Goal: Contribute content

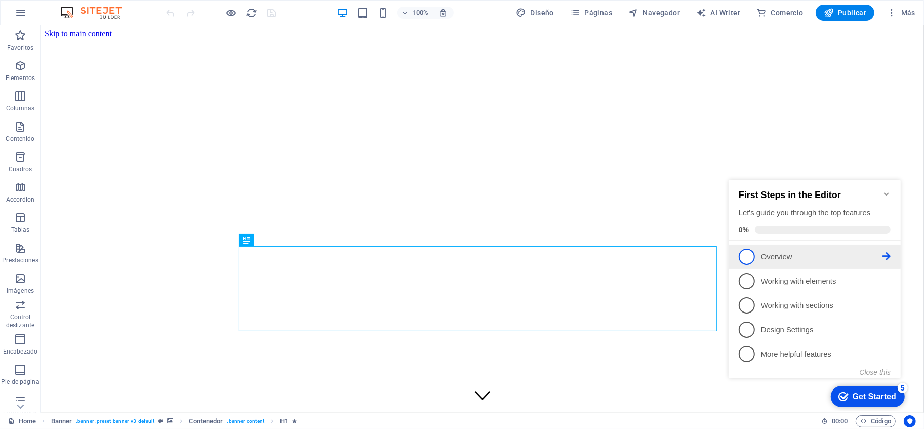
click at [748, 257] on span "1" at bounding box center [746, 256] width 16 height 16
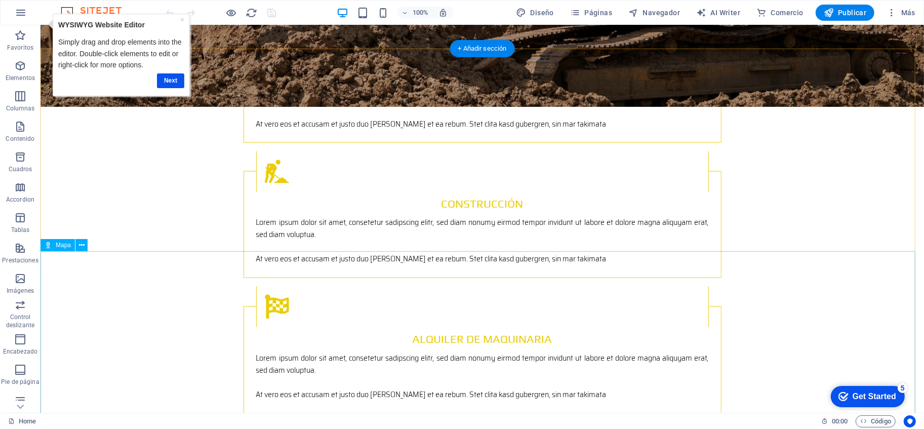
scroll to position [1688, 0]
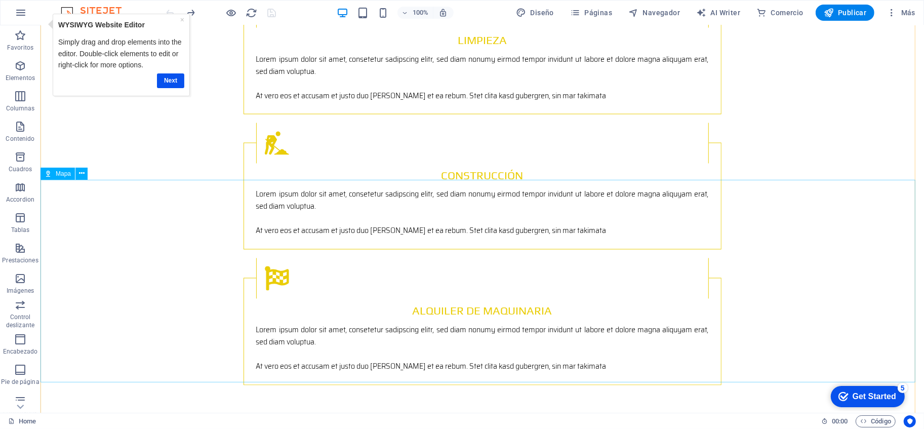
scroll to position [1712, 0]
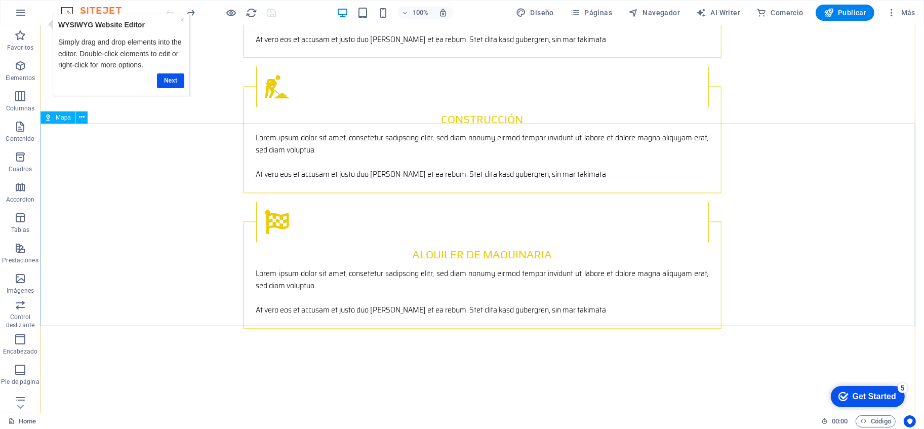
select select "px"
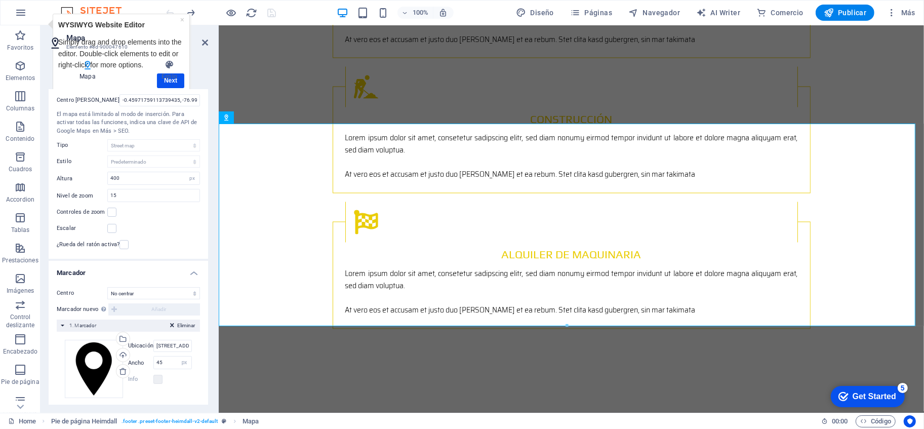
scroll to position [30, 0]
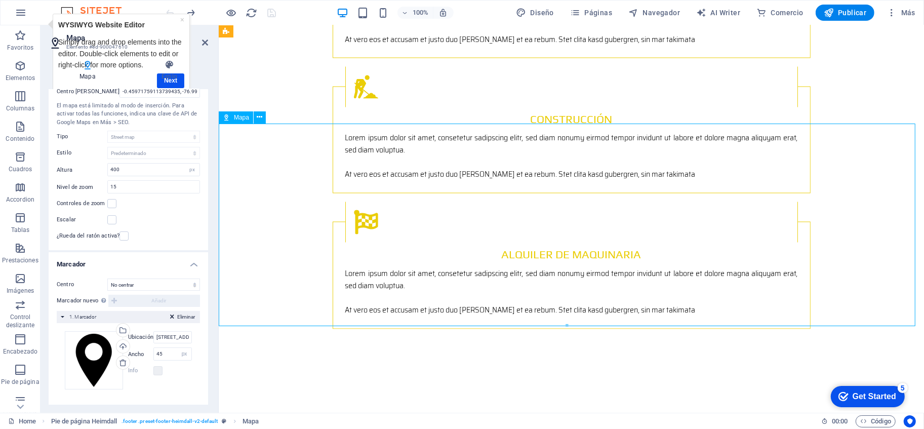
drag, startPoint x: 591, startPoint y: 270, endPoint x: 546, endPoint y: 253, distance: 48.1
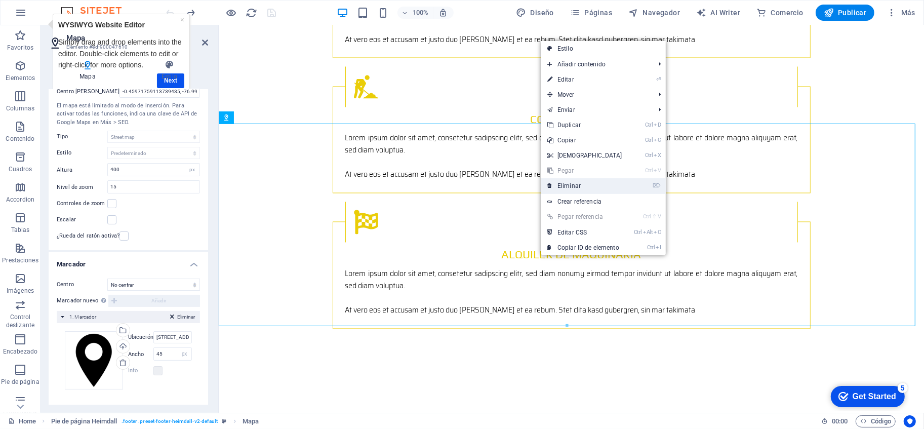
click at [590, 186] on link "⌦ Eliminar" at bounding box center [584, 185] width 87 height 15
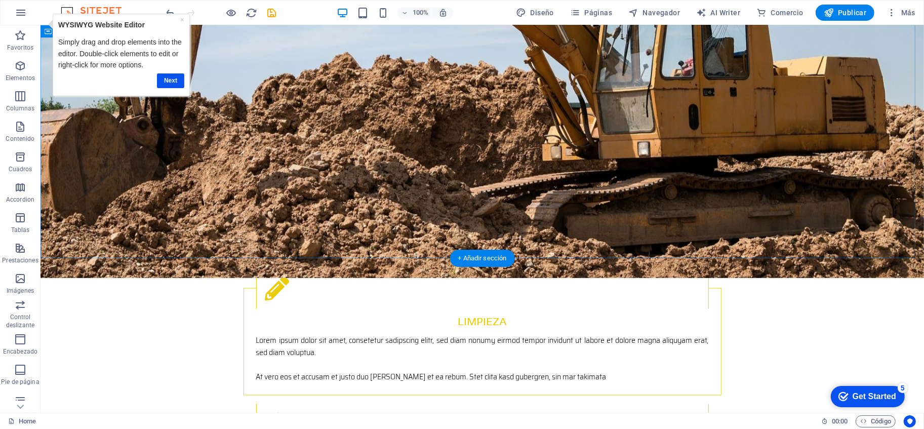
scroll to position [1577, 0]
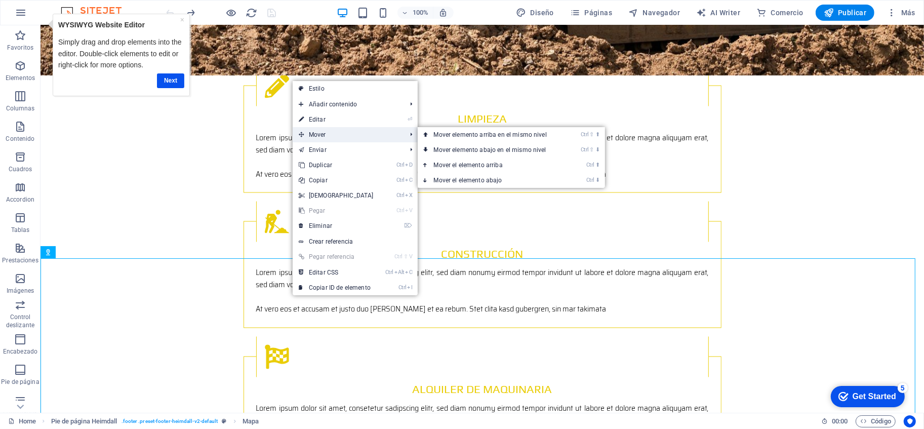
click at [385, 131] on span "Mover" at bounding box center [348, 134] width 110 height 15
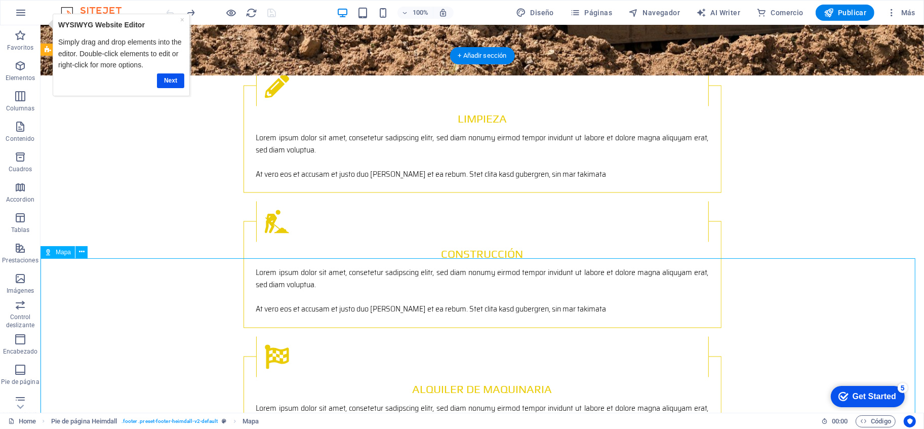
drag, startPoint x: 325, startPoint y: 336, endPoint x: 341, endPoint y: 288, distance: 50.5
drag, startPoint x: 341, startPoint y: 288, endPoint x: 344, endPoint y: 255, distance: 33.5
click at [40, 25] on div "← Mover a la izquierda → Mover a la derecha ↑ Mover hacia arriba ↓ Mover hacia …" at bounding box center [40, 25] width 0 height 0
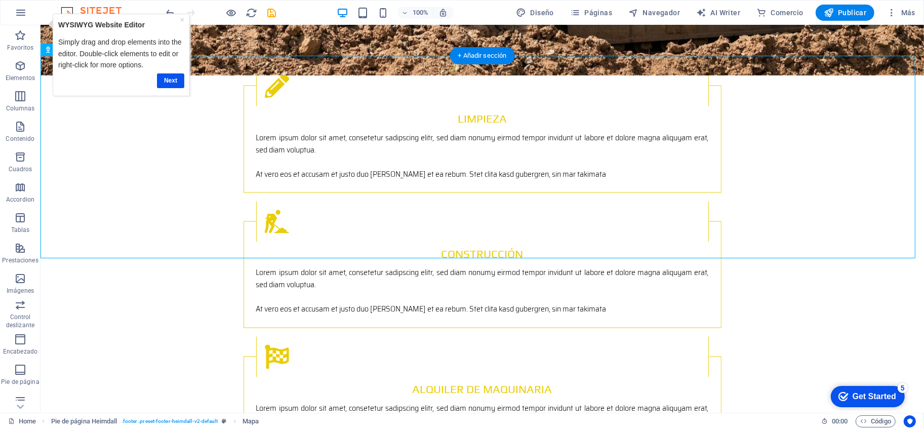
drag, startPoint x: 359, startPoint y: 240, endPoint x: 359, endPoint y: 296, distance: 56.7
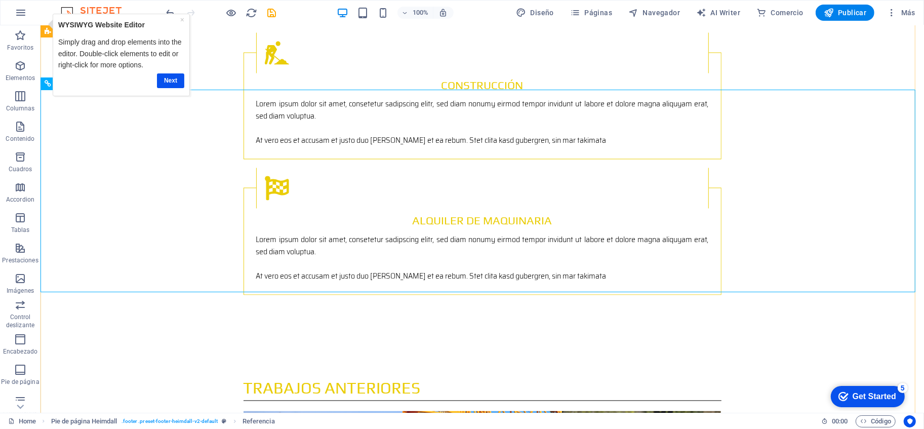
scroll to position [1746, 0]
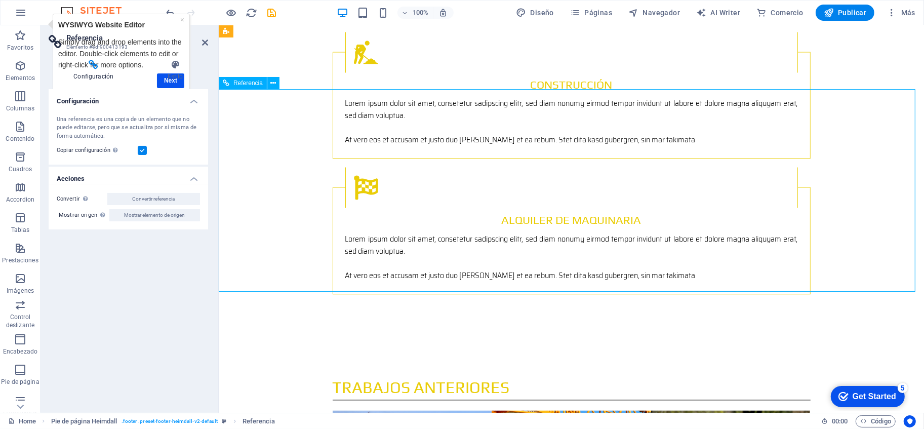
drag, startPoint x: 463, startPoint y: 142, endPoint x: 457, endPoint y: 185, distance: 43.0
click at [170, 80] on h4 "Estilo" at bounding box center [175, 70] width 66 height 21
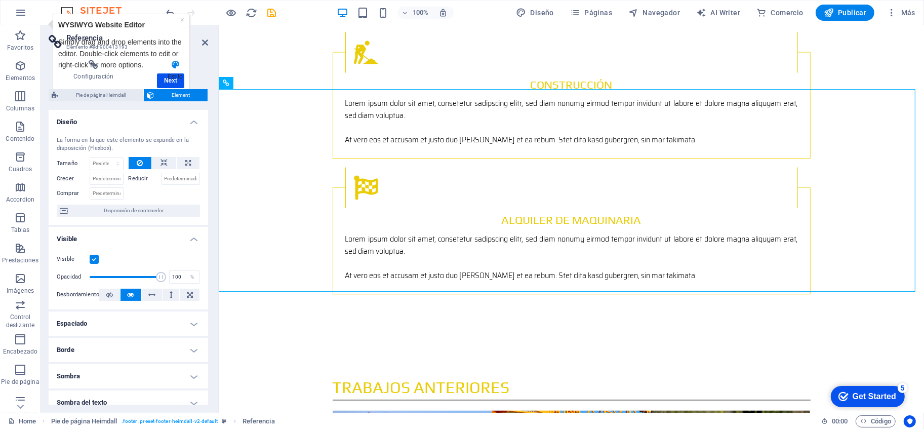
click at [170, 80] on h4 "Estilo" at bounding box center [175, 70] width 66 height 21
click at [203, 42] on icon at bounding box center [205, 42] width 6 height 8
select select "px"
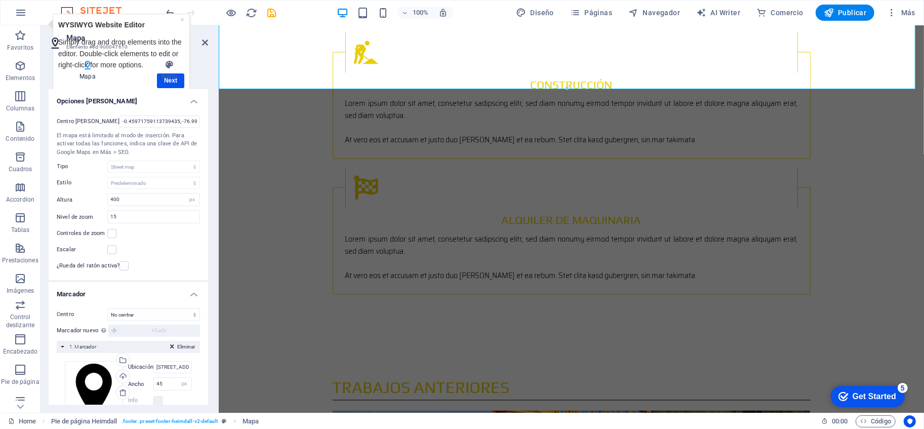
click at [201, 42] on header "Mapa Elemento #ed-900047610" at bounding box center [129, 38] width 160 height 26
click at [205, 42] on icon at bounding box center [205, 42] width 6 height 8
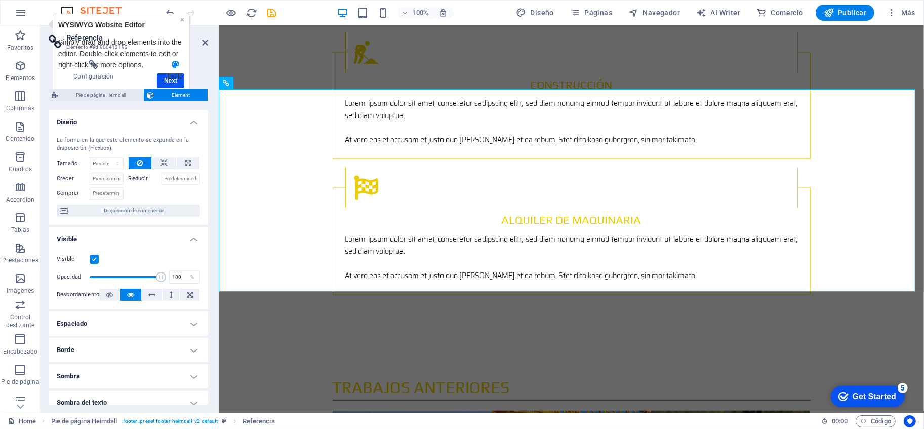
click at [181, 19] on link "×" at bounding box center [182, 19] width 4 height 8
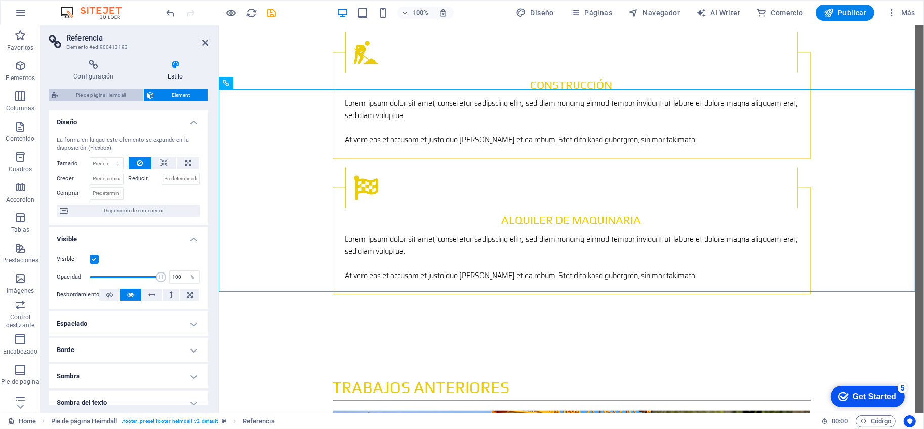
click at [119, 93] on span "Pie de página Heimdall" at bounding box center [100, 95] width 79 height 12
select select "rem"
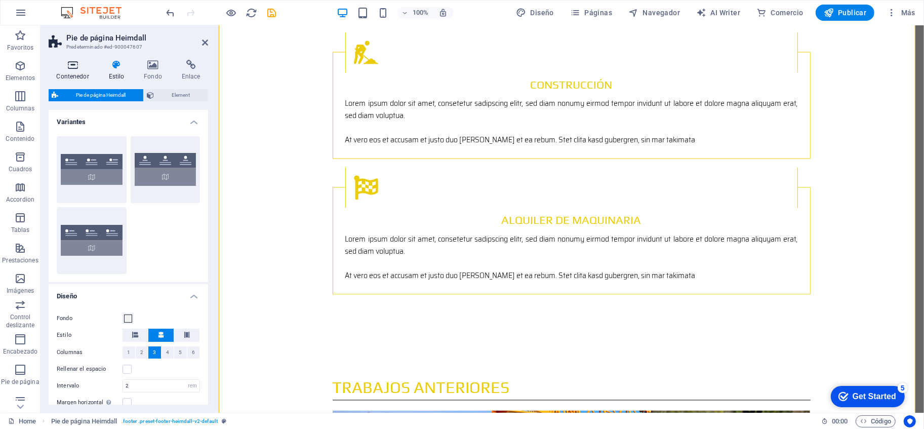
click at [86, 66] on icon at bounding box center [73, 65] width 48 height 10
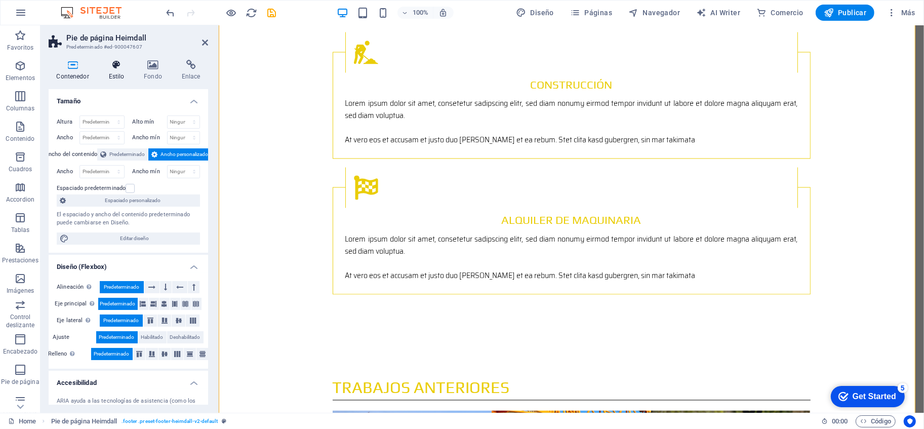
click at [114, 69] on icon at bounding box center [116, 65] width 31 height 10
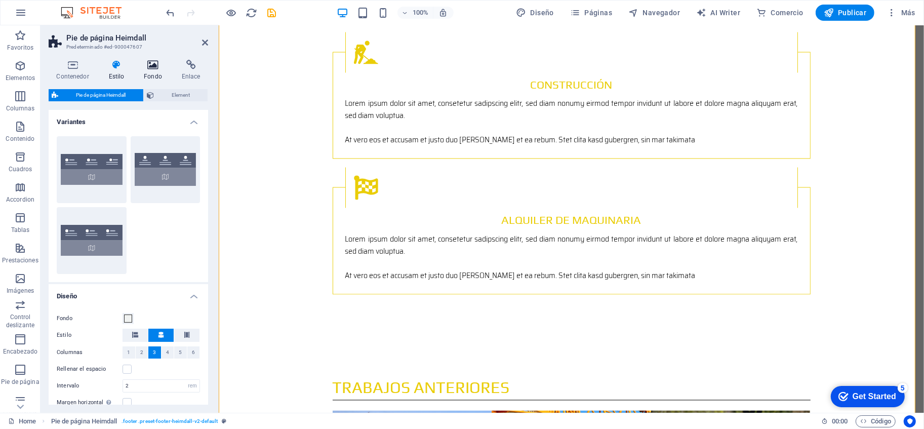
click at [144, 67] on icon at bounding box center [153, 65] width 34 height 10
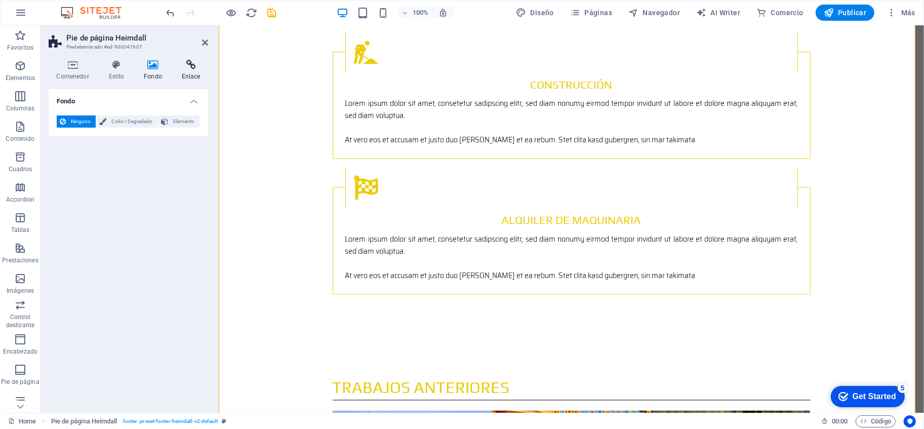
click at [183, 62] on icon at bounding box center [191, 65] width 34 height 10
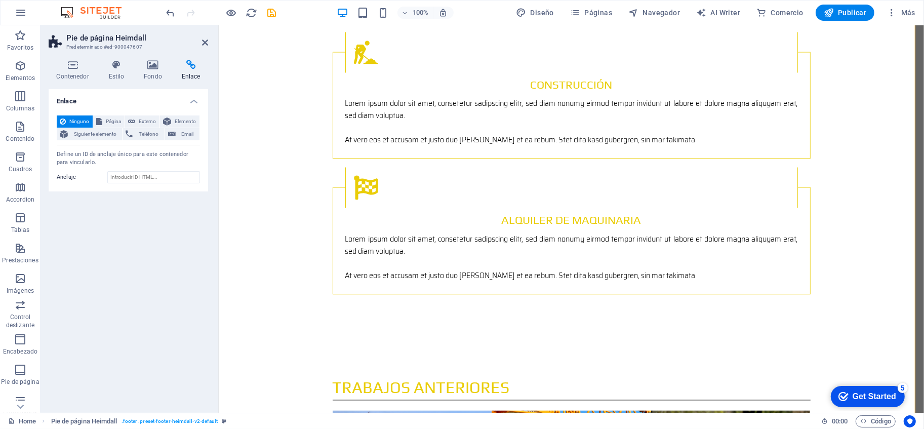
click at [209, 42] on aside "Pie de página Heimdall Predeterminado #ed-900047607 Contenedor Estilo Fondo Enl…" at bounding box center [130, 218] width 178 height 387
click at [202, 45] on icon at bounding box center [205, 42] width 6 height 8
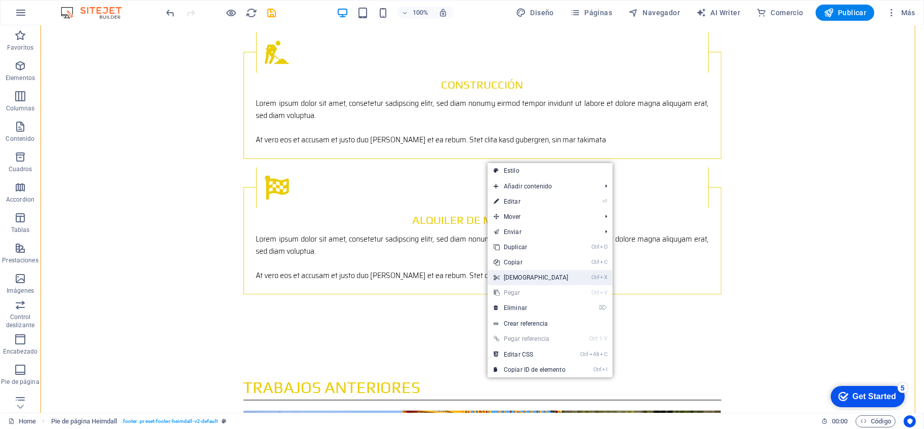
click at [525, 275] on link "Ctrl X Cortar" at bounding box center [531, 277] width 87 height 15
drag, startPoint x: 565, startPoint y: 300, endPoint x: 525, endPoint y: 275, distance: 47.8
select select "4"
select select "px"
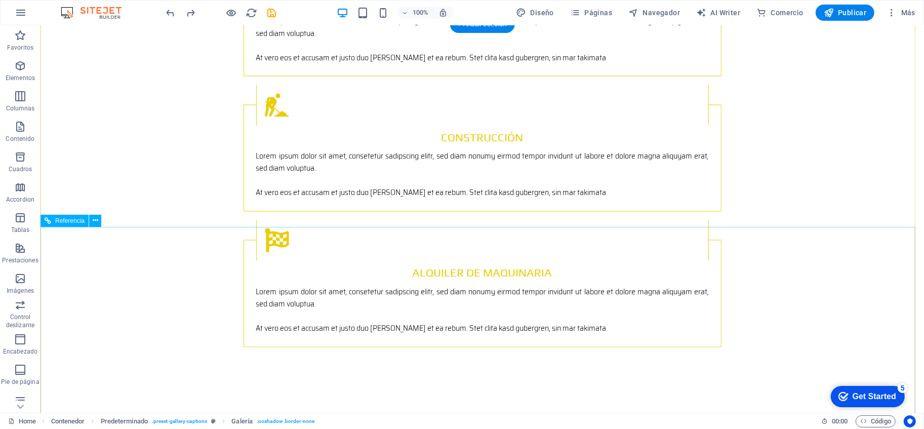
scroll to position [1780, 0]
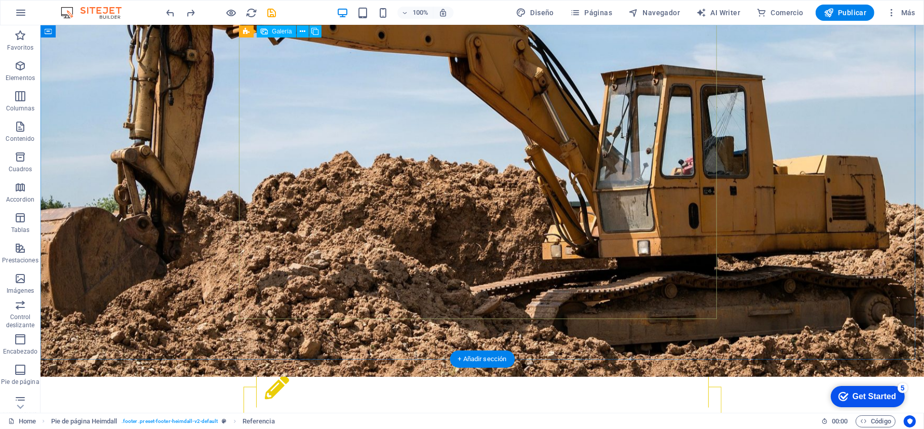
scroll to position [1273, 0]
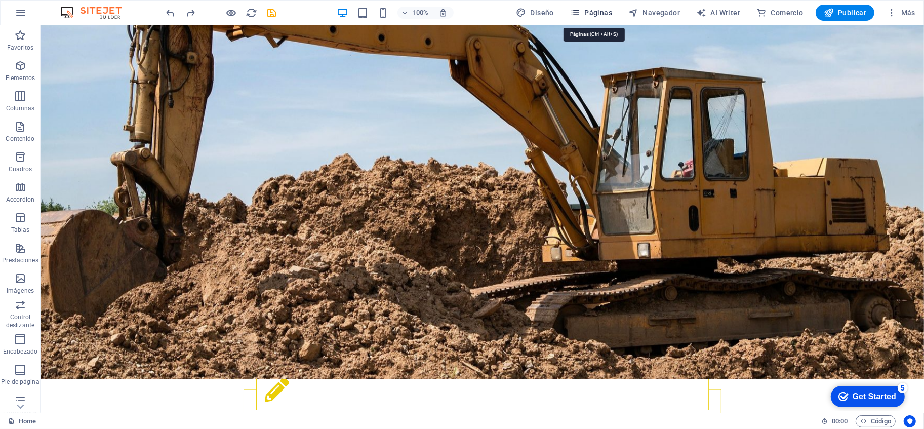
click at [604, 13] on span "Páginas" at bounding box center [591, 13] width 42 height 10
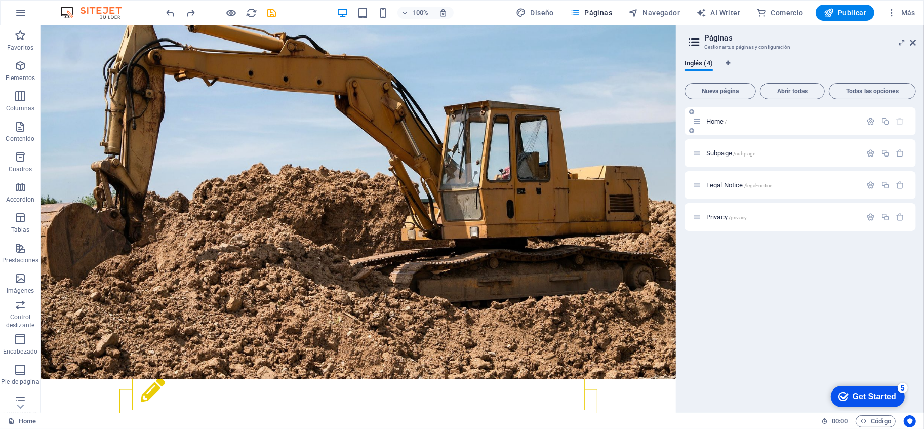
click at [693, 120] on icon at bounding box center [697, 121] width 9 height 9
click at [708, 128] on div "Home /" at bounding box center [800, 121] width 231 height 28
click at [726, 156] on span "Subpage /subpage" at bounding box center [731, 153] width 49 height 8
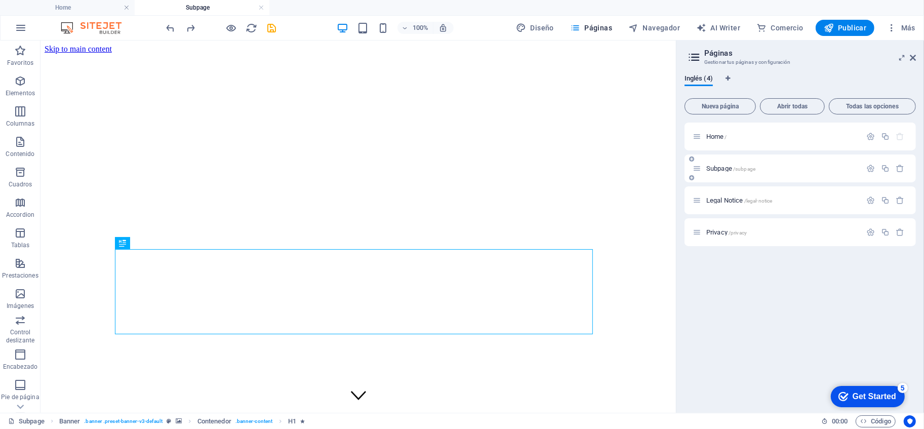
scroll to position [0, 0]
click at [727, 200] on span "Legal Notice /legal-notice" at bounding box center [740, 201] width 66 height 8
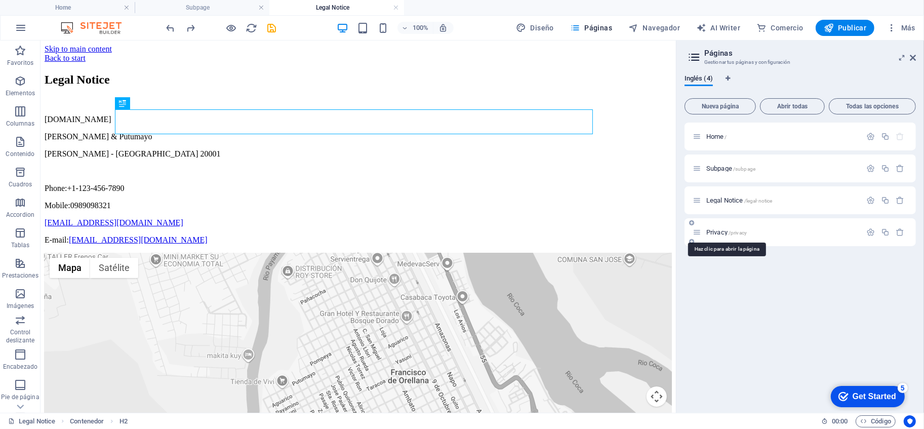
click at [728, 230] on span "Privacy /privacy" at bounding box center [727, 232] width 41 height 8
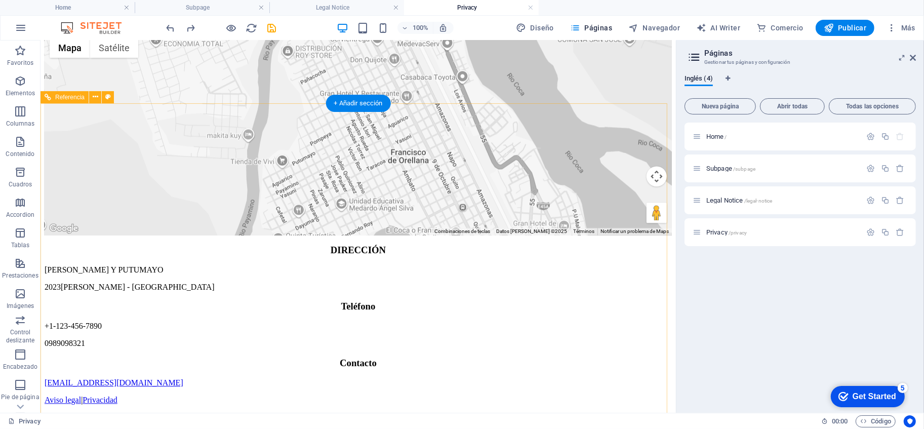
scroll to position [2419, 0]
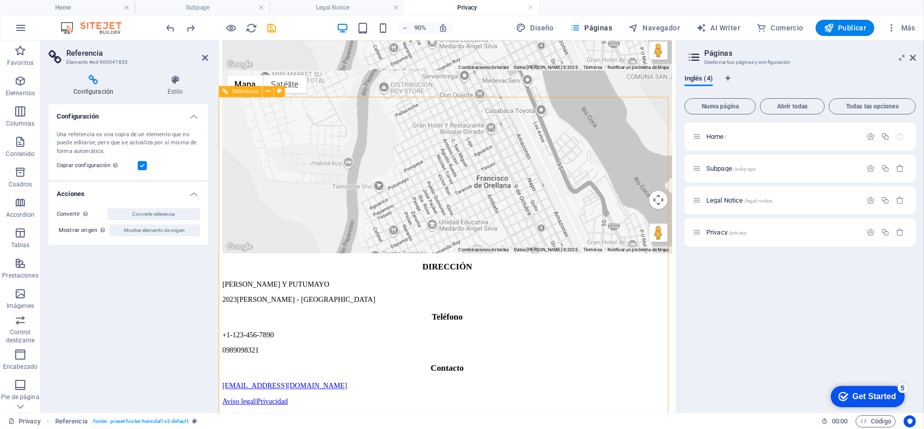
drag, startPoint x: 400, startPoint y: 246, endPoint x: 418, endPoint y: 198, distance: 51.0
drag, startPoint x: 707, startPoint y: 244, endPoint x: 700, endPoint y: 217, distance: 27.8
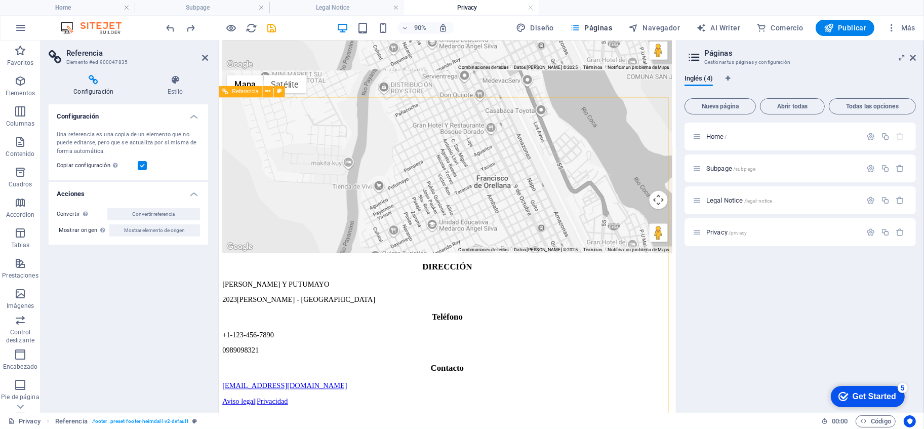
drag, startPoint x: 700, startPoint y: 217, endPoint x: 609, endPoint y: 219, distance: 90.7
drag, startPoint x: 609, startPoint y: 219, endPoint x: 433, endPoint y: 335, distance: 211.7
click at [439, 331] on div "← Mover a la izquierda → Mover a la derecha ↑ Mover hacia arriba ↓ Mover hacia …" at bounding box center [472, 158] width 500 height 574
click at [436, 276] on div "← Mover a la izquierda → Mover a la derecha ↑ Mover hacia arriba ↓ Mover hacia …" at bounding box center [472, 174] width 500 height 203
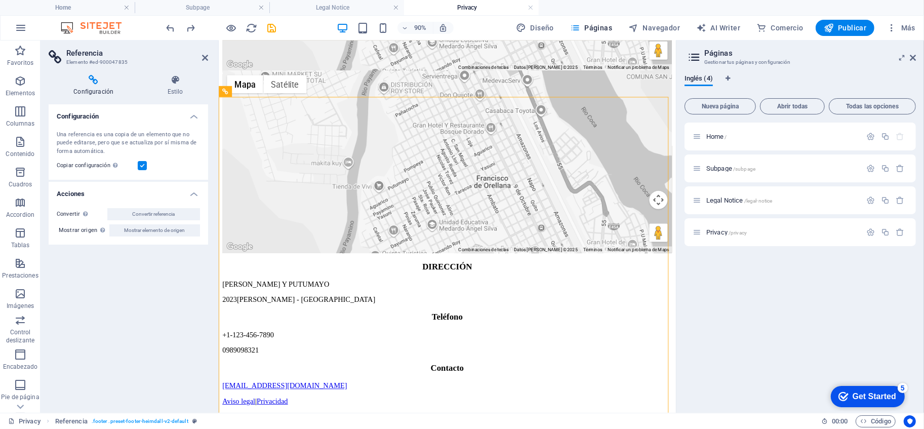
click at [142, 167] on label at bounding box center [142, 165] width 9 height 9
click at [0, 0] on input "Copiar configuración Usa la misma configuración (flex, animación, posición, est…" at bounding box center [0, 0] width 0 height 0
drag, startPoint x: 313, startPoint y: 265, endPoint x: 323, endPoint y: 233, distance: 33.3
drag, startPoint x: 318, startPoint y: 276, endPoint x: 317, endPoint y: 315, distance: 39.5
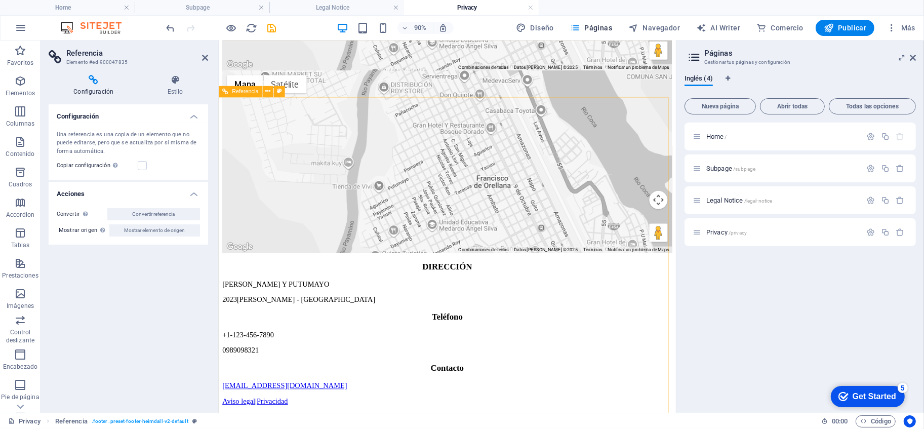
click at [317, 315] on div "← Mover a la izquierda → Mover a la derecha ↑ Mover hacia arriba ↓ Mover hacia …" at bounding box center [472, 158] width 500 height 574
click at [176, 114] on h4 "Configuración" at bounding box center [129, 113] width 160 height 18
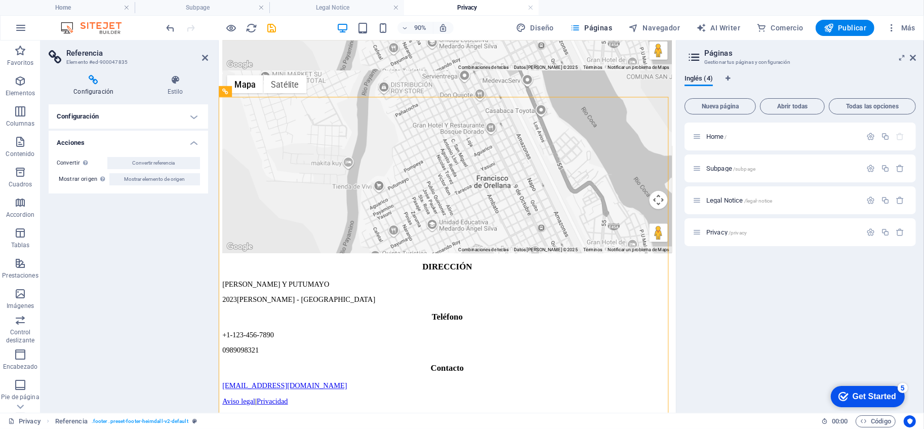
click at [176, 114] on h4 "Configuración" at bounding box center [129, 116] width 160 height 24
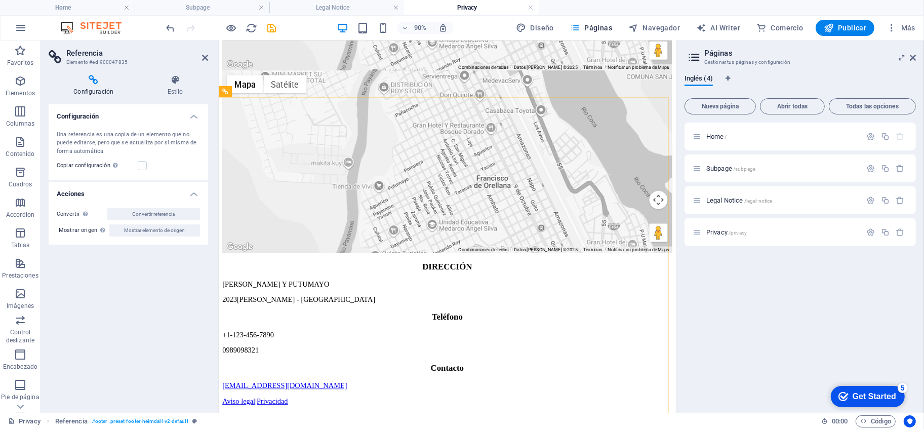
click at [190, 221] on div "Convertir Convierte la referencia en un elemento independiente. Todos los cambi…" at bounding box center [129, 222] width 160 height 45
click at [194, 207] on div "Convertir Convierte la referencia en un elemento independiente. Todos los cambi…" at bounding box center [129, 222] width 160 height 45
click at [198, 198] on h4 "Acciones" at bounding box center [129, 191] width 160 height 18
click at [198, 198] on h4 "Acciones" at bounding box center [129, 194] width 160 height 24
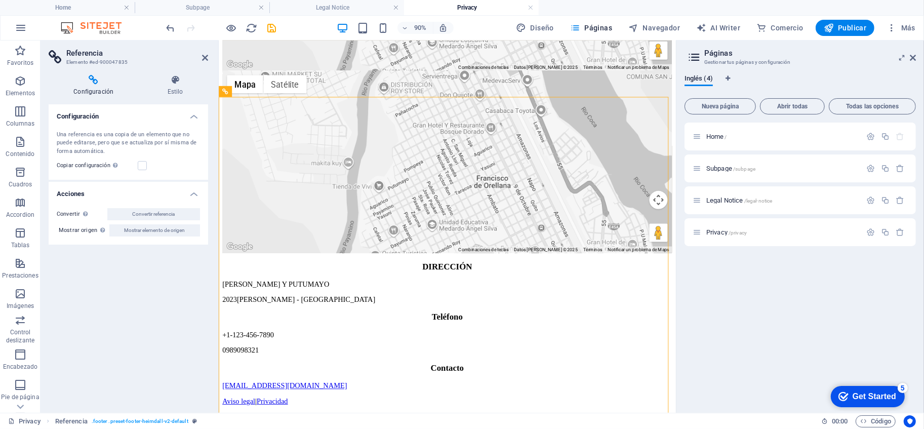
click at [104, 83] on icon at bounding box center [94, 80] width 90 height 10
click at [168, 84] on icon at bounding box center [175, 80] width 66 height 10
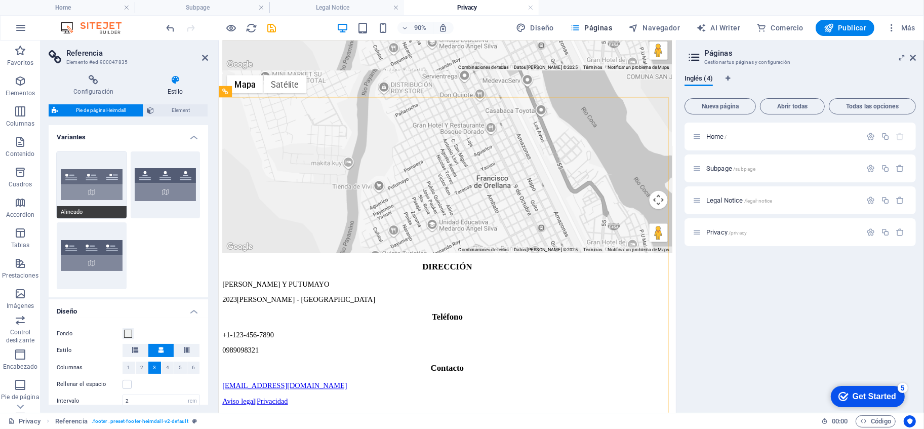
click at [86, 179] on button "Alineado" at bounding box center [92, 184] width 70 height 67
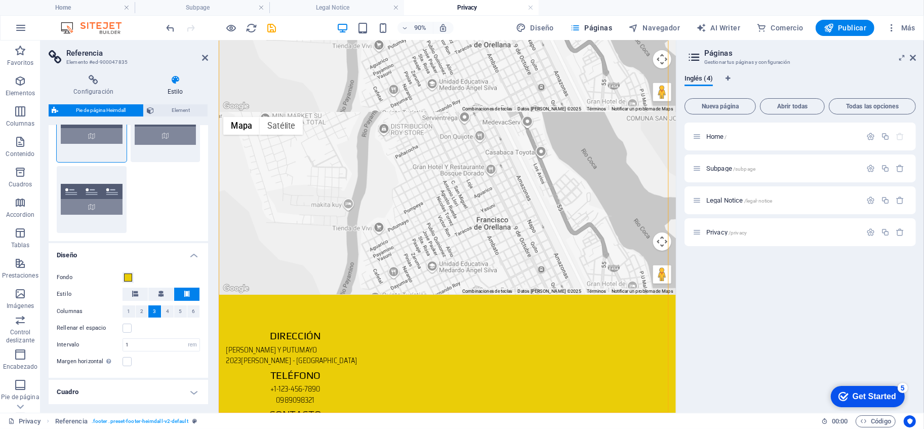
scroll to position [0, 0]
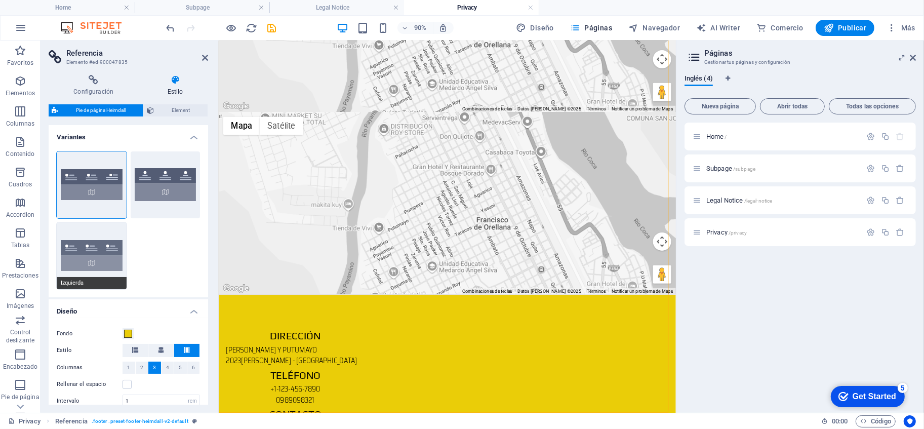
click at [108, 249] on button "Izquierda" at bounding box center [92, 255] width 70 height 67
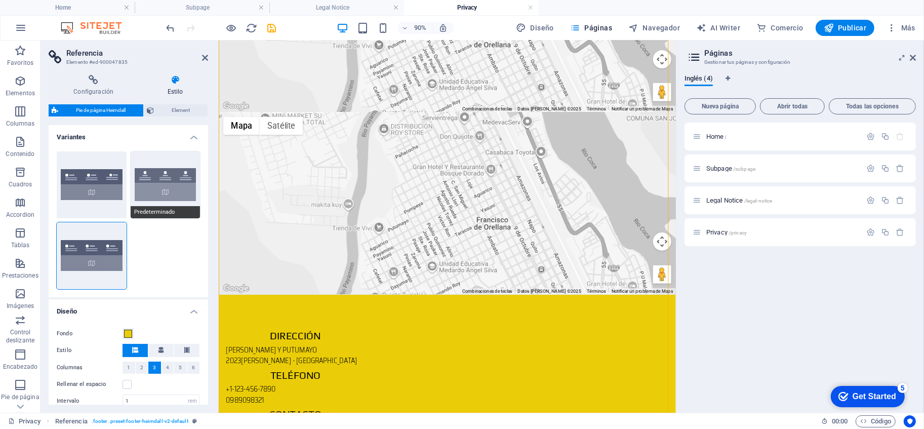
click at [168, 185] on button "Predeterminado" at bounding box center [166, 184] width 70 height 67
type input "2"
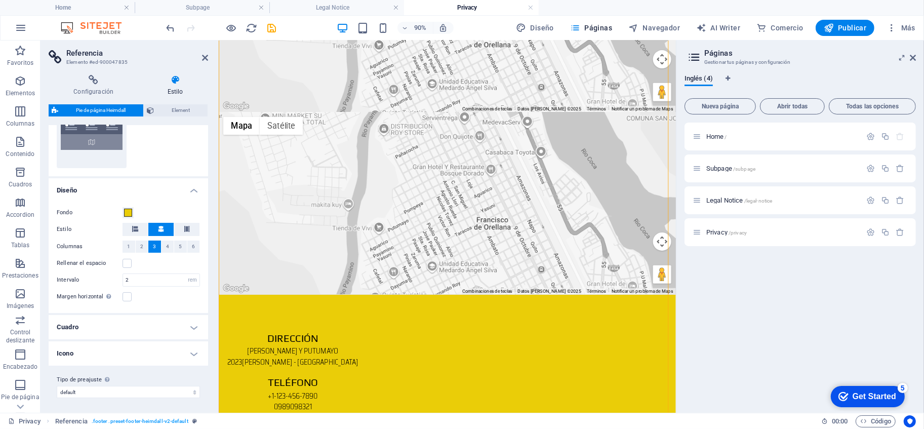
scroll to position [122, 0]
click at [200, 58] on header "Referencia Elemento #ed-900047835" at bounding box center [129, 54] width 160 height 26
click at [208, 54] on icon at bounding box center [205, 58] width 6 height 8
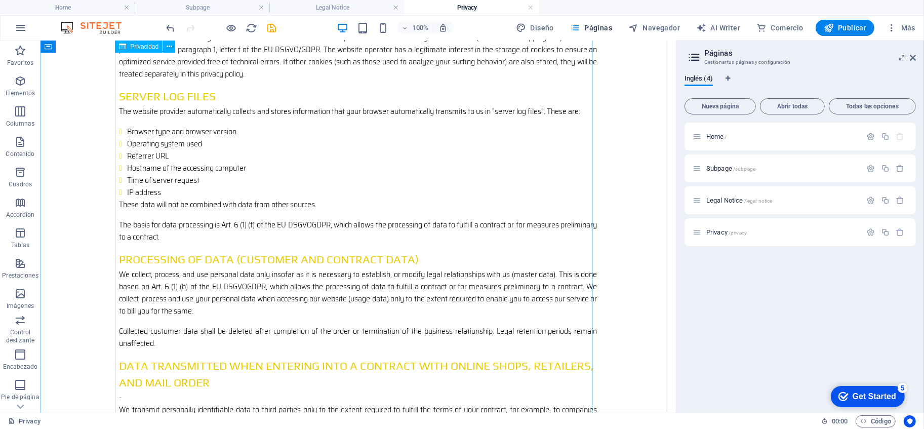
scroll to position [1231, 0]
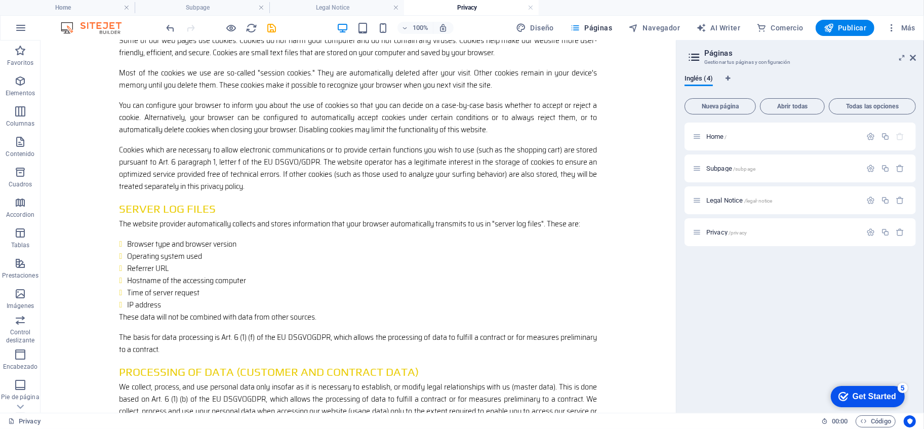
click at [919, 42] on aside "Páginas Gestionar tus páginas y configuración Inglés (4) Nueva página Abrir tod…" at bounding box center [800, 227] width 248 height 372
click at [914, 51] on h2 "Páginas" at bounding box center [810, 53] width 212 height 9
click at [913, 55] on icon at bounding box center [913, 58] width 6 height 8
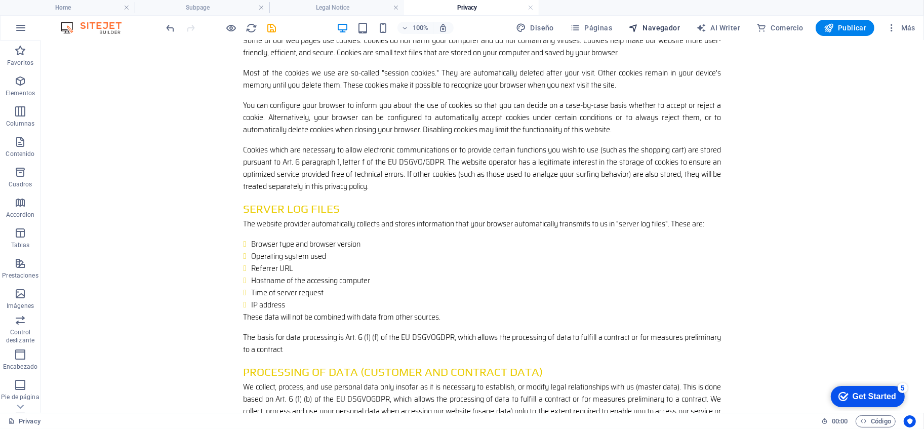
click at [660, 34] on button "Navegador" at bounding box center [654, 28] width 60 height 16
select select "16921095-en"
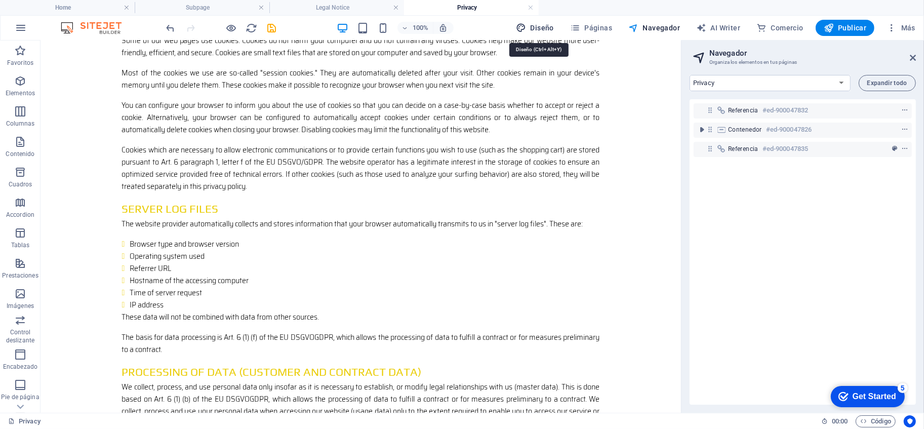
click at [534, 25] on span "Diseño" at bounding box center [535, 28] width 38 height 10
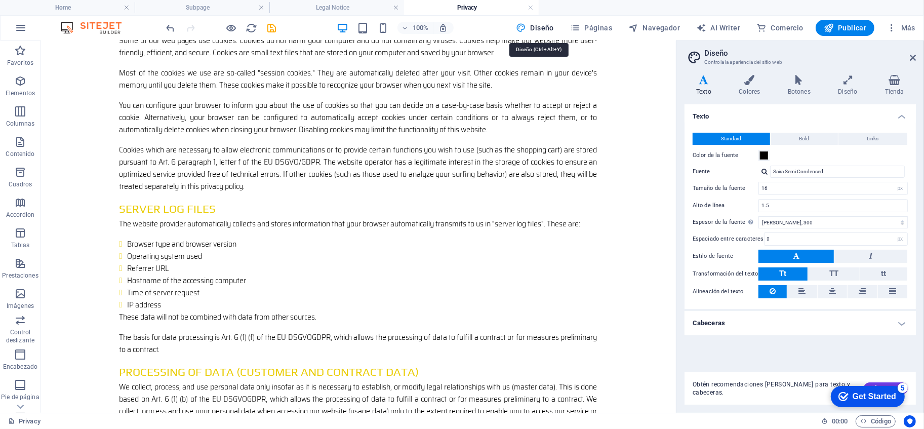
select select "px"
select select "300"
select select "px"
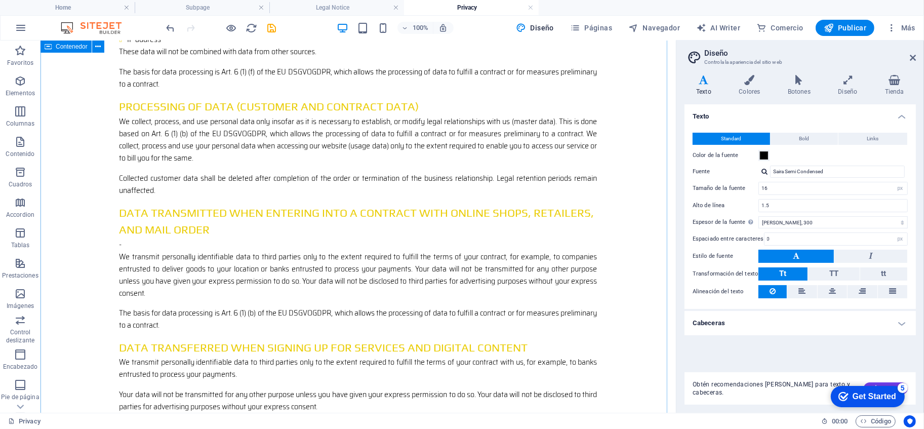
scroll to position [1681, 0]
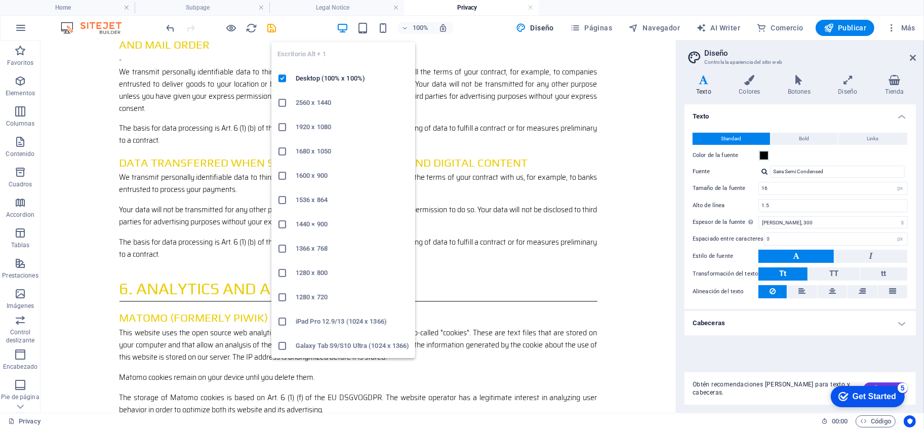
click at [341, 30] on icon "button" at bounding box center [343, 28] width 12 height 12
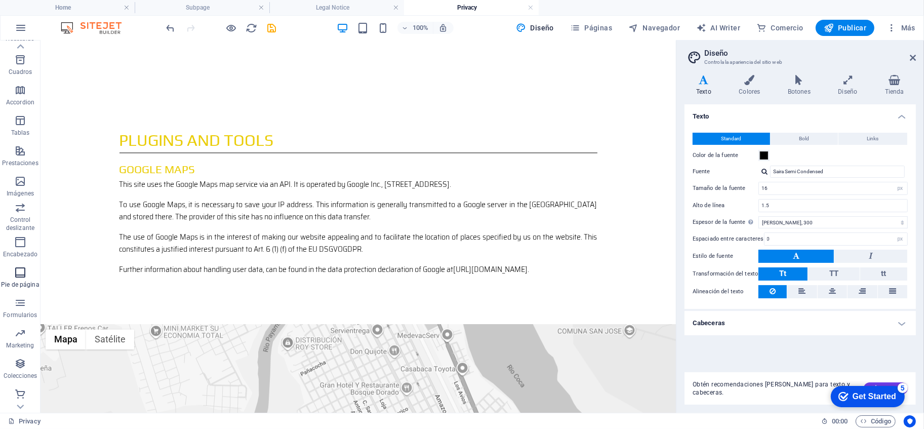
scroll to position [114, 0]
click at [10, 392] on span "Comercio" at bounding box center [20, 398] width 41 height 24
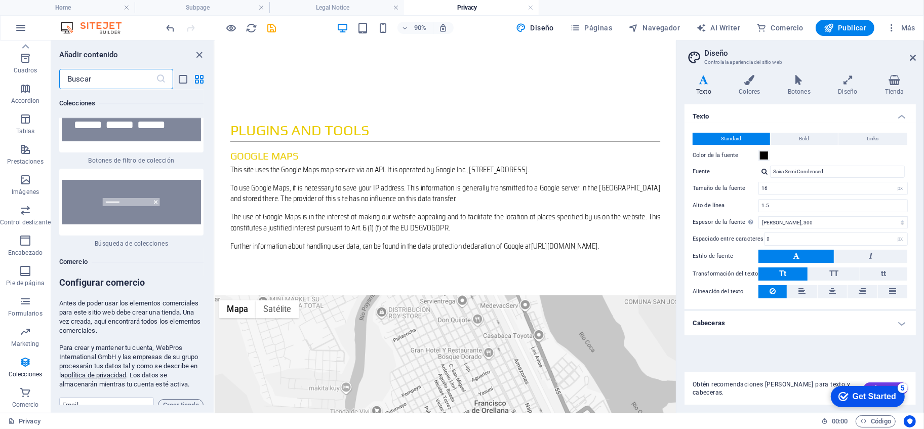
scroll to position [19712, 0]
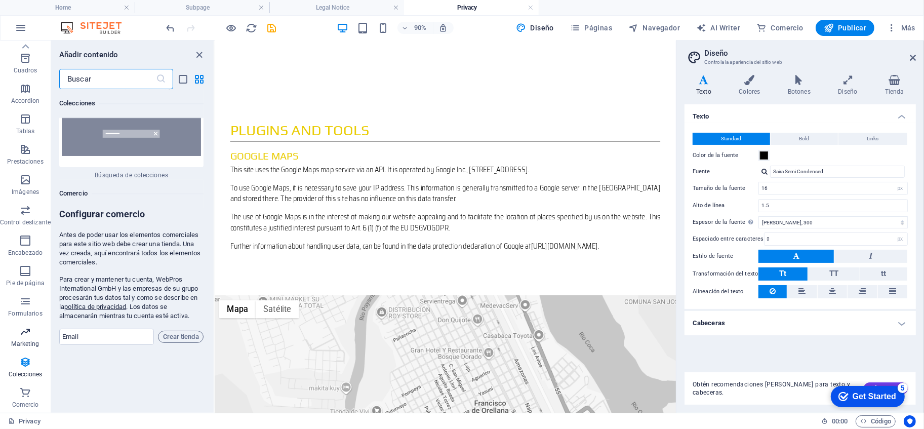
click at [34, 340] on p "Marketing" at bounding box center [26, 344] width 28 height 8
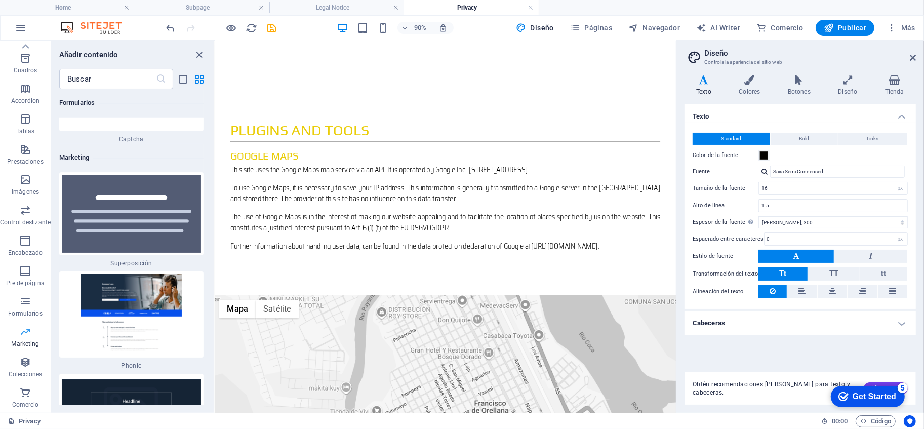
scroll to position [16476, 0]
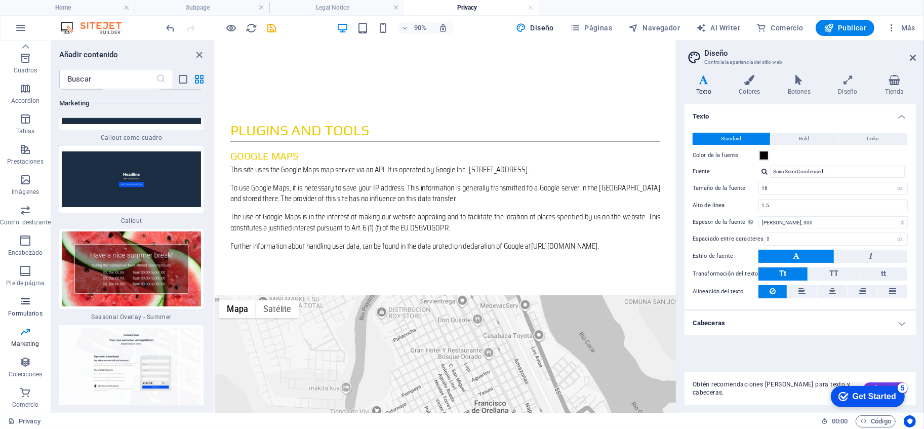
click at [19, 308] on span "Formularios" at bounding box center [25, 307] width 51 height 24
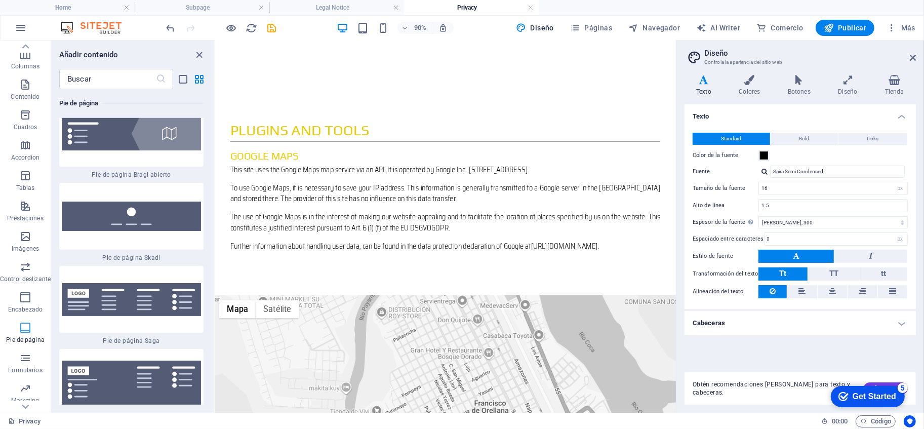
scroll to position [1, 0]
click at [30, 262] on icon "button" at bounding box center [25, 262] width 12 height 12
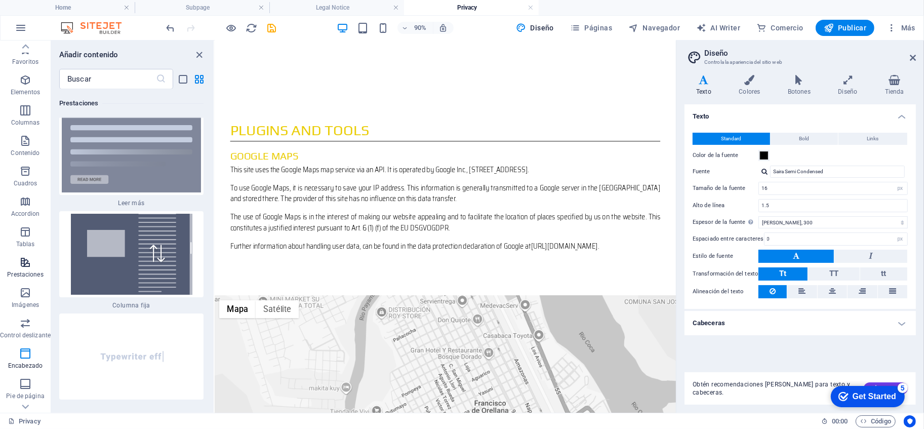
scroll to position [7721, 0]
click at [31, 243] on p "Tablas" at bounding box center [25, 244] width 19 height 8
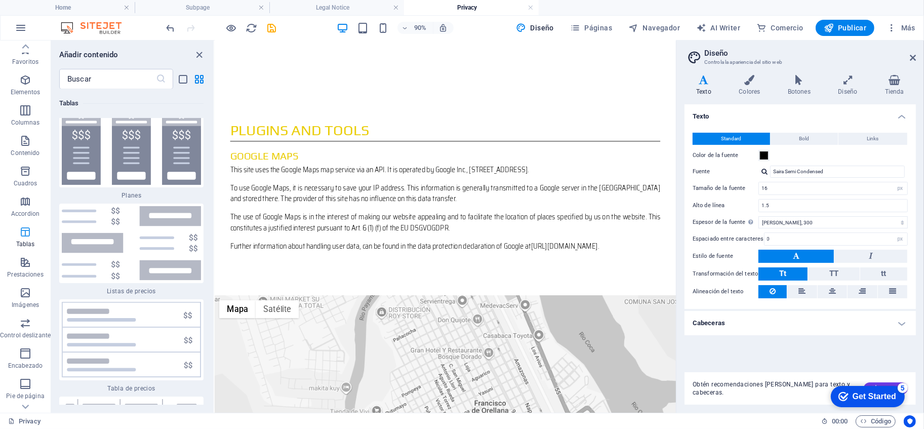
scroll to position [6855, 0]
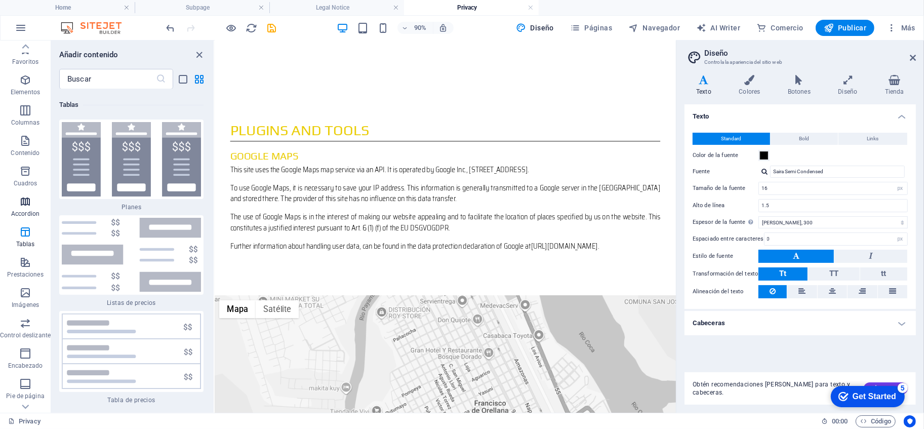
click at [33, 199] on span "Accordion" at bounding box center [25, 207] width 51 height 24
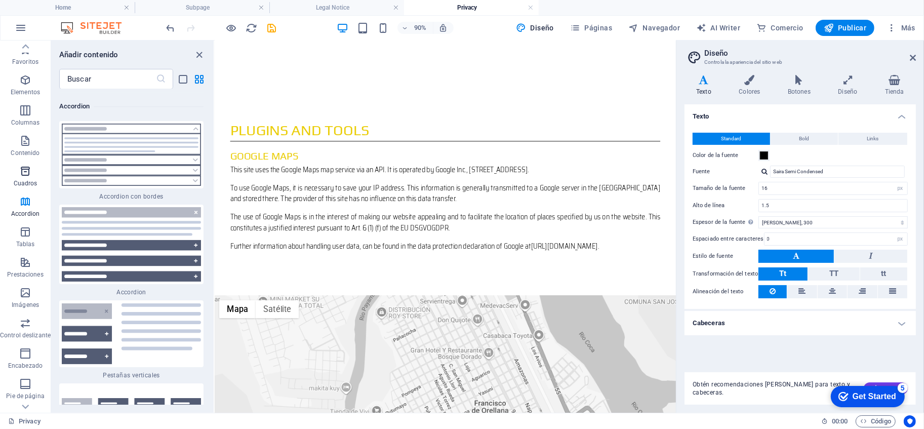
click at [37, 173] on span "Cuadros" at bounding box center [25, 177] width 51 height 24
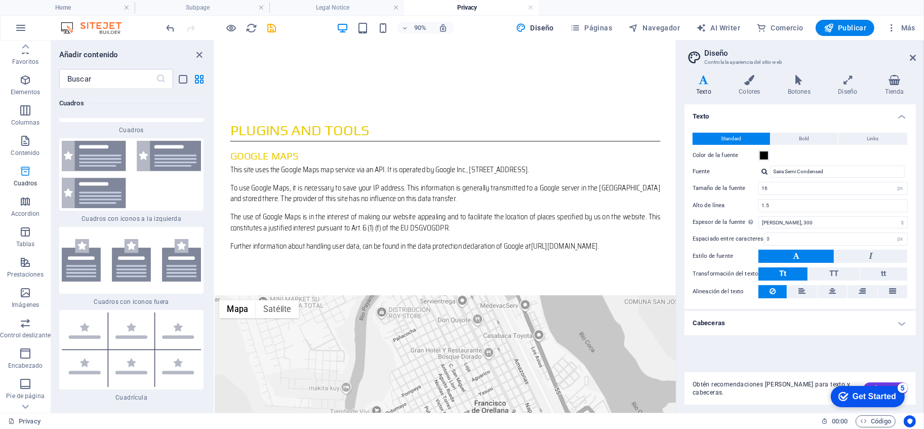
scroll to position [5478, 0]
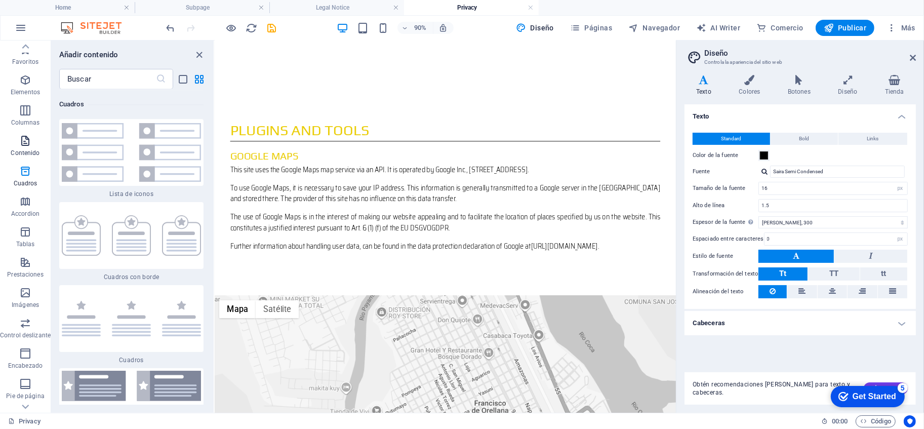
click at [31, 149] on p "Contenido" at bounding box center [25, 153] width 29 height 8
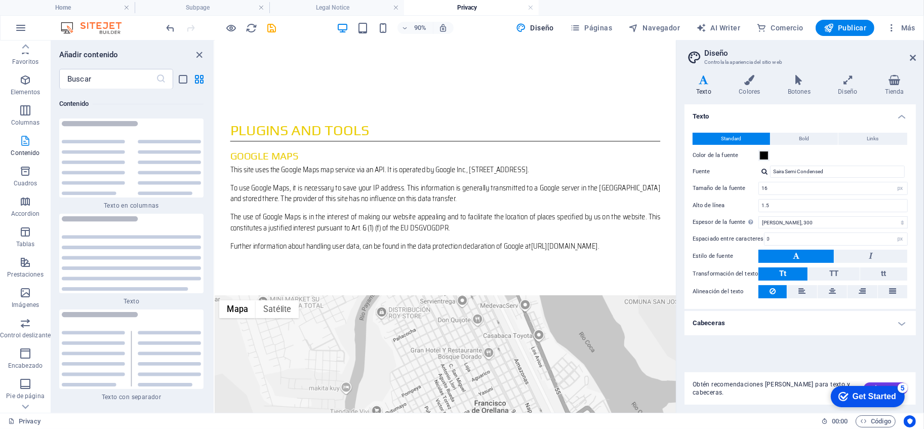
scroll to position [3435, 0]
click at [29, 123] on p "Columnas" at bounding box center [25, 123] width 29 height 8
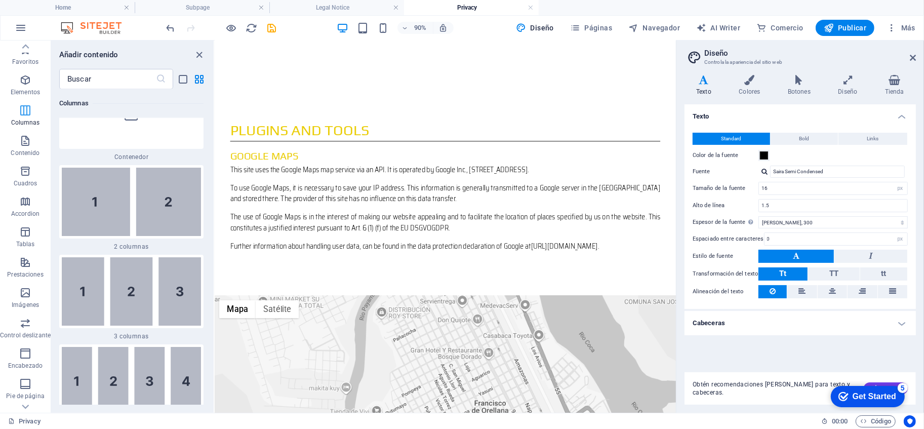
scroll to position [584, 0]
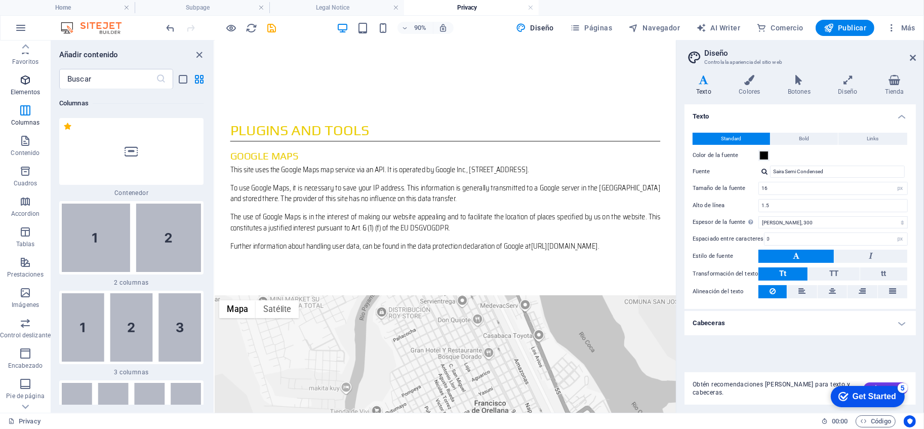
click at [34, 76] on span "Elementos" at bounding box center [25, 86] width 51 height 24
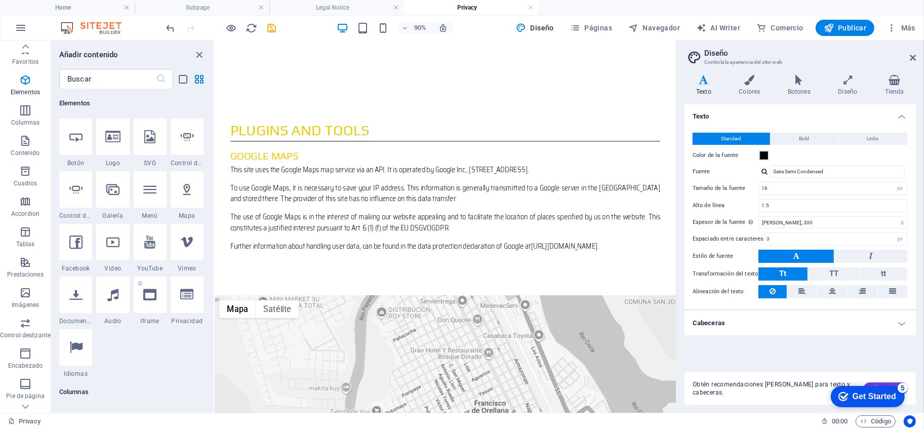
scroll to position [303, 0]
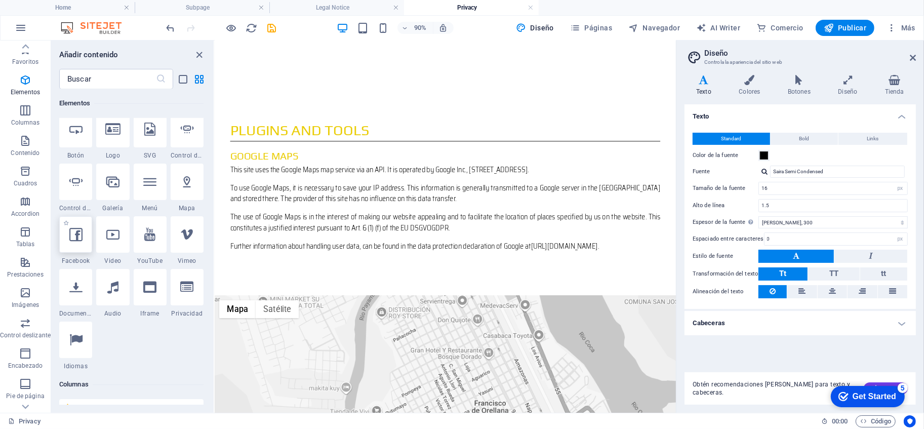
click at [71, 237] on icon at bounding box center [75, 234] width 13 height 13
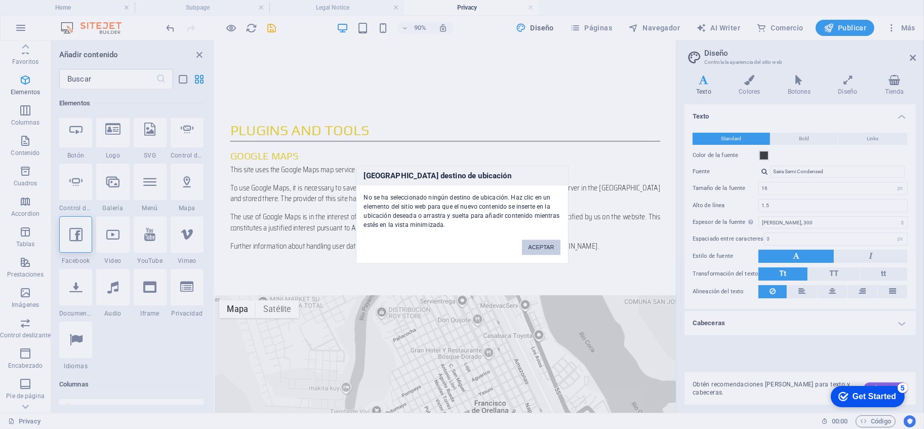
click at [533, 246] on button "ACEPTAR" at bounding box center [541, 247] width 38 height 15
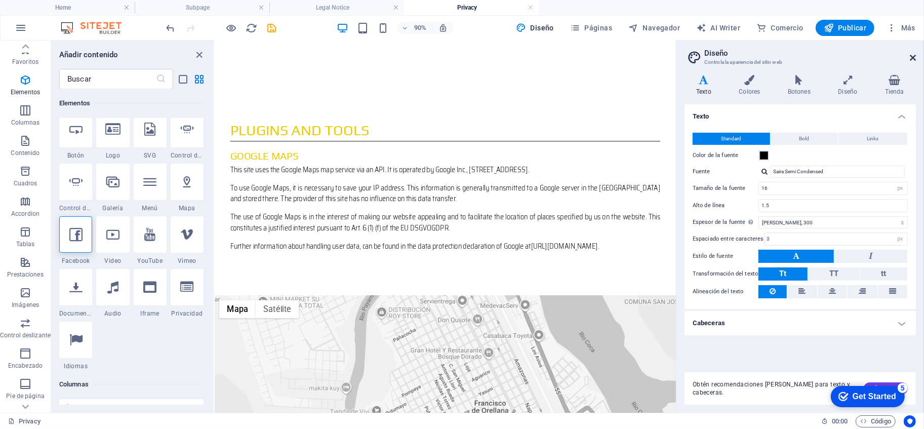
click at [915, 58] on icon at bounding box center [913, 58] width 6 height 8
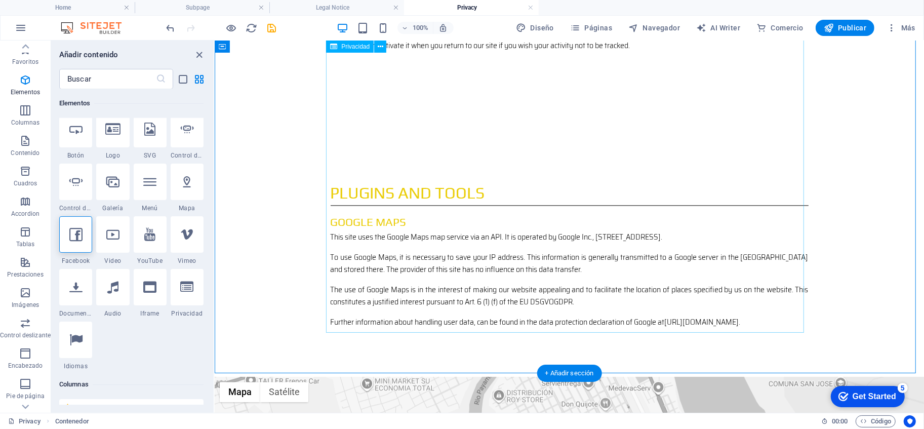
scroll to position [2074, 0]
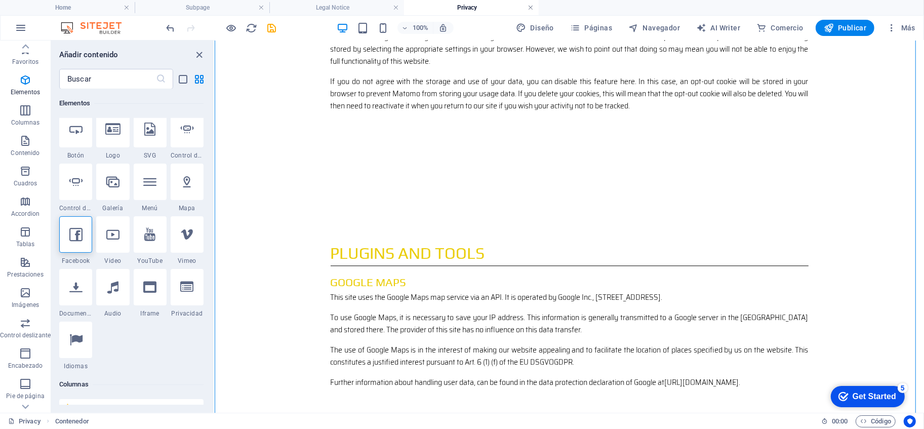
click at [533, 10] on link at bounding box center [531, 8] width 6 height 10
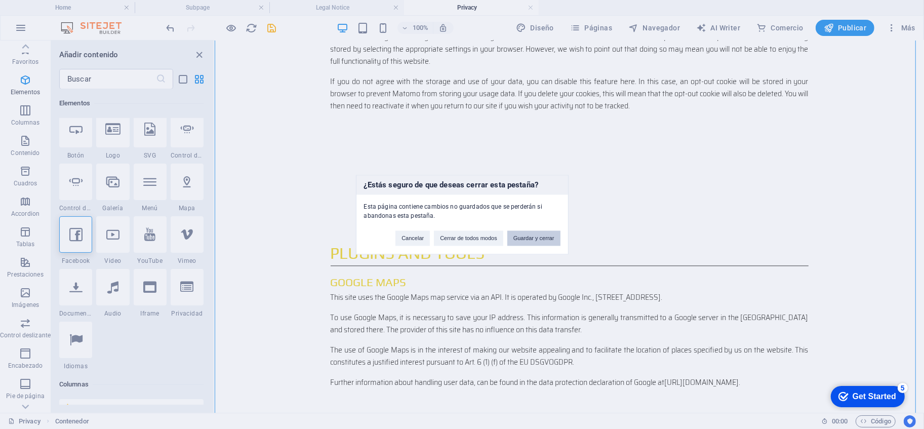
click at [518, 234] on button "Guardar y cerrar" at bounding box center [533, 237] width 53 height 15
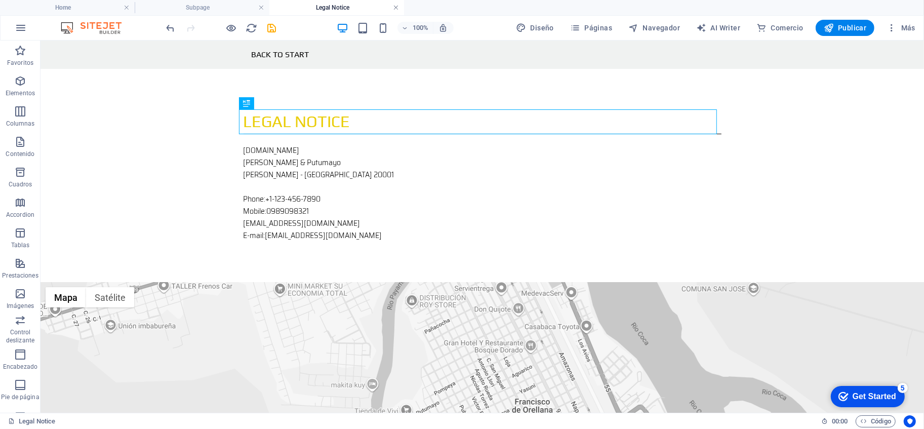
click at [393, 7] on link at bounding box center [396, 8] width 6 height 10
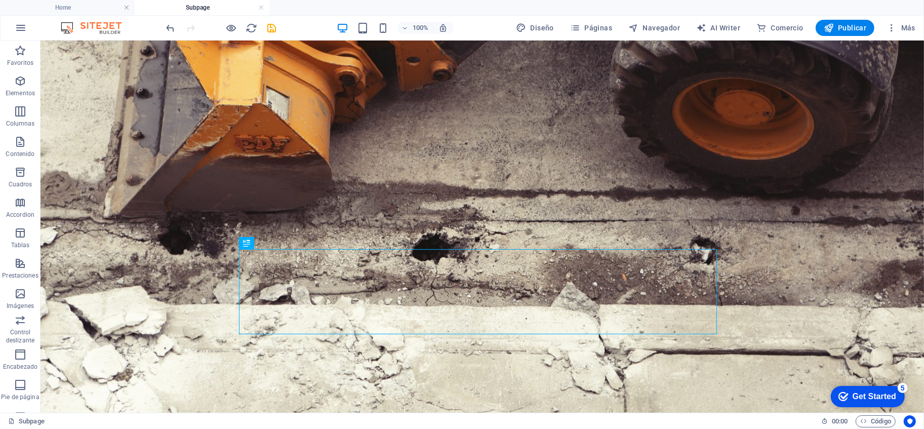
click at [236, 7] on h4 "Subpage" at bounding box center [202, 7] width 135 height 11
click at [97, 10] on h4 "Home" at bounding box center [67, 7] width 135 height 11
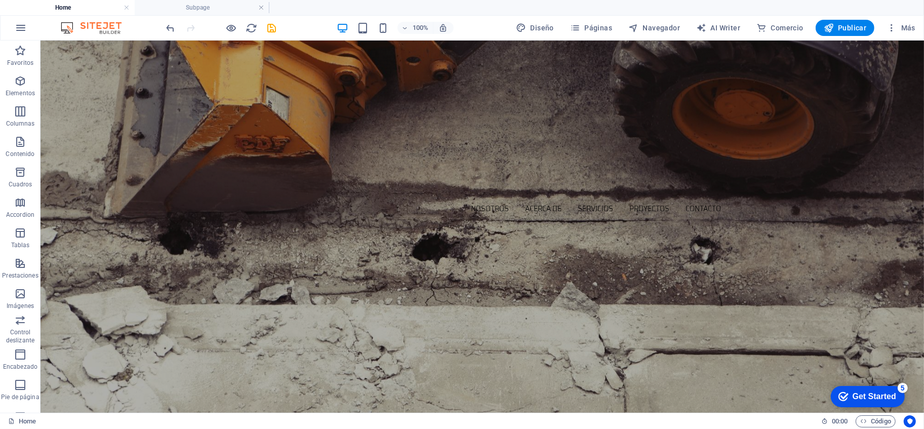
scroll to position [1299, 0]
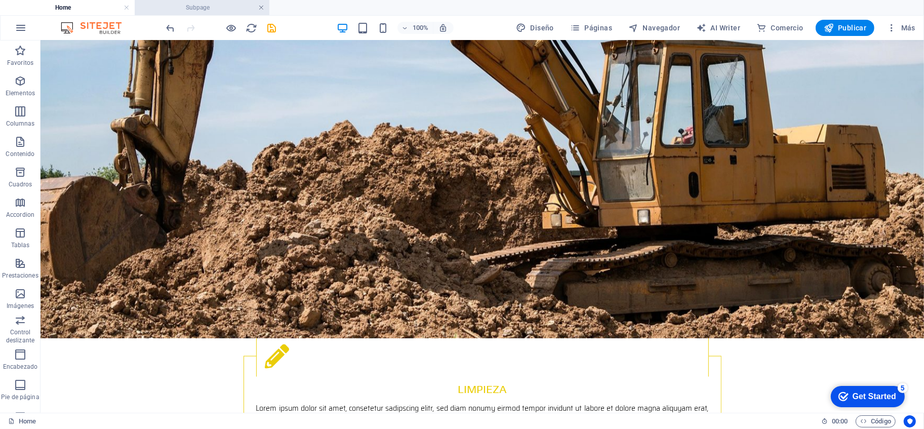
click at [261, 8] on link at bounding box center [261, 8] width 6 height 10
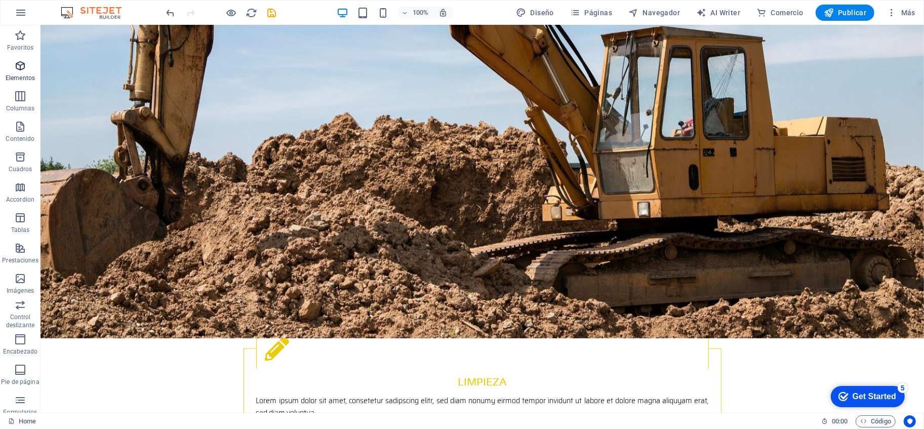
click at [28, 77] on p "Elementos" at bounding box center [20, 78] width 29 height 8
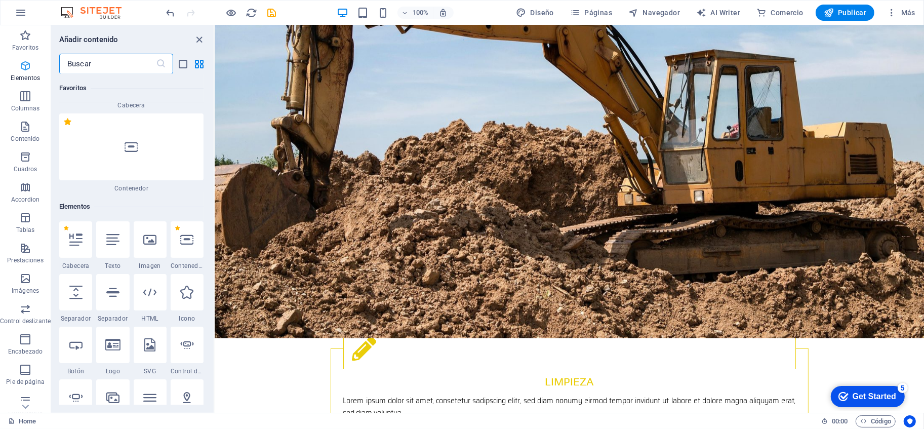
scroll to position [191, 0]
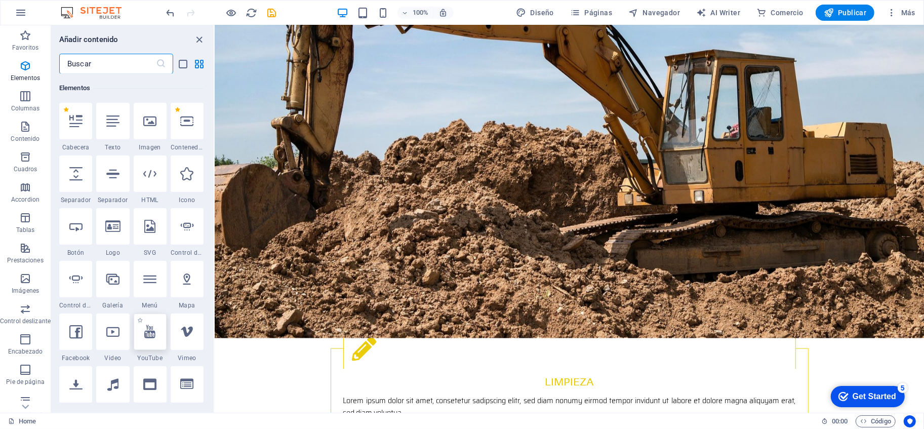
click at [150, 337] on icon at bounding box center [149, 331] width 11 height 13
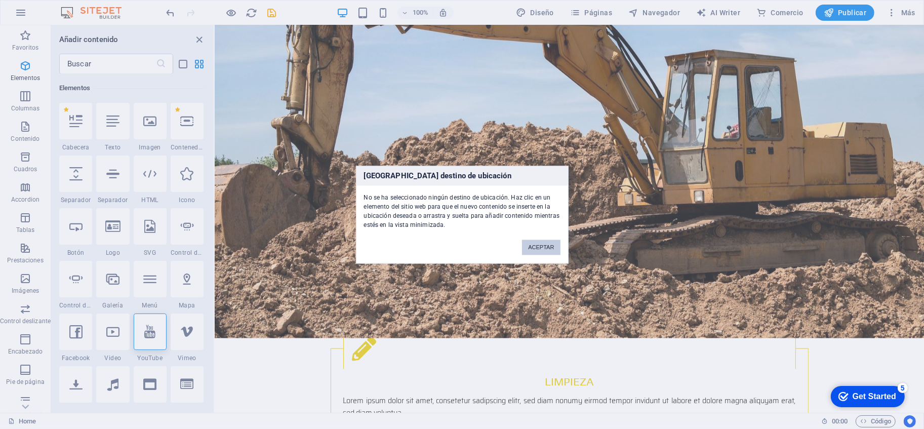
click at [538, 245] on button "ACEPTAR" at bounding box center [541, 247] width 38 height 15
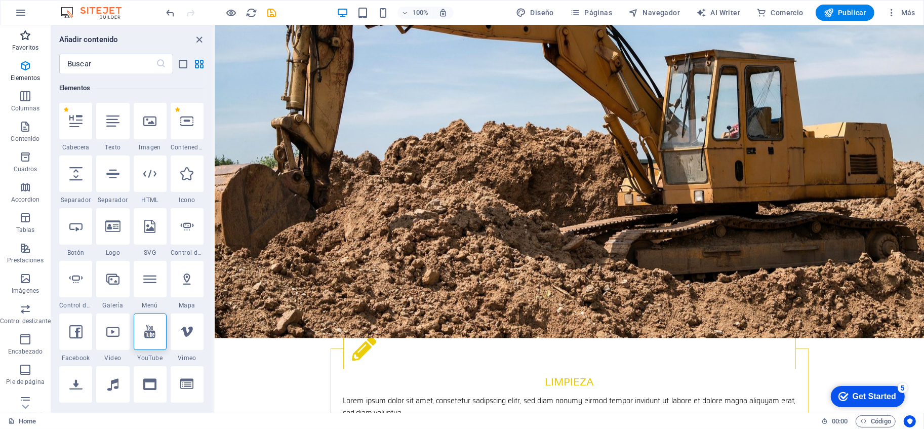
click at [30, 42] on span "Favoritos" at bounding box center [25, 41] width 51 height 24
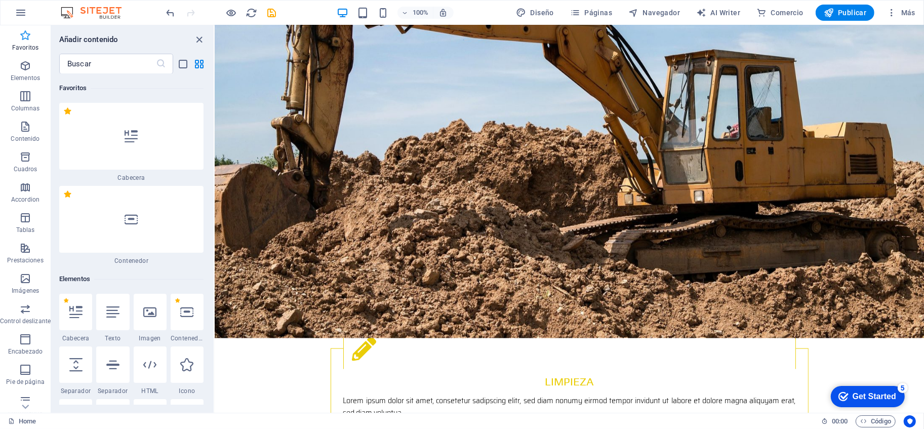
scroll to position [0, 0]
click at [185, 71] on div "​" at bounding box center [132, 64] width 163 height 20
click at [186, 69] on icon "list-view" at bounding box center [184, 64] width 12 height 12
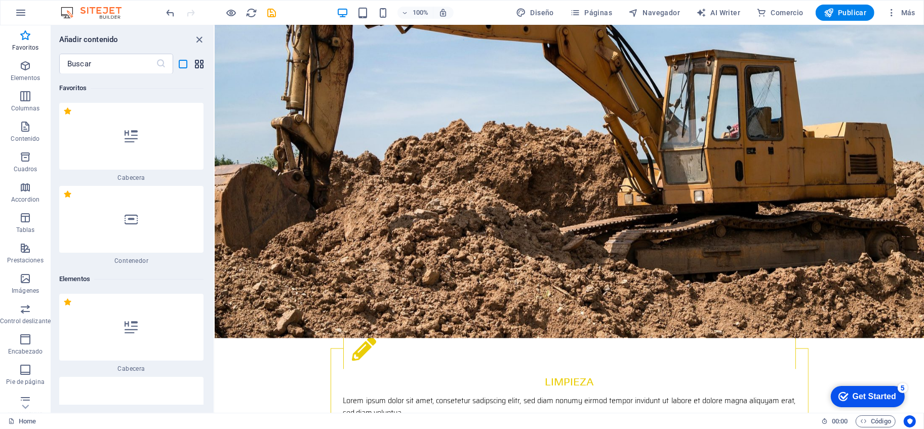
click at [194, 64] on icon "grid-view" at bounding box center [200, 64] width 12 height 12
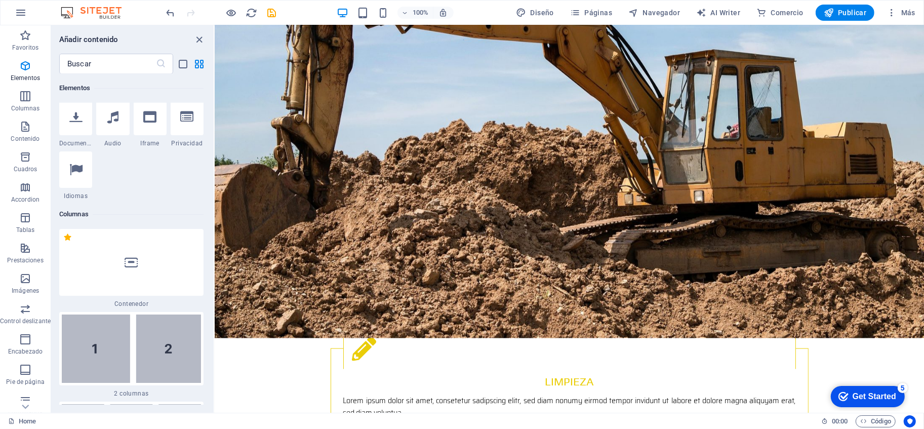
scroll to position [563, 0]
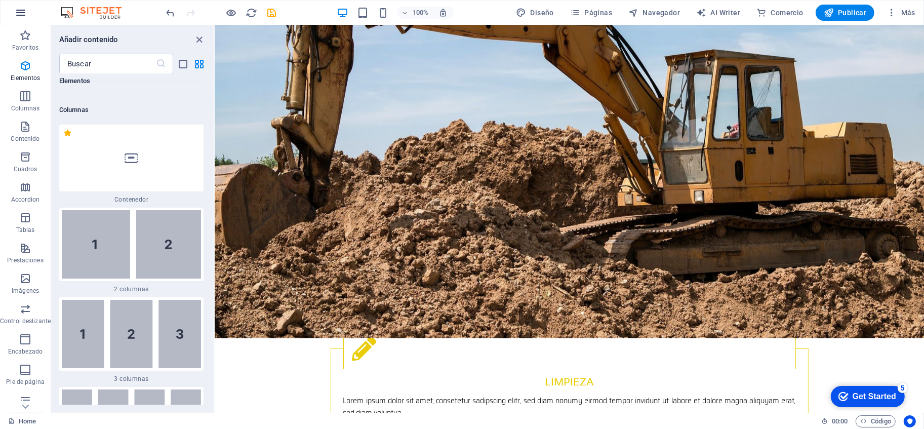
click at [29, 18] on button "button" at bounding box center [21, 13] width 24 height 24
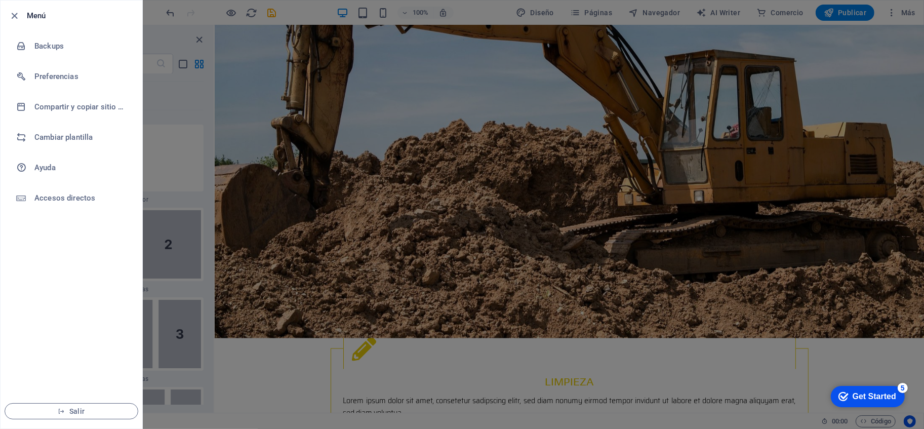
click at [253, 184] on div at bounding box center [462, 214] width 924 height 429
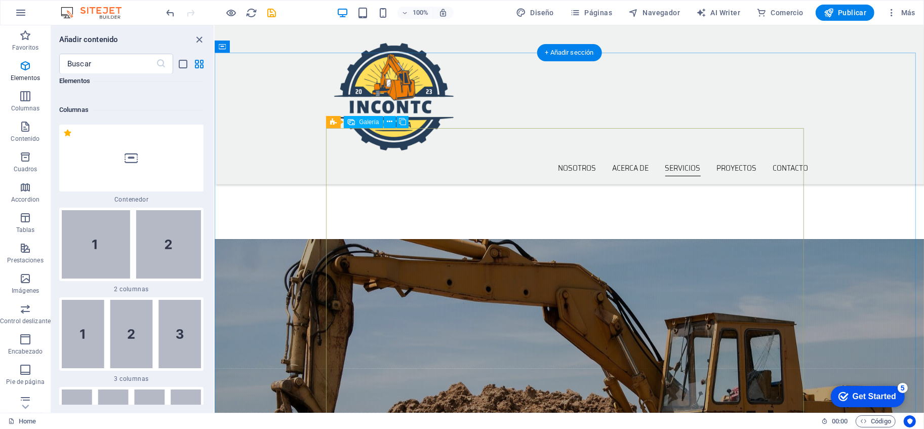
scroll to position [1033, 0]
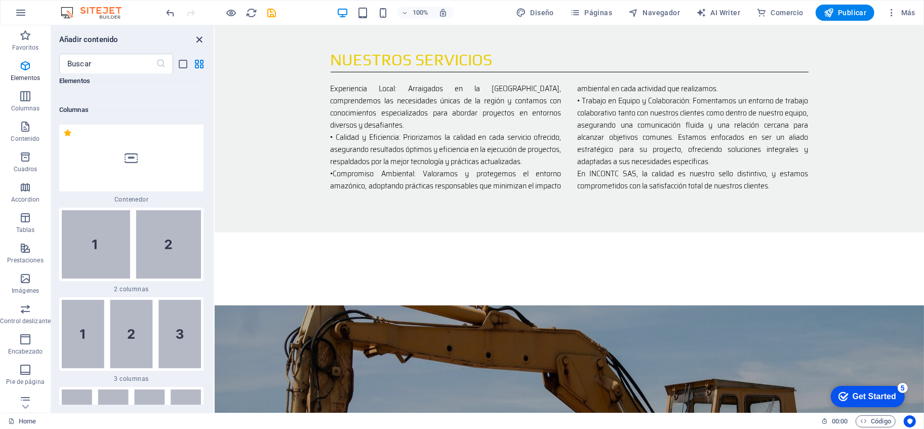
drag, startPoint x: 197, startPoint y: 45, endPoint x: 176, endPoint y: 9, distance: 41.8
click at [197, 44] on icon "close panel" at bounding box center [200, 40] width 12 height 12
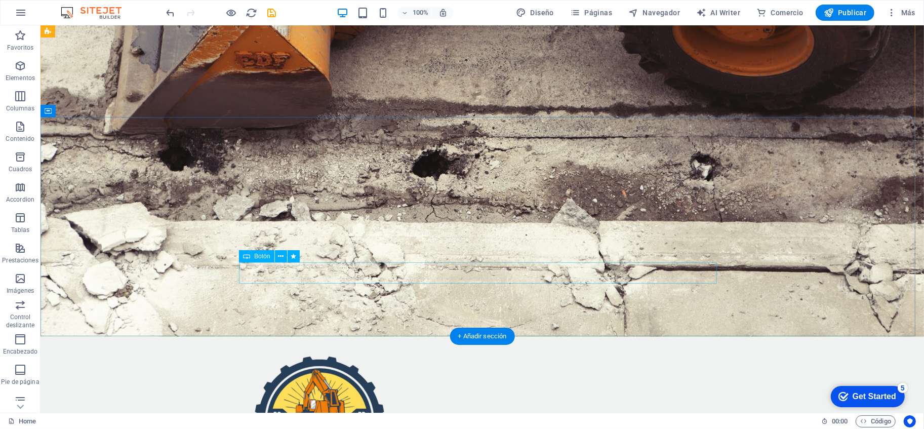
scroll to position [0, 0]
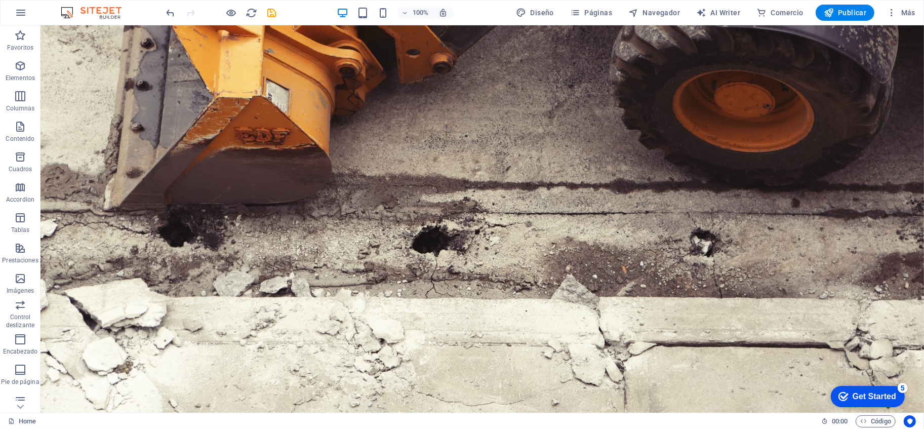
click at [394, 13] on div "100%" at bounding box center [395, 13] width 117 height 16
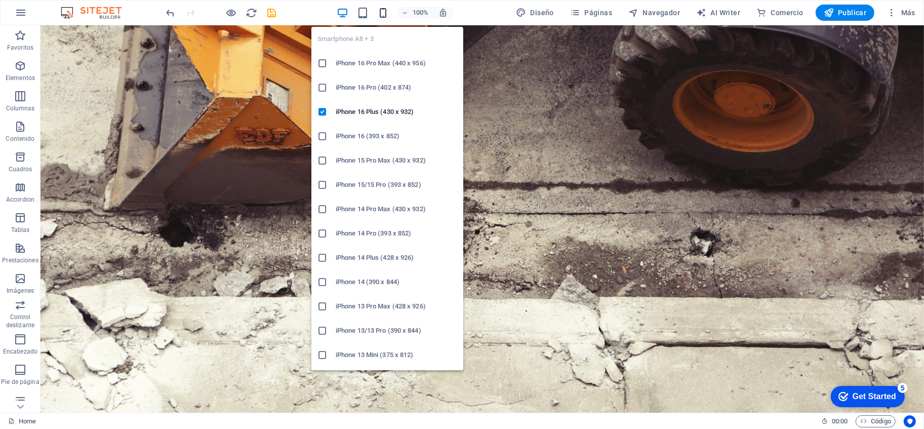
click at [383, 12] on icon "button" at bounding box center [383, 13] width 12 height 12
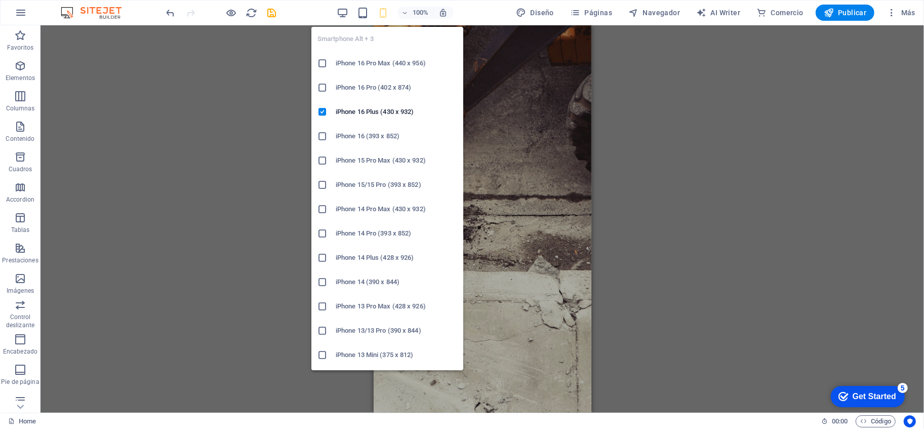
click at [383, 12] on icon "button" at bounding box center [383, 13] width 12 height 12
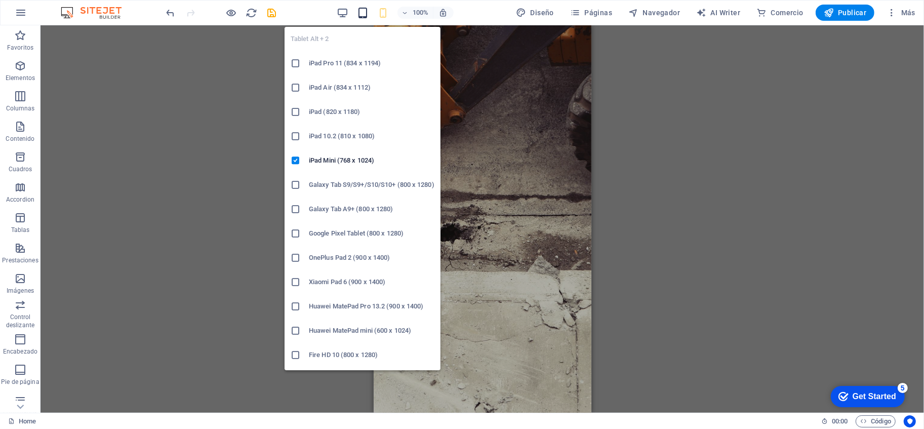
click at [366, 16] on icon "button" at bounding box center [363, 13] width 12 height 12
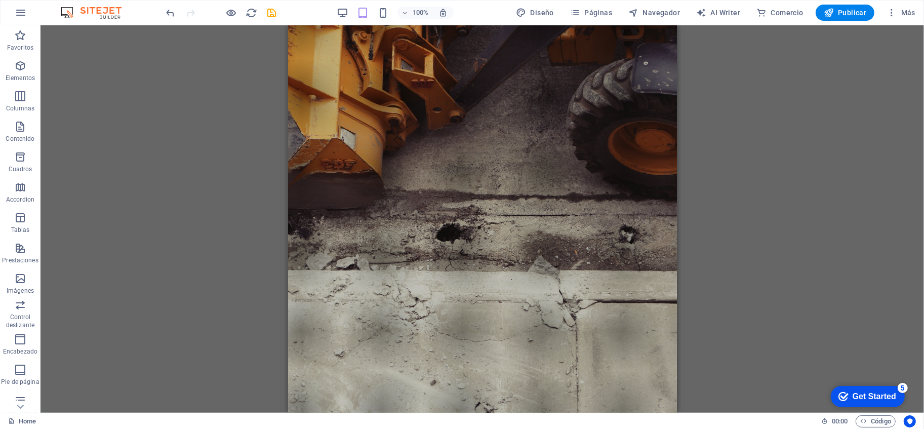
click at [352, 17] on div "100%" at bounding box center [395, 13] width 117 height 16
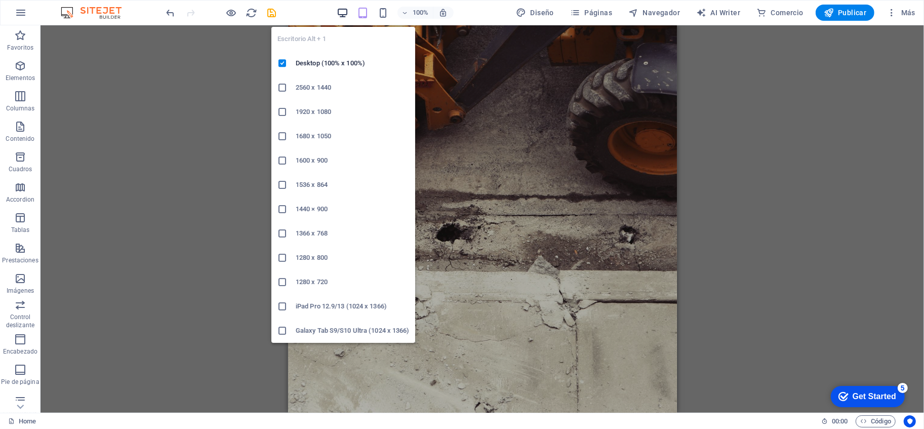
click at [347, 14] on icon "button" at bounding box center [343, 13] width 12 height 12
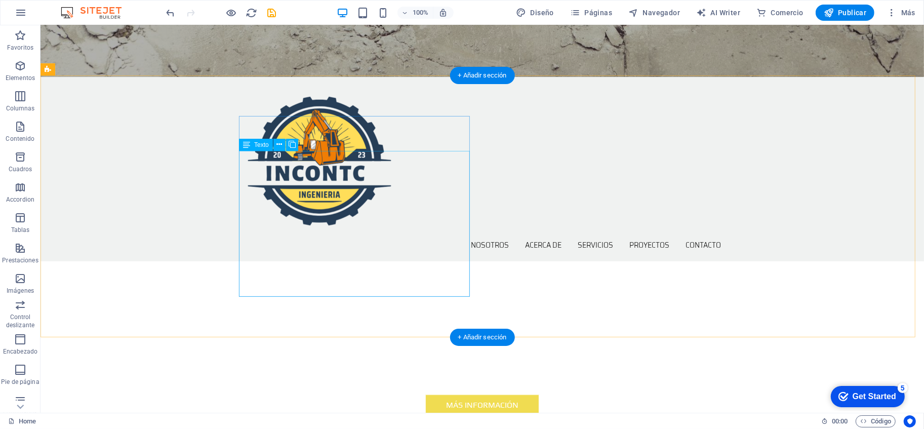
scroll to position [337, 0]
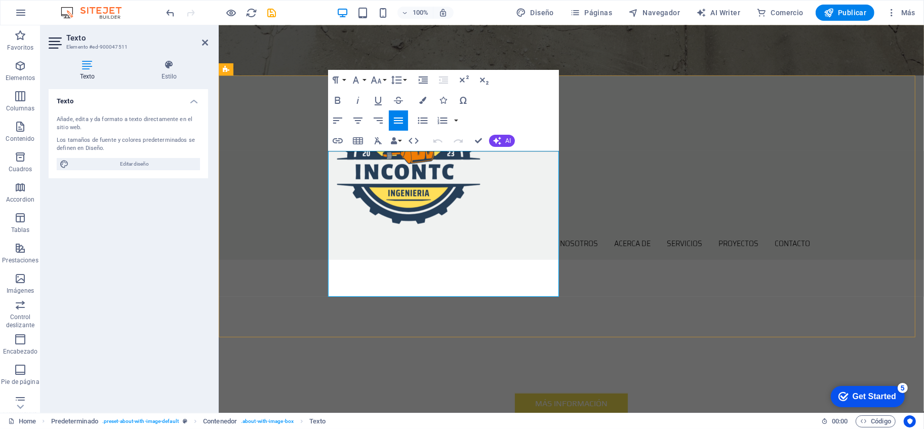
drag, startPoint x: 420, startPoint y: 158, endPoint x: 549, endPoint y: 171, distance: 129.8
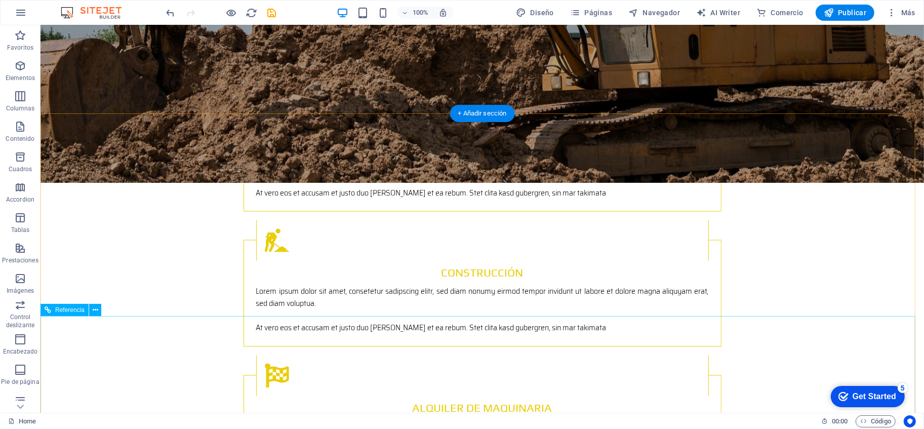
scroll to position [1576, 0]
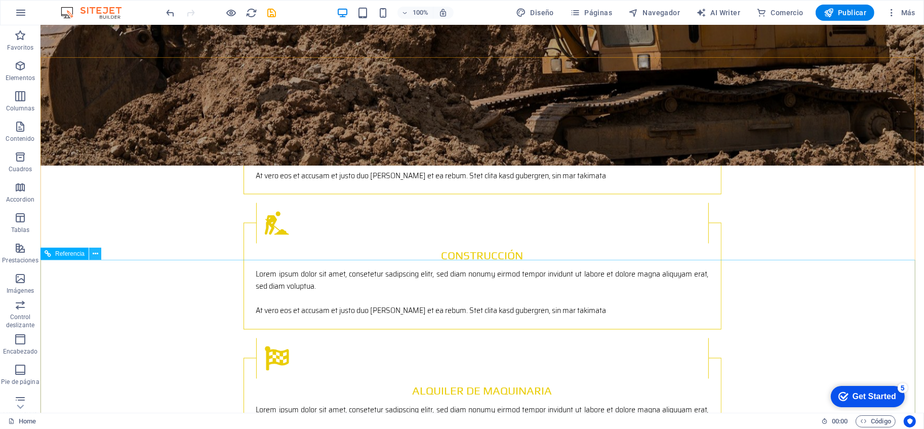
click at [95, 253] on icon at bounding box center [96, 254] width 6 height 11
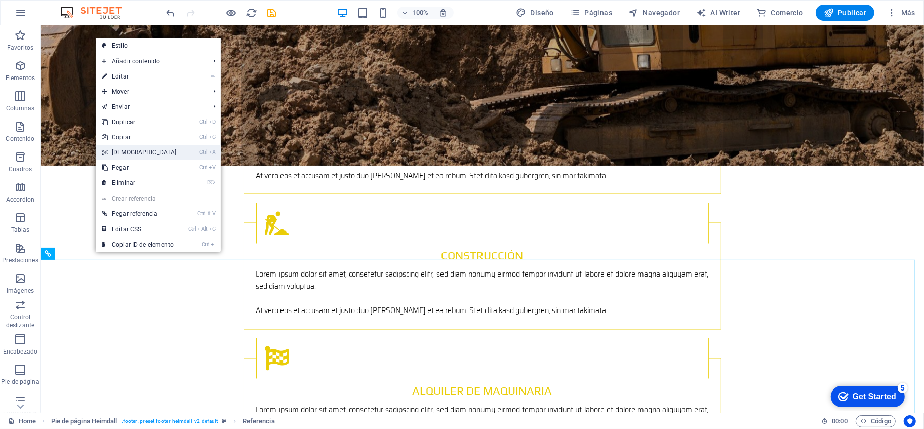
click at [151, 152] on link "Ctrl X Cortar" at bounding box center [139, 152] width 87 height 15
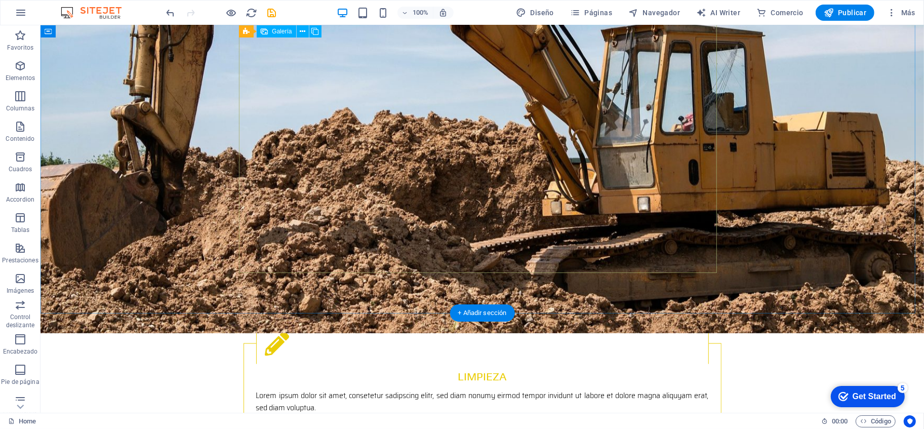
scroll to position [1545, 0]
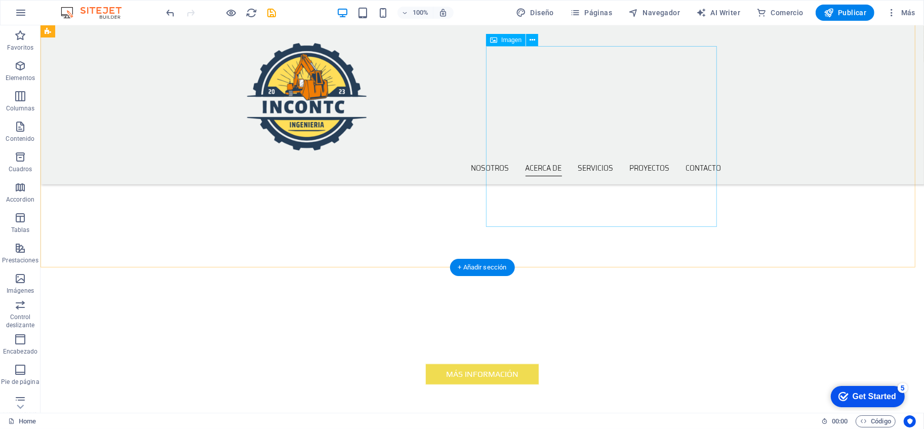
scroll to position [306, 0]
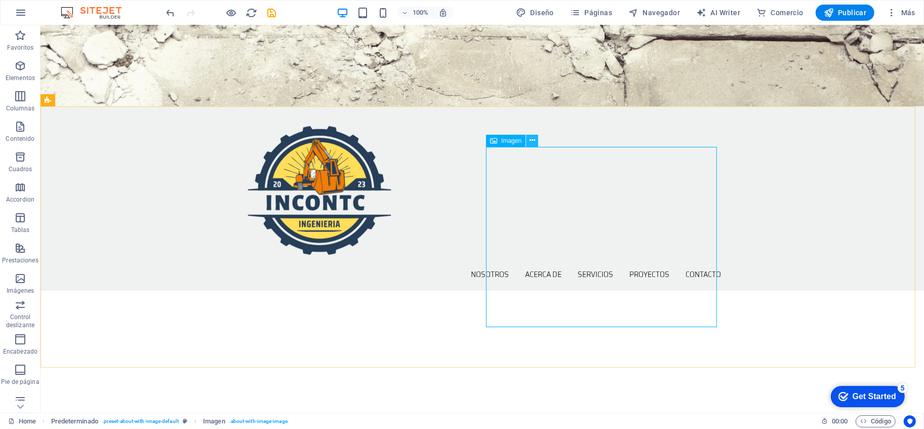
click at [532, 142] on icon at bounding box center [533, 140] width 6 height 11
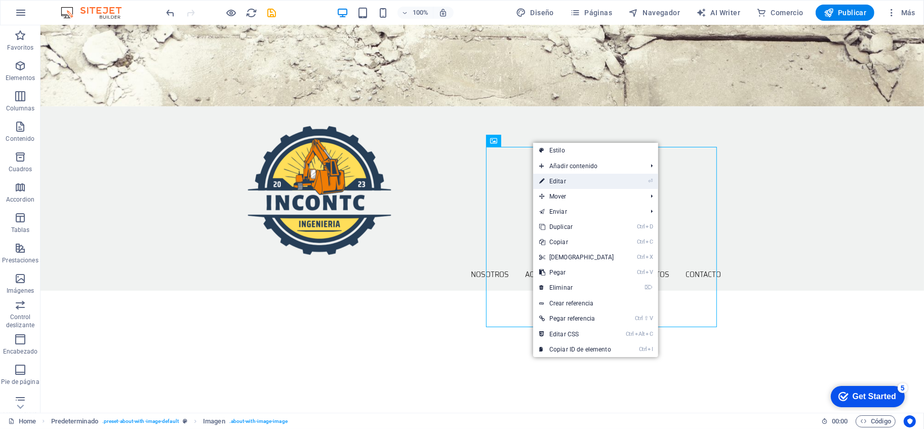
click at [558, 178] on link "⏎ Editar" at bounding box center [576, 181] width 87 height 15
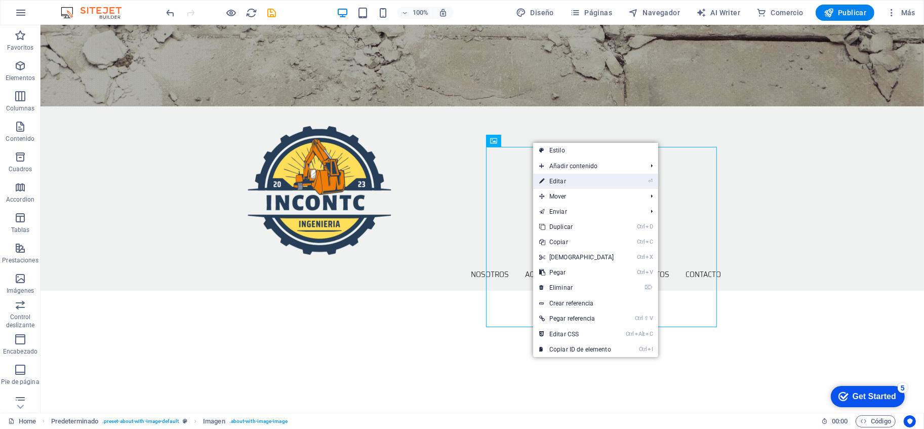
select select "%"
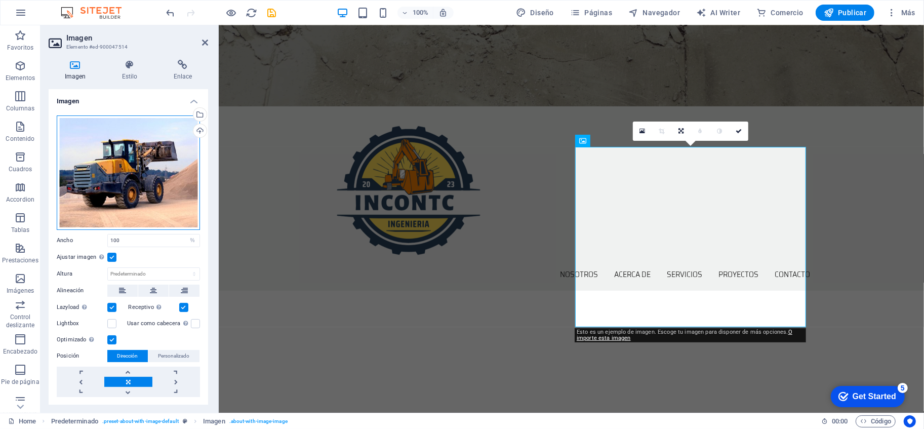
click at [120, 142] on div "Arrastra archivos aquí, haz clic para escoger archivos o selecciona archivos de…" at bounding box center [128, 172] width 143 height 114
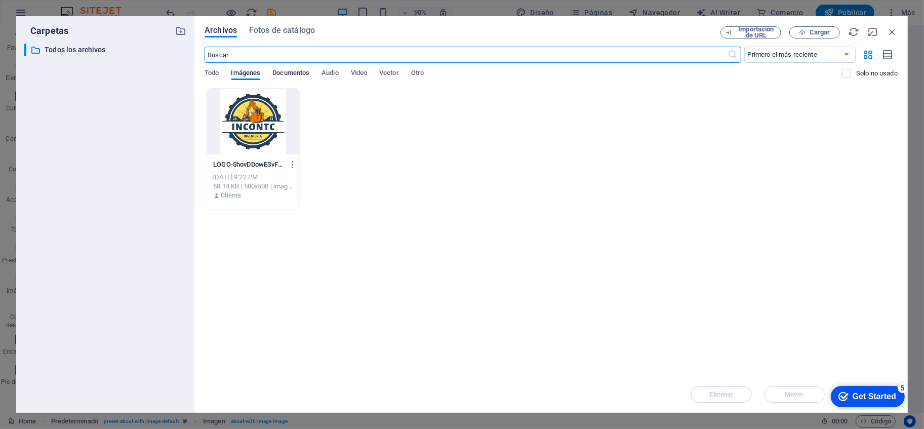
click at [294, 74] on span "Documentos" at bounding box center [290, 74] width 37 height 14
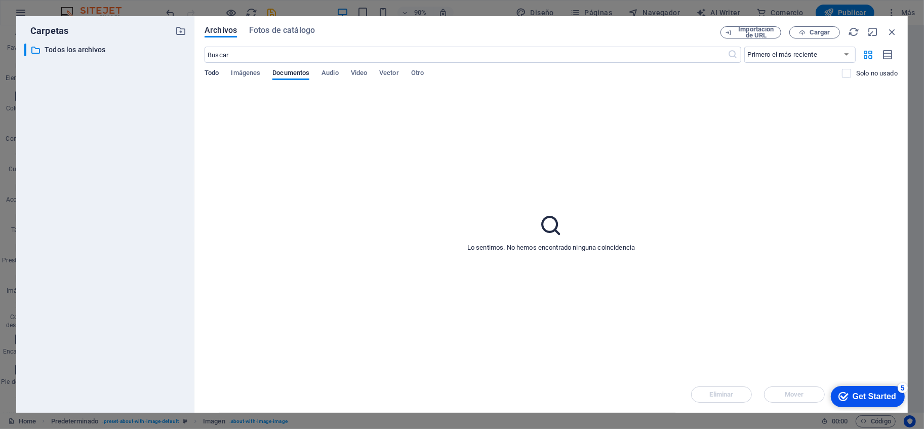
click at [211, 71] on span "Todo" at bounding box center [212, 74] width 14 height 14
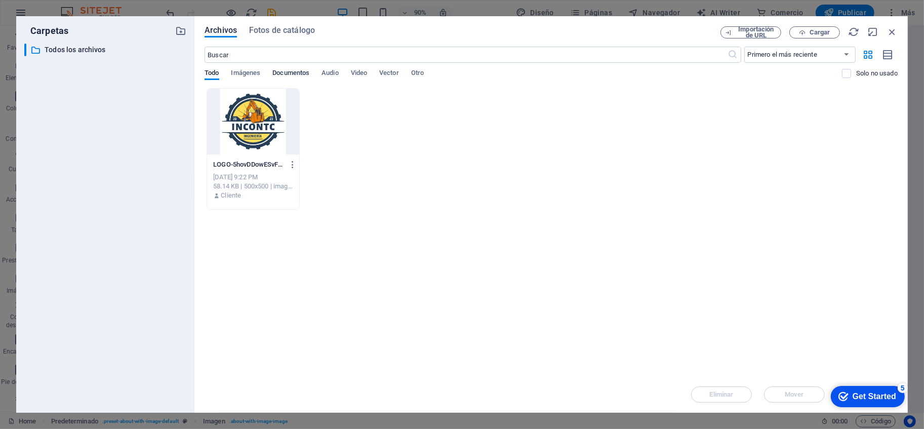
click at [283, 71] on span "Documentos" at bounding box center [290, 74] width 37 height 14
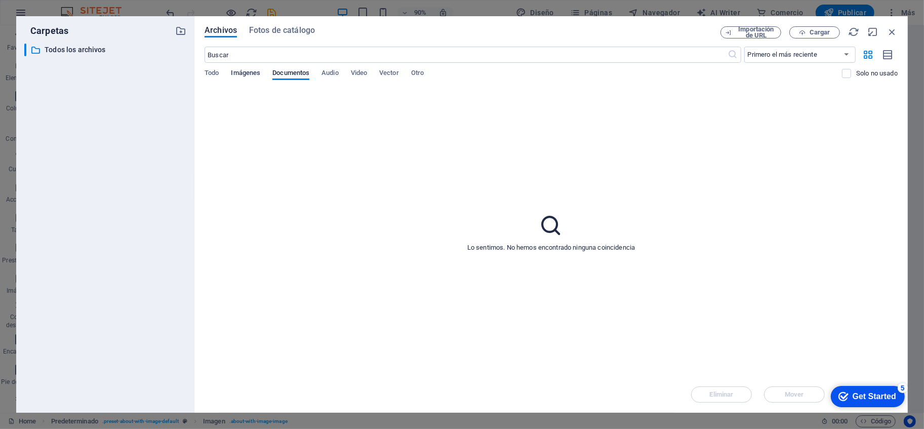
click at [246, 71] on span "Imágenes" at bounding box center [245, 74] width 29 height 14
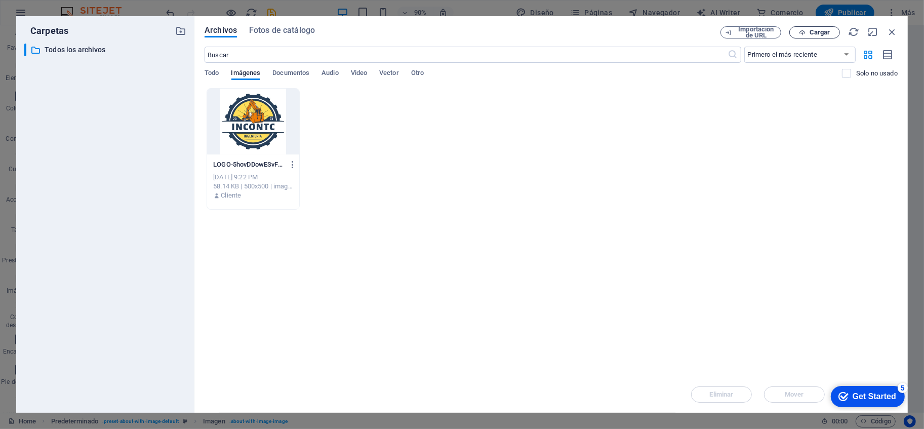
click at [805, 33] on icon "button" at bounding box center [802, 32] width 7 height 7
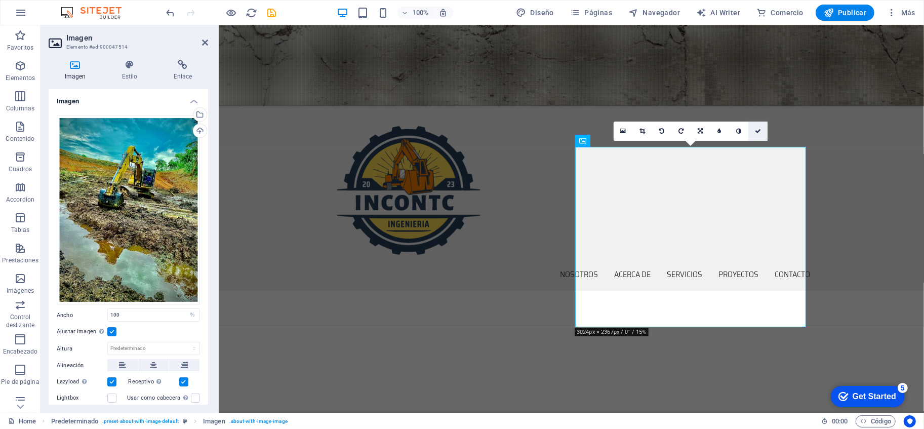
click at [758, 133] on icon at bounding box center [758, 131] width 6 height 6
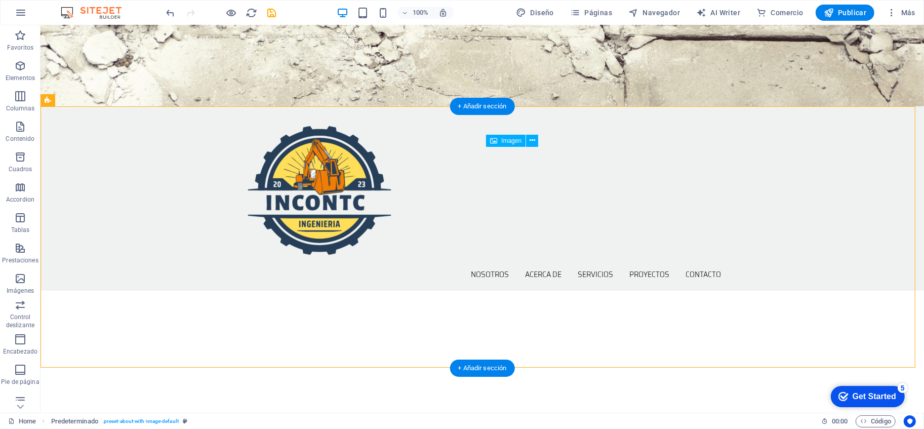
drag, startPoint x: 683, startPoint y: 197, endPoint x: 679, endPoint y: 230, distance: 33.7
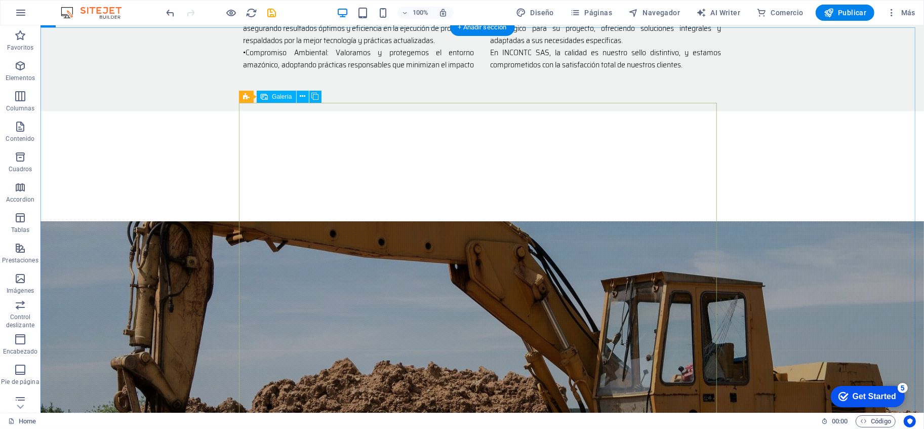
scroll to position [1207, 0]
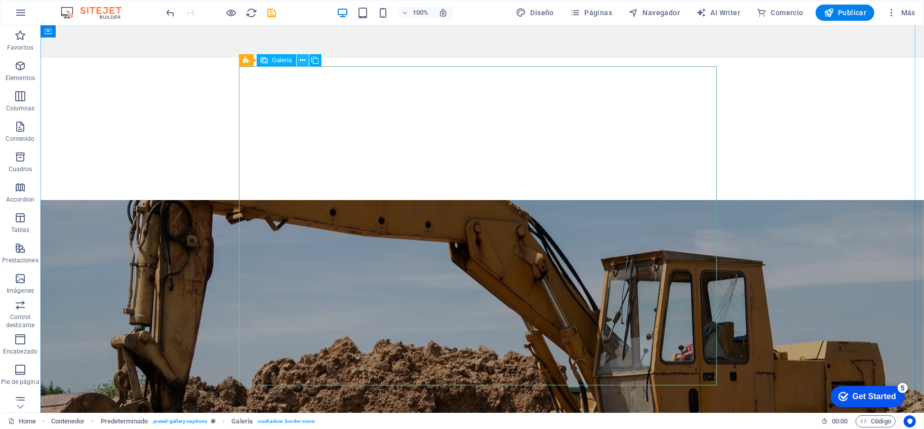
click at [303, 63] on icon at bounding box center [303, 60] width 6 height 11
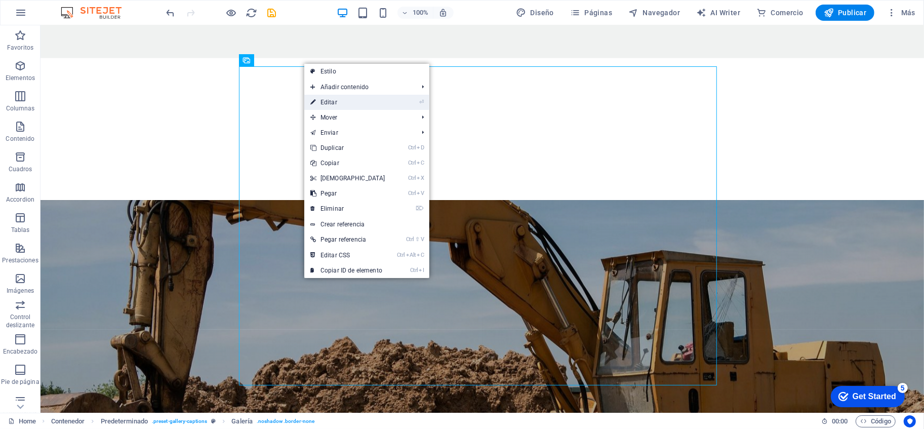
click at [333, 100] on link "⏎ Editar" at bounding box center [347, 102] width 87 height 15
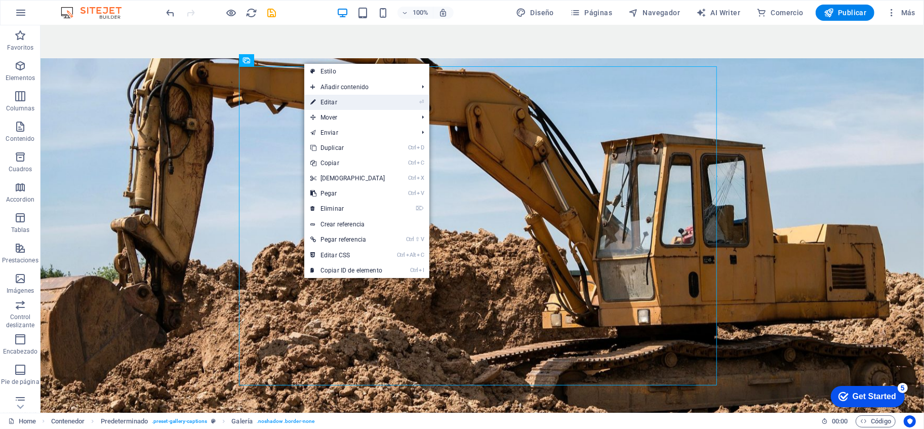
select select "4"
select select "px"
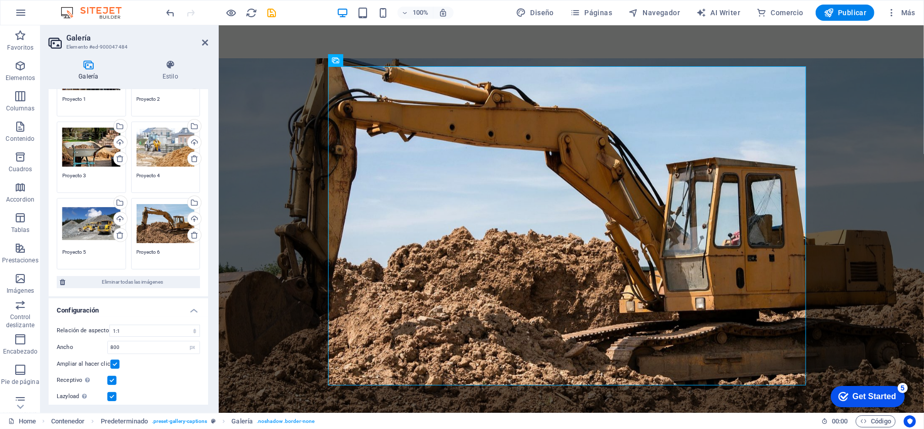
scroll to position [105, 0]
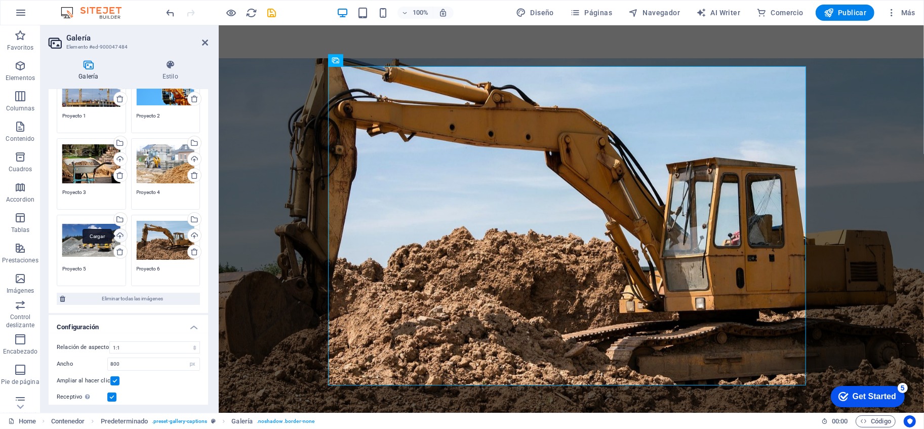
click at [118, 237] on div "Cargar" at bounding box center [119, 236] width 15 height 15
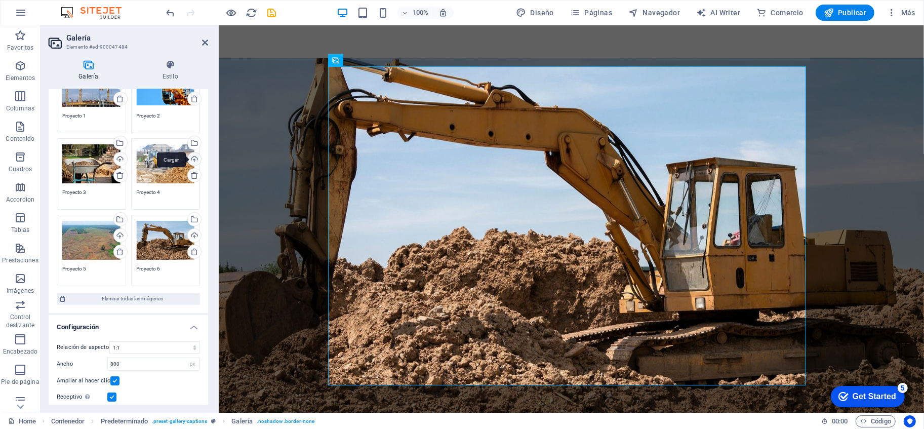
click at [192, 156] on div "Cargar" at bounding box center [193, 159] width 15 height 15
click at [191, 234] on div "Cargar" at bounding box center [193, 236] width 15 height 15
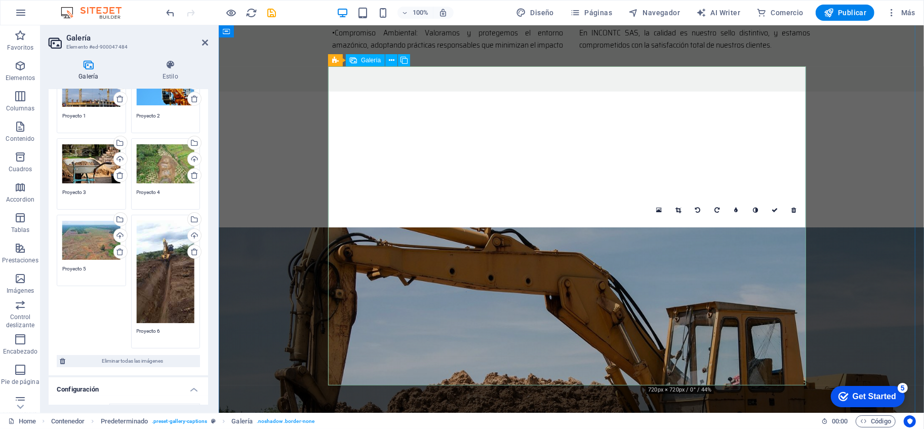
scroll to position [1151, 0]
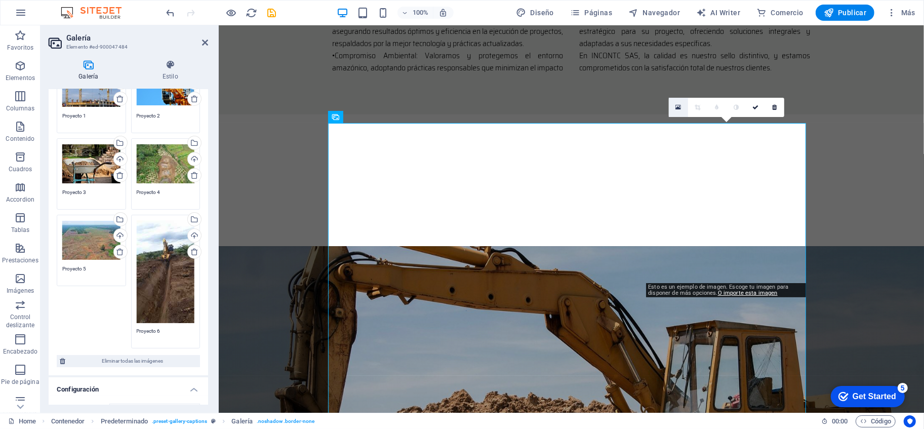
click at [678, 106] on icon at bounding box center [679, 107] width 6 height 7
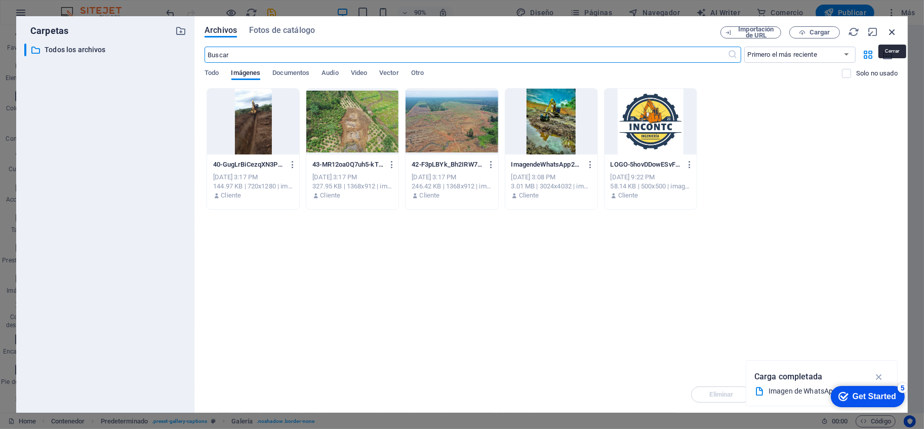
click at [891, 29] on icon "button" at bounding box center [892, 31] width 11 height 11
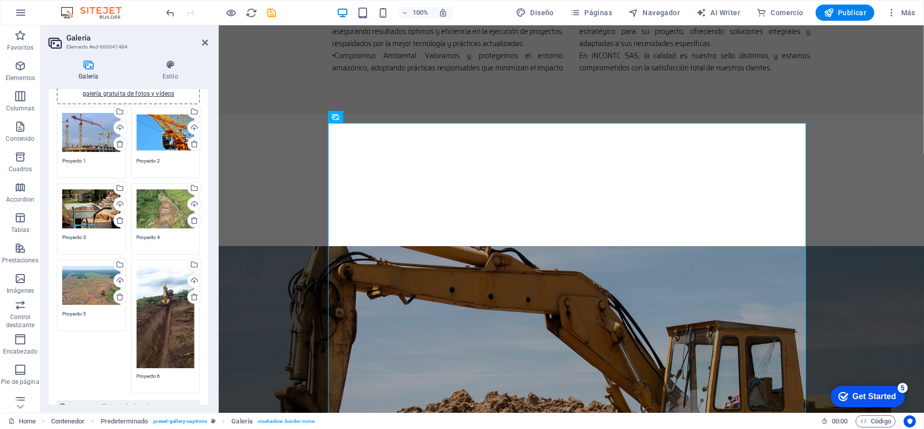
scroll to position [0, 0]
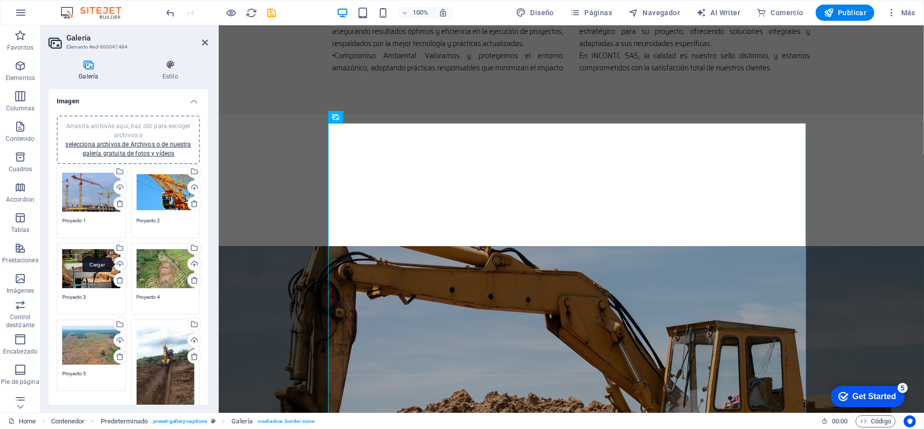
click at [119, 260] on div "Cargar" at bounding box center [119, 264] width 15 height 15
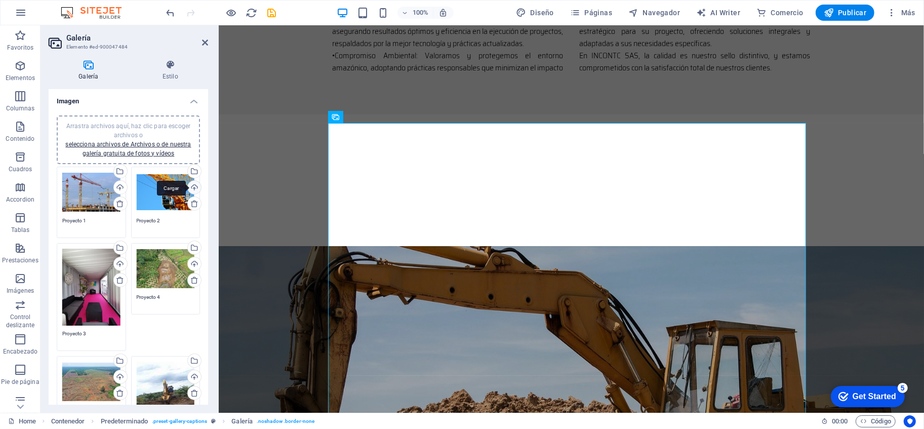
click at [191, 185] on div "Cargar" at bounding box center [193, 188] width 15 height 15
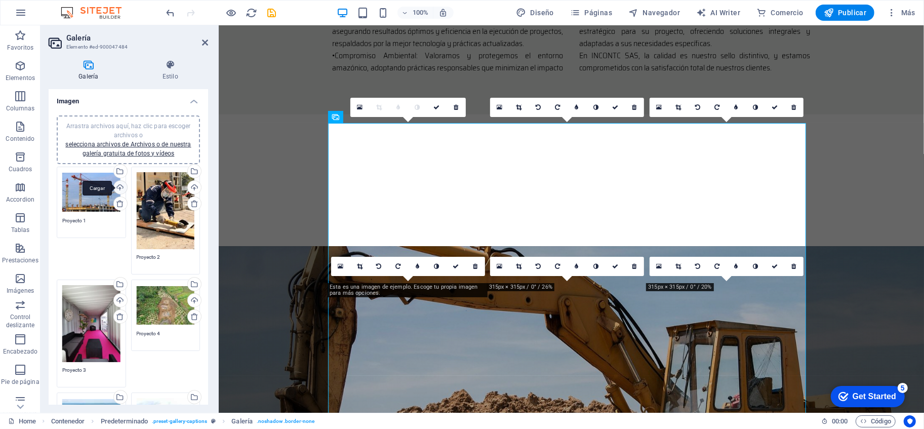
click at [122, 187] on div "Cargar" at bounding box center [119, 188] width 15 height 15
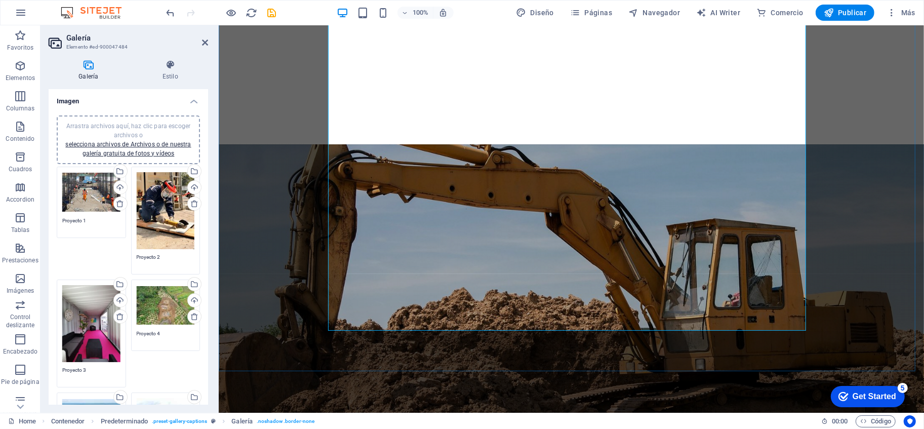
scroll to position [1263, 0]
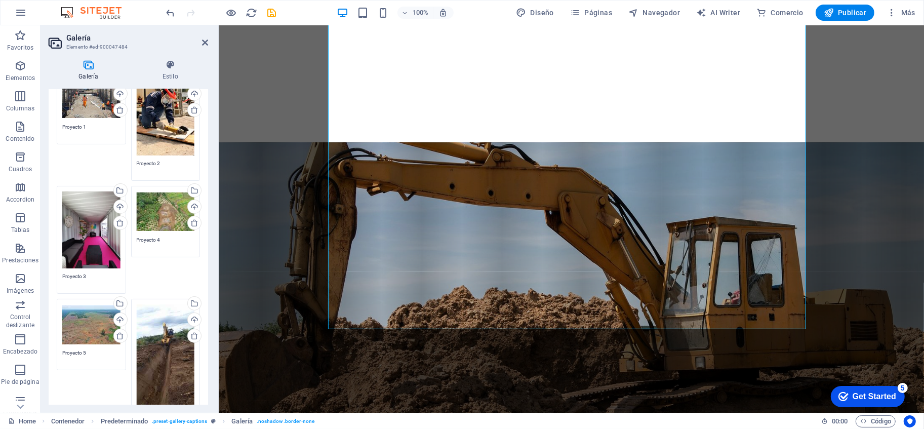
scroll to position [112, 0]
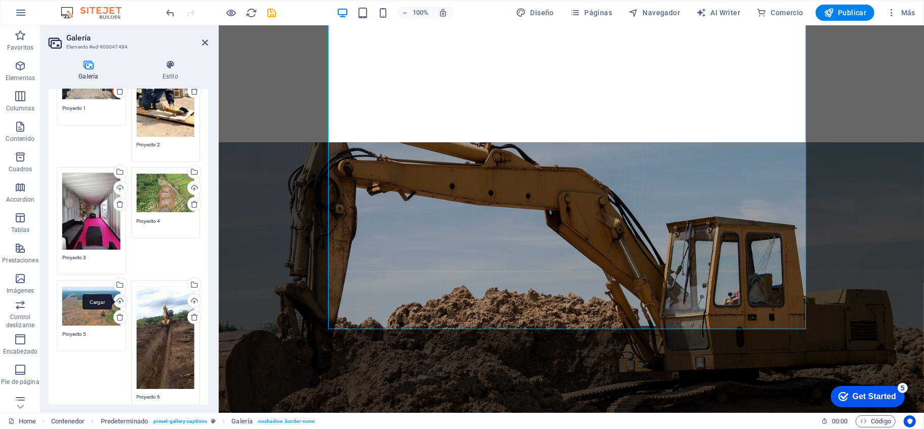
click at [122, 300] on div "Cargar" at bounding box center [119, 301] width 15 height 15
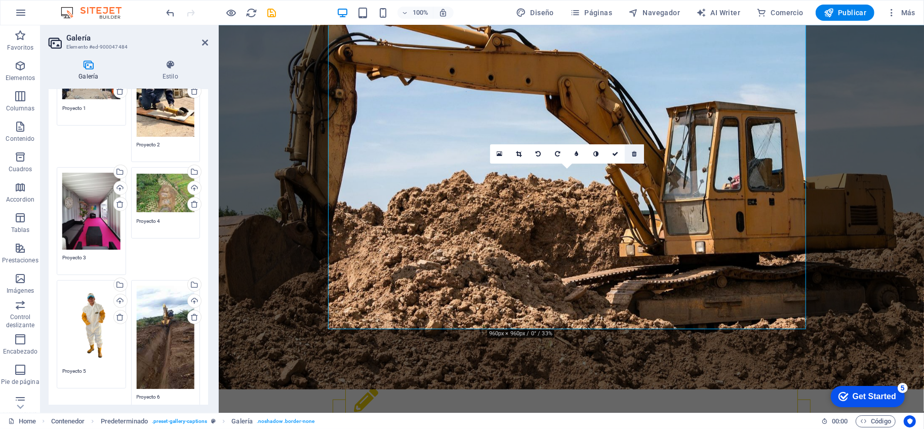
click at [633, 155] on icon at bounding box center [635, 154] width 5 height 6
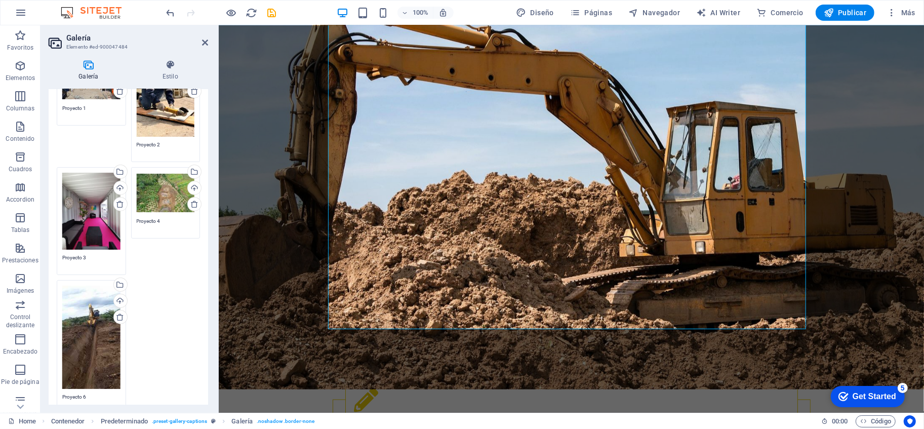
type textarea "Proyecto 5"
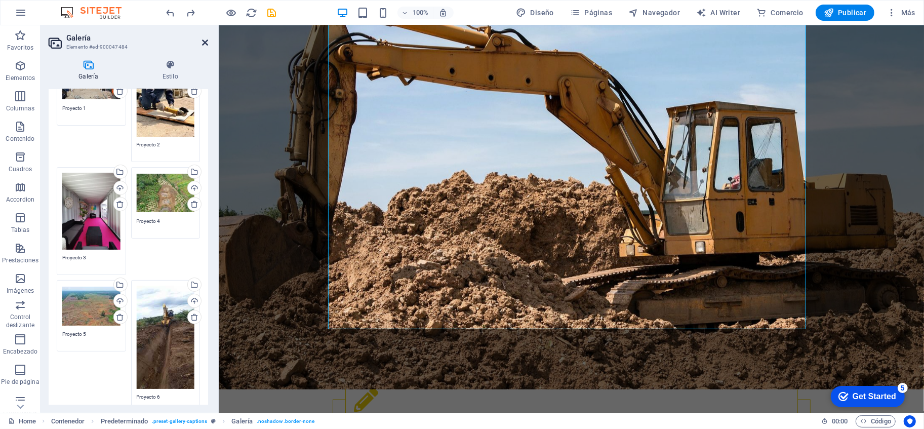
click at [205, 39] on icon at bounding box center [205, 42] width 6 height 8
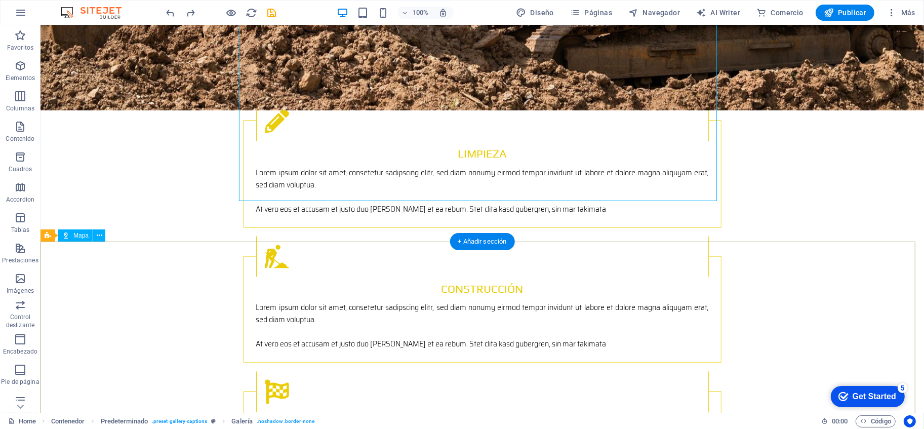
scroll to position [1545, 0]
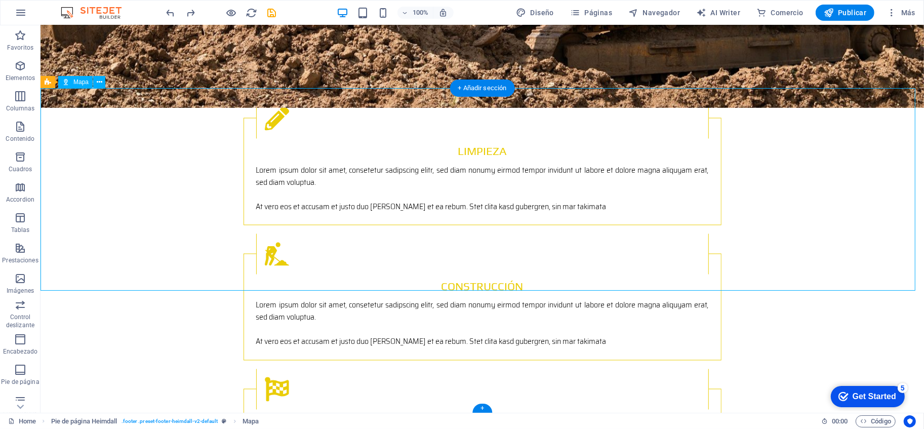
drag, startPoint x: 452, startPoint y: 216, endPoint x: 457, endPoint y: 197, distance: 20.4
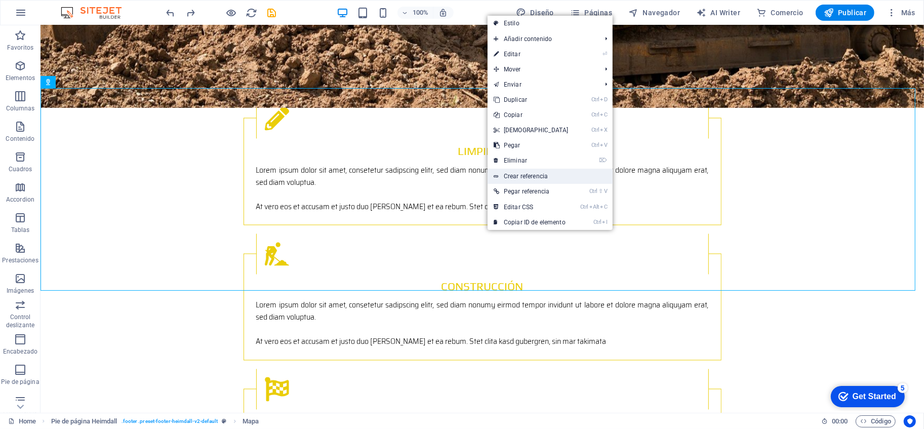
click at [536, 178] on link "Crear referencia" at bounding box center [550, 176] width 125 height 15
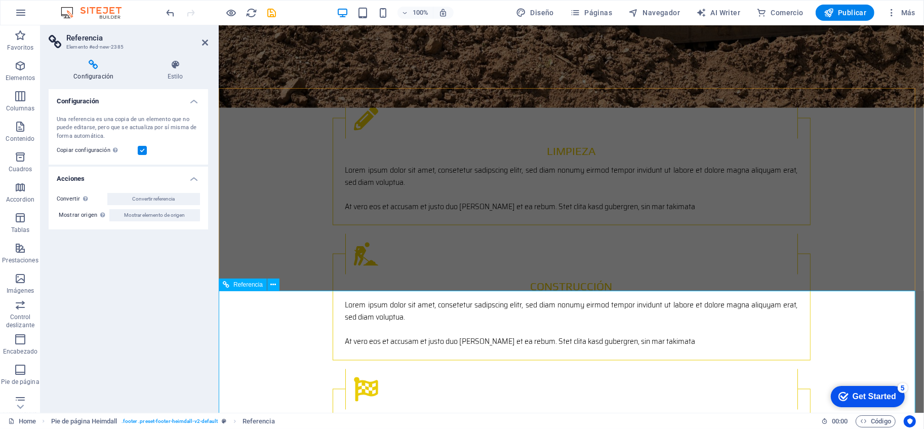
click at [208, 44] on icon at bounding box center [205, 42] width 6 height 8
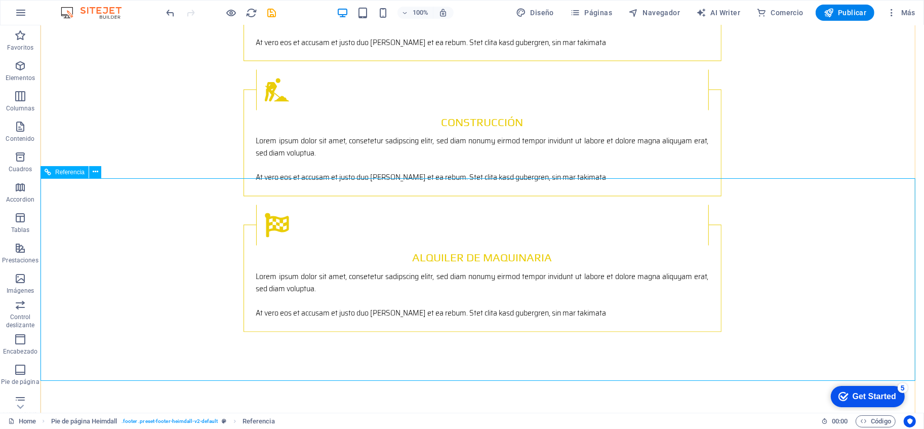
scroll to position [1747, 0]
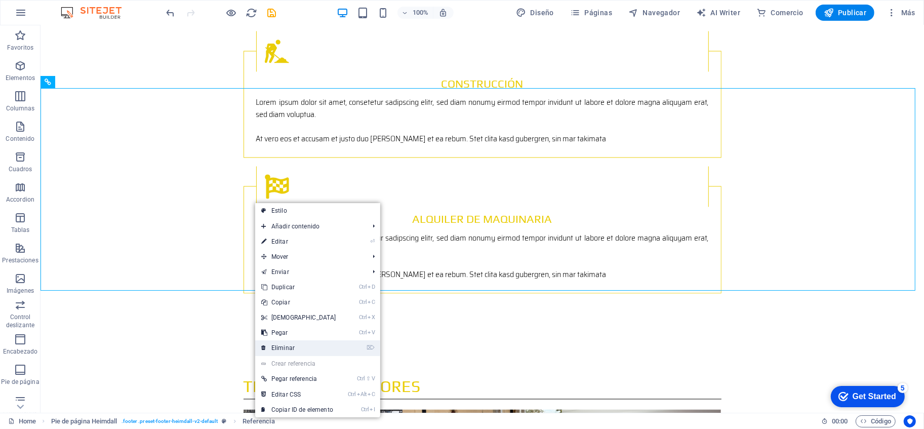
click at [296, 343] on link "⌦ Eliminar" at bounding box center [298, 347] width 87 height 15
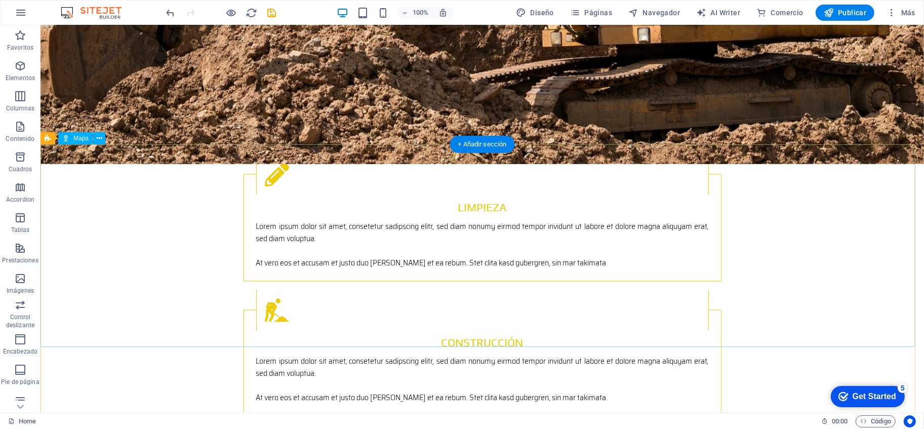
scroll to position [1376, 0]
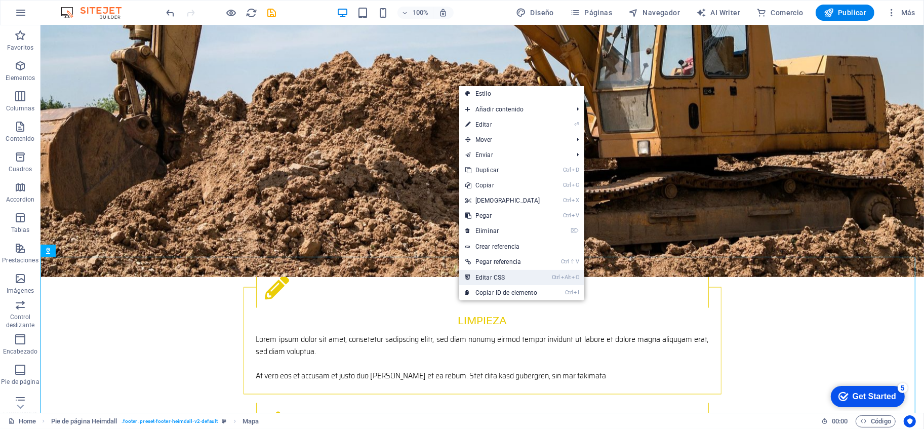
click at [508, 277] on link "Ctrl Alt C Editar CSS" at bounding box center [502, 277] width 87 height 15
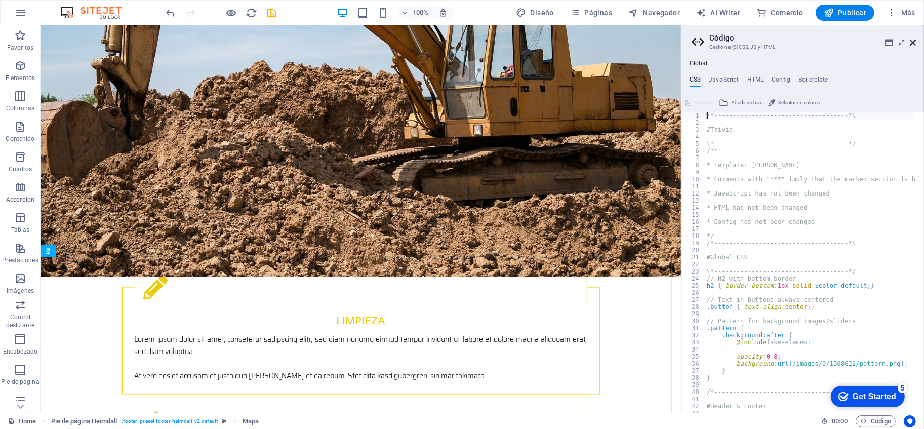
click at [916, 41] on icon at bounding box center [913, 42] width 6 height 8
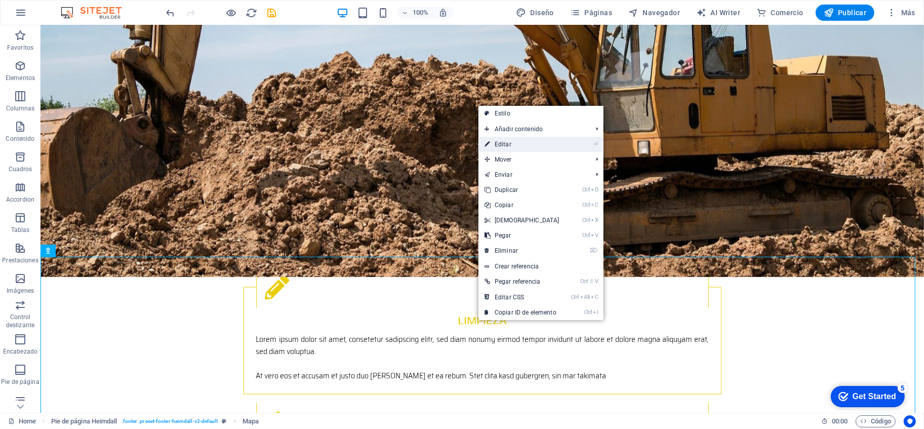
click at [516, 147] on link "⏎ Editar" at bounding box center [522, 144] width 87 height 15
select select "px"
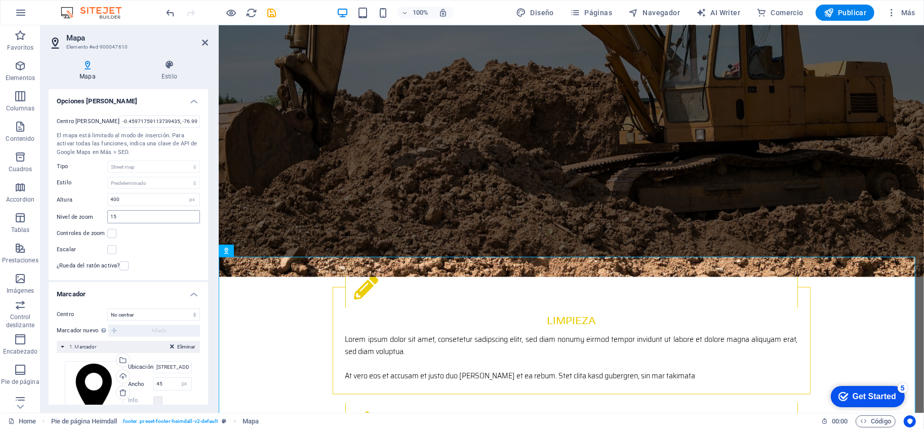
scroll to position [30, 0]
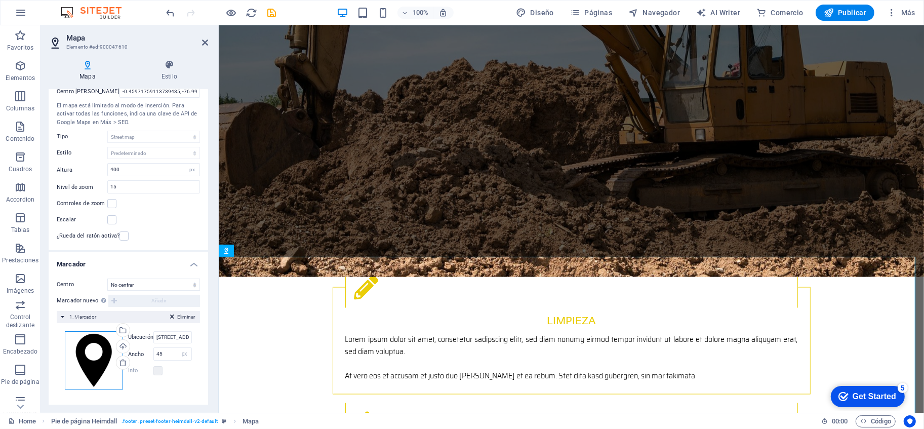
click at [77, 344] on div "Arrastra archivos aquí, haz clic para escoger archivos o selecciona archivos de…" at bounding box center [94, 360] width 58 height 58
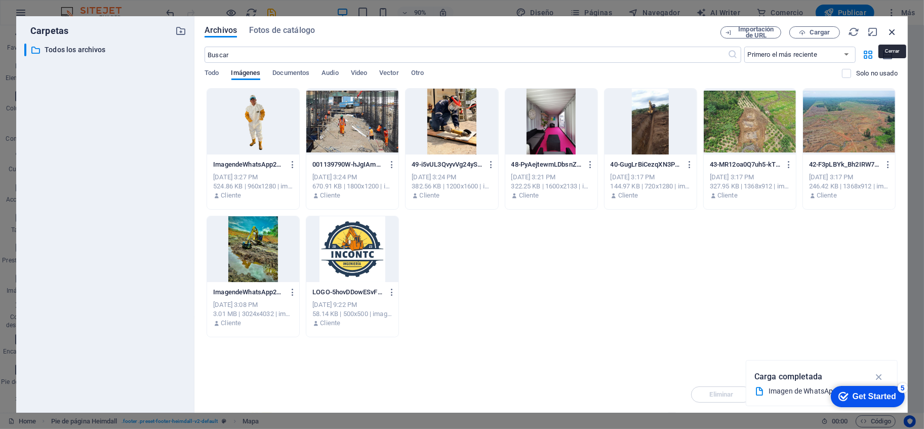
click at [894, 30] on icon "button" at bounding box center [892, 31] width 11 height 11
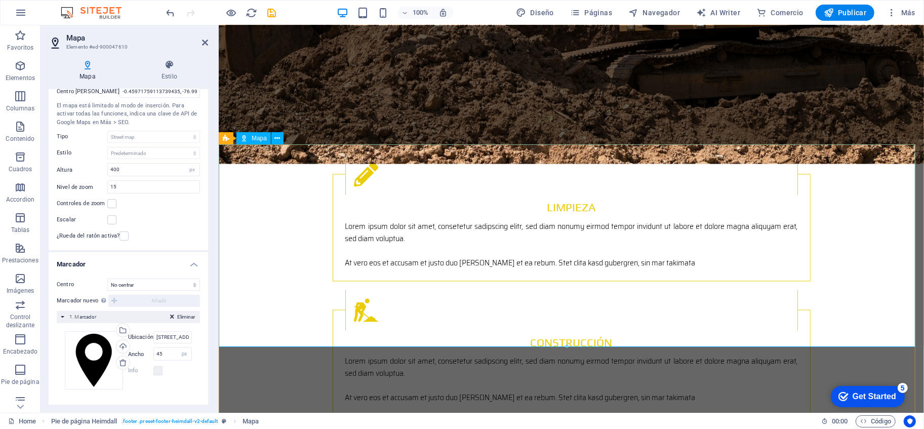
scroll to position [1545, 0]
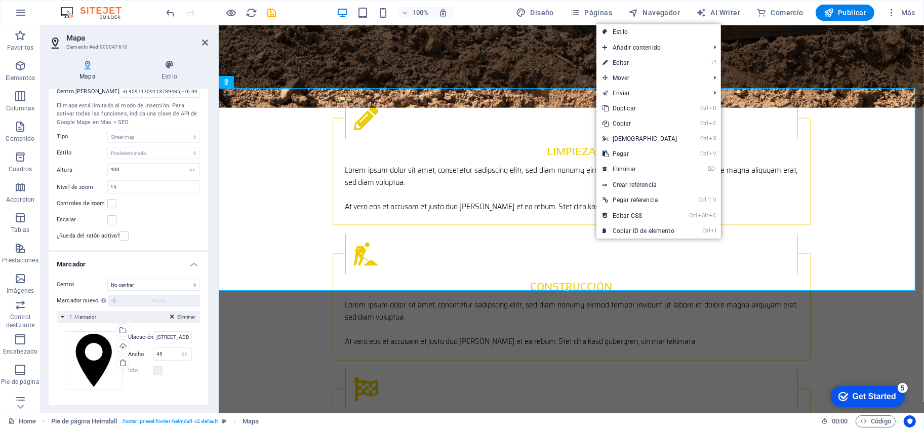
click at [63, 316] on div "Eliminar 1. Marcador" at bounding box center [128, 317] width 143 height 12
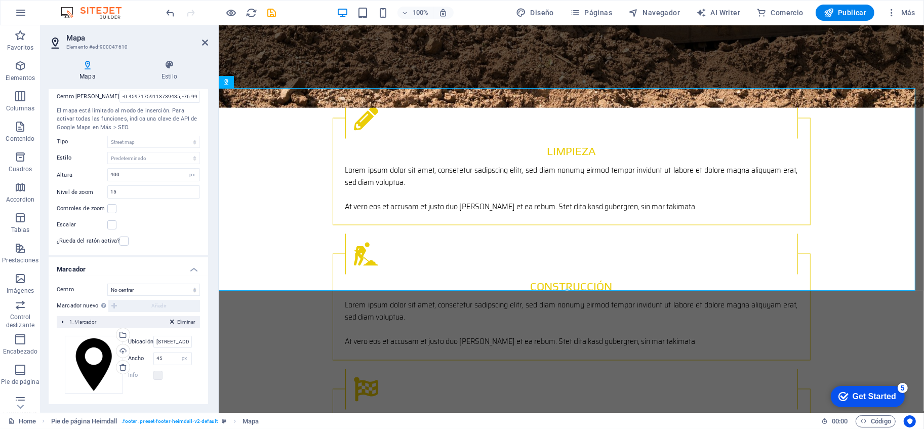
scroll to position [0, 0]
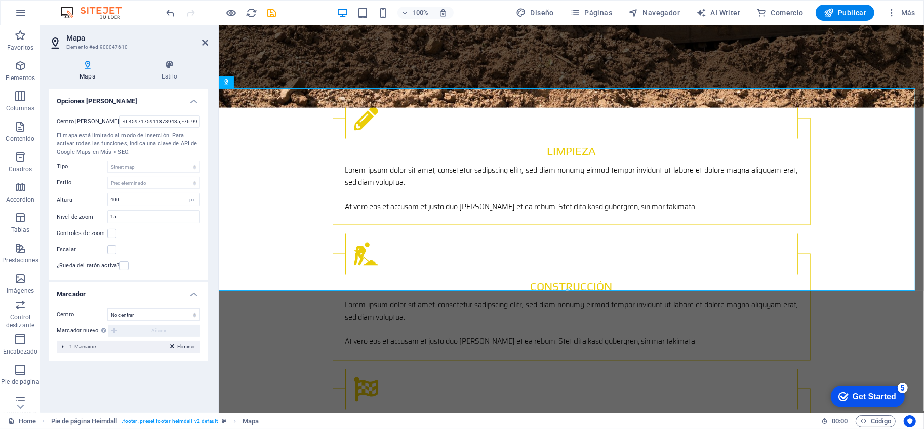
click at [162, 128] on div "Centro [PERSON_NAME] -0.45971759113739435, -76.99716456971623 El mapa está limi…" at bounding box center [129, 193] width 160 height 173
click at [164, 124] on input "-0.45971759113739435, -76.99716456971623" at bounding box center [160, 121] width 81 height 12
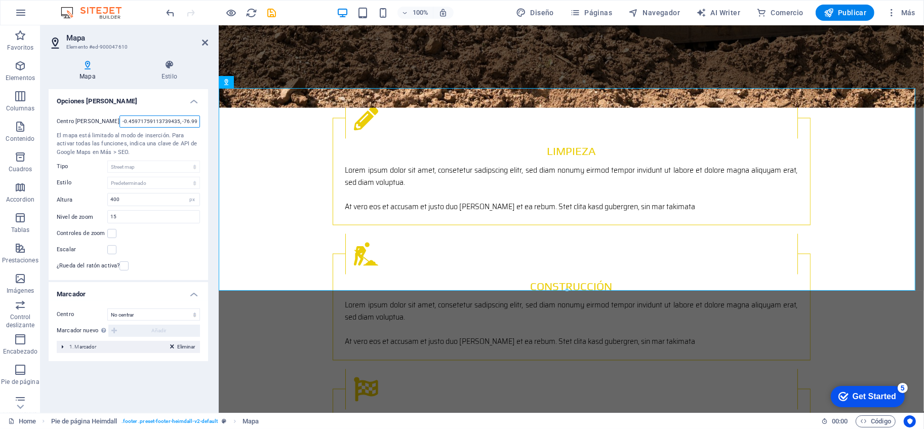
click at [164, 124] on input "-0.45971759113739435, -76.99716456971623" at bounding box center [160, 121] width 81 height 12
click at [122, 265] on label at bounding box center [124, 265] width 9 height 9
click at [0, 0] on input "¿Rueda del ratón activa?" at bounding box center [0, 0] width 0 height 0
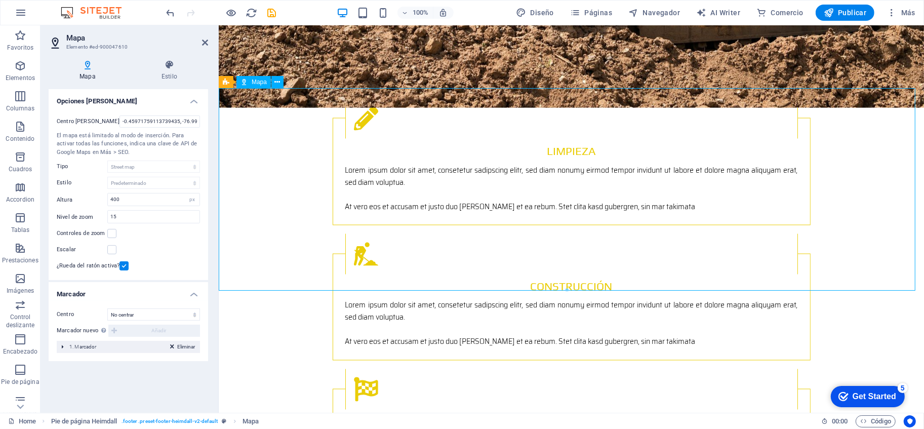
drag, startPoint x: 492, startPoint y: 210, endPoint x: 491, endPoint y: 189, distance: 20.8
drag, startPoint x: 506, startPoint y: 207, endPoint x: 506, endPoint y: 177, distance: 30.4
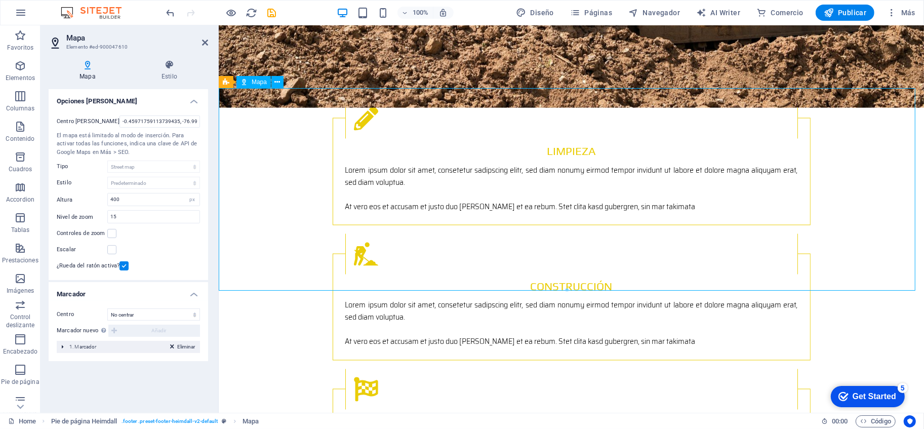
click at [279, 83] on icon at bounding box center [278, 82] width 6 height 11
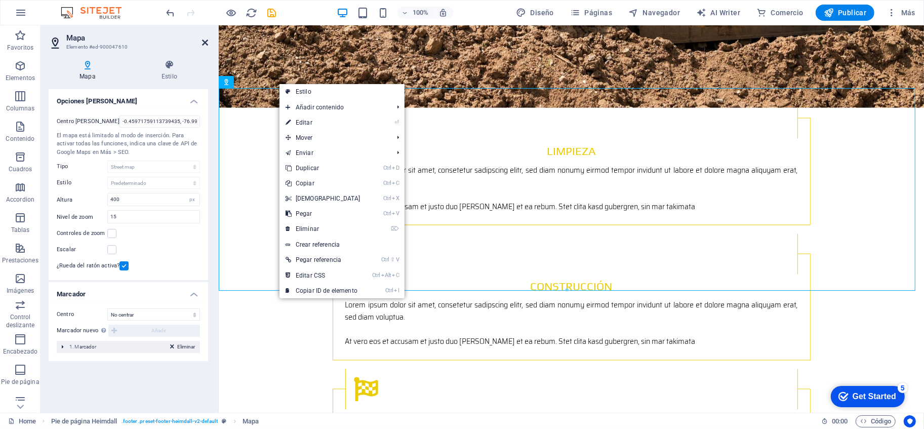
click at [206, 41] on icon at bounding box center [205, 42] width 6 height 8
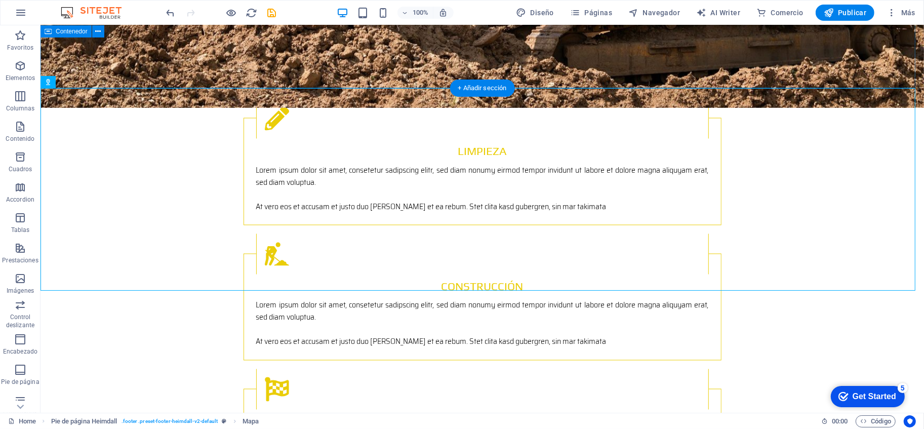
drag, startPoint x: 767, startPoint y: 60, endPoint x: 590, endPoint y: 59, distance: 177.3
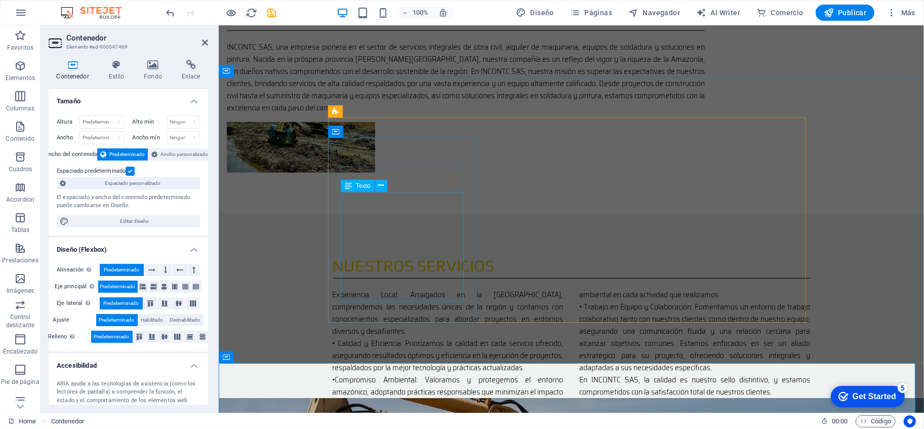
scroll to position [859, 0]
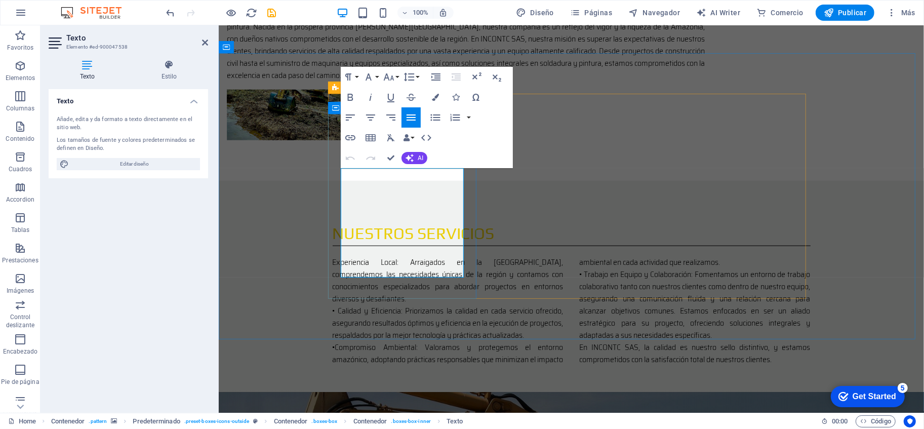
drag, startPoint x: 441, startPoint y: 275, endPoint x: 341, endPoint y: 172, distance: 142.5
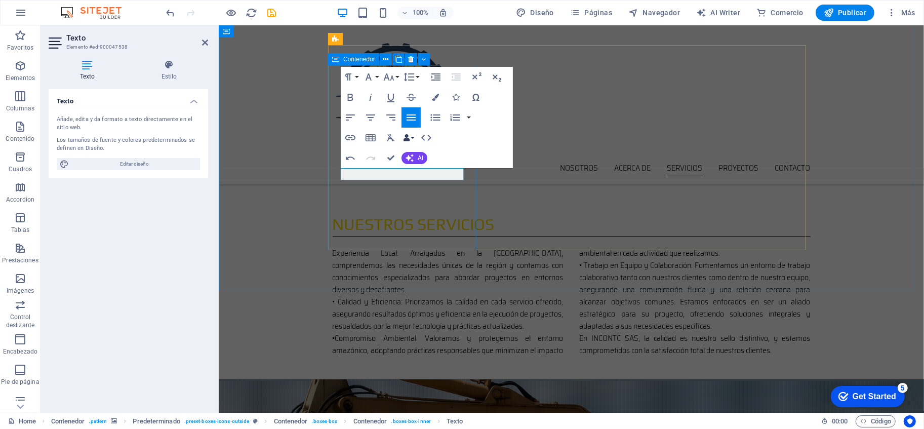
scroll to position [851, 0]
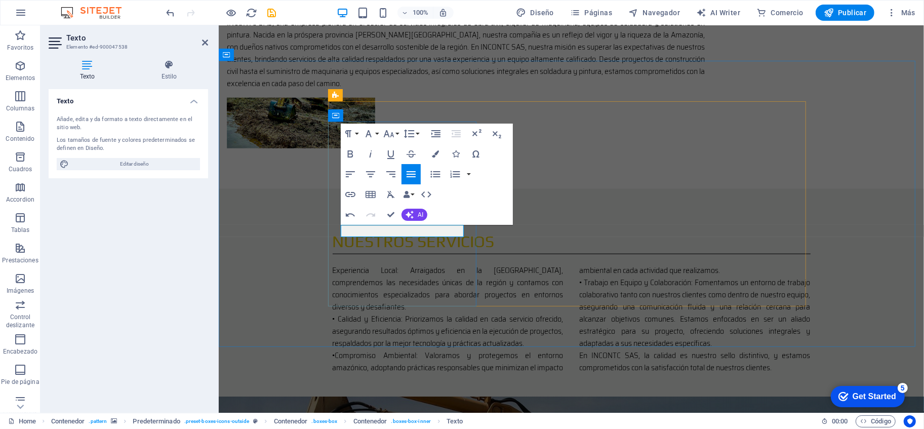
drag, startPoint x: 391, startPoint y: 232, endPoint x: 339, endPoint y: 223, distance: 52.5
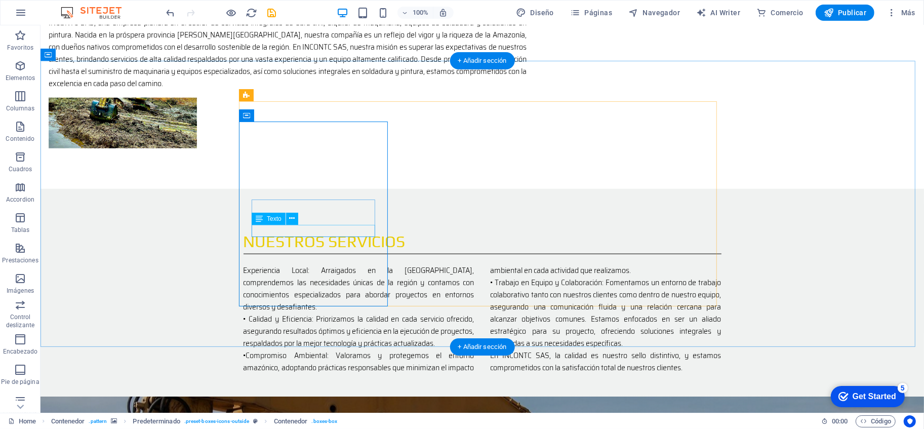
drag, startPoint x: 309, startPoint y: 231, endPoint x: 131, endPoint y: 231, distance: 177.8
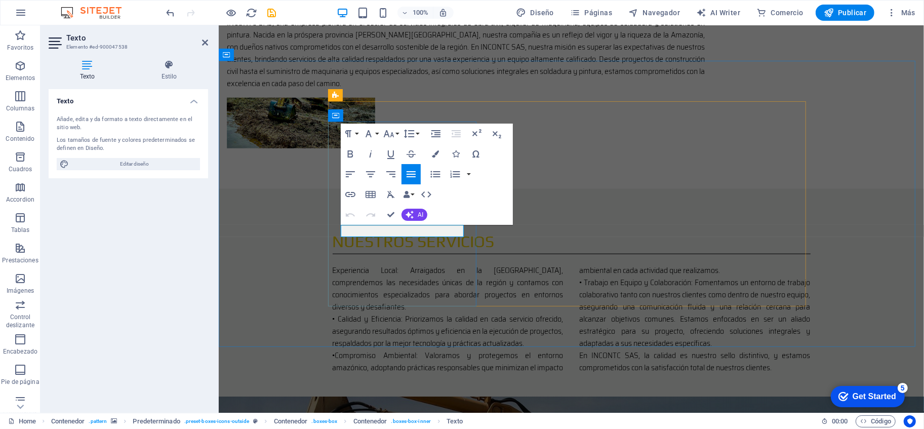
drag, startPoint x: 395, startPoint y: 230, endPoint x: 341, endPoint y: 227, distance: 54.3
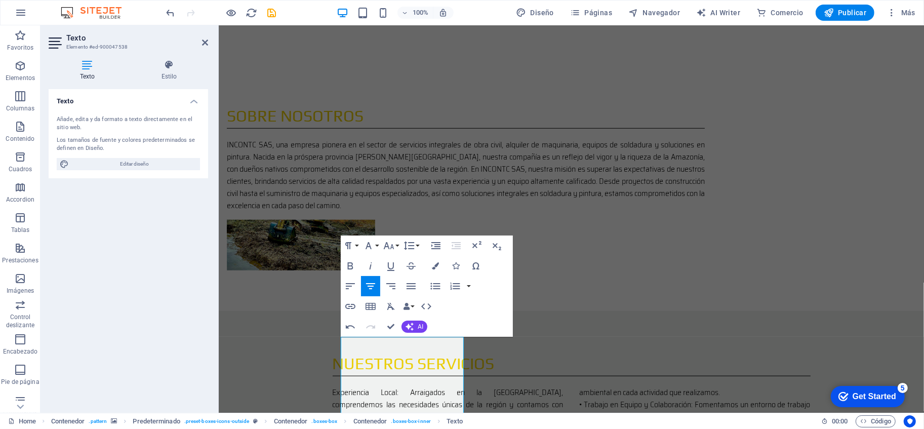
scroll to position [738, 0]
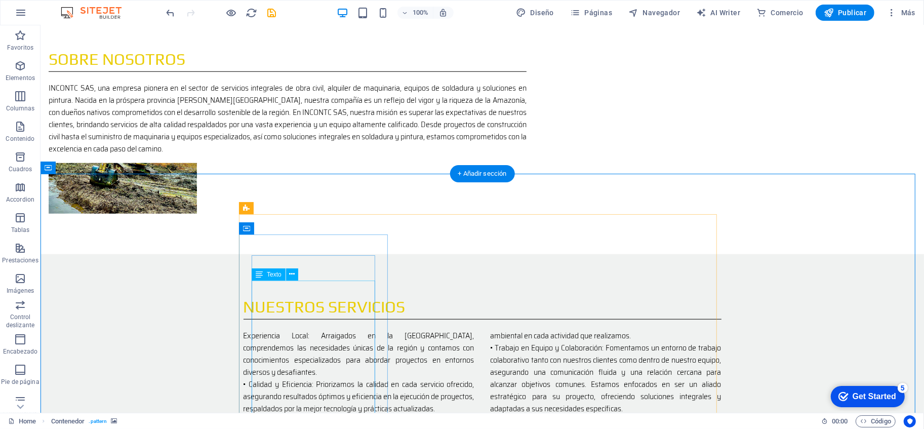
scroll to position [850, 0]
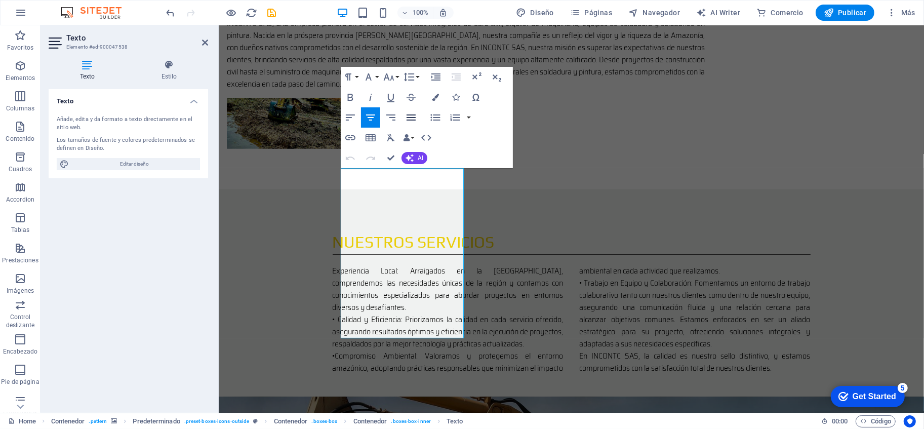
click at [414, 123] on icon "button" at bounding box center [411, 117] width 12 height 12
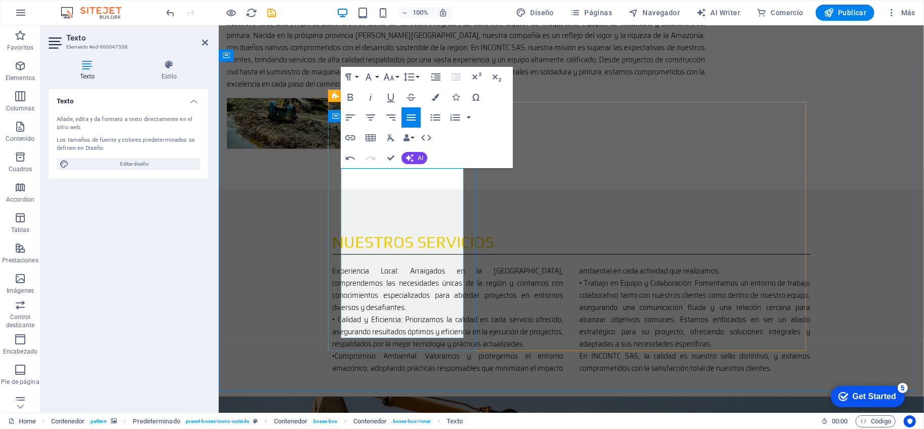
click at [413, 119] on icon "button" at bounding box center [411, 117] width 12 height 12
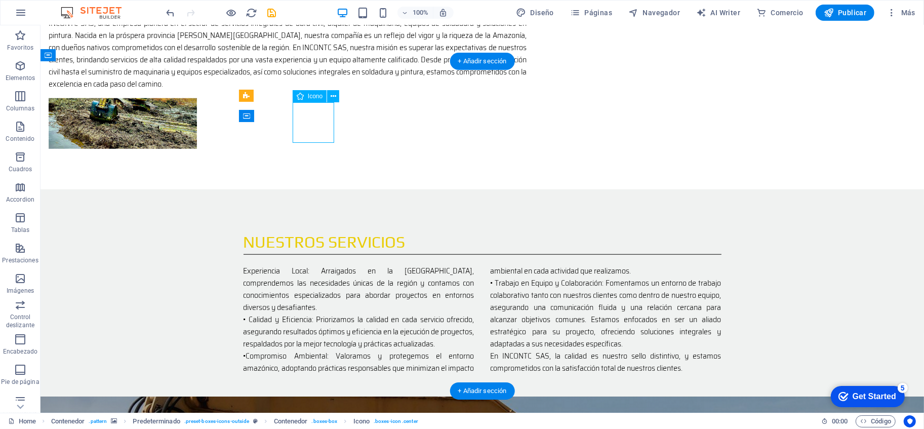
drag, startPoint x: 323, startPoint y: 110, endPoint x: 323, endPoint y: 132, distance: 21.8
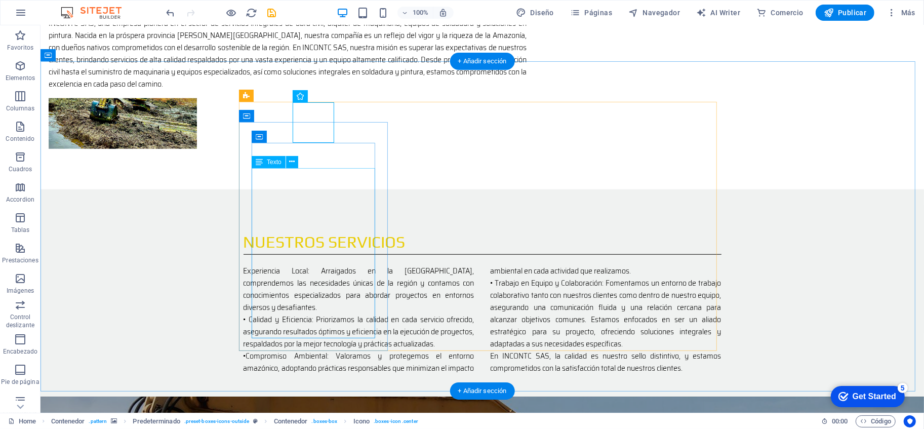
drag, startPoint x: 325, startPoint y: 323, endPoint x: 147, endPoint y: 323, distance: 177.8
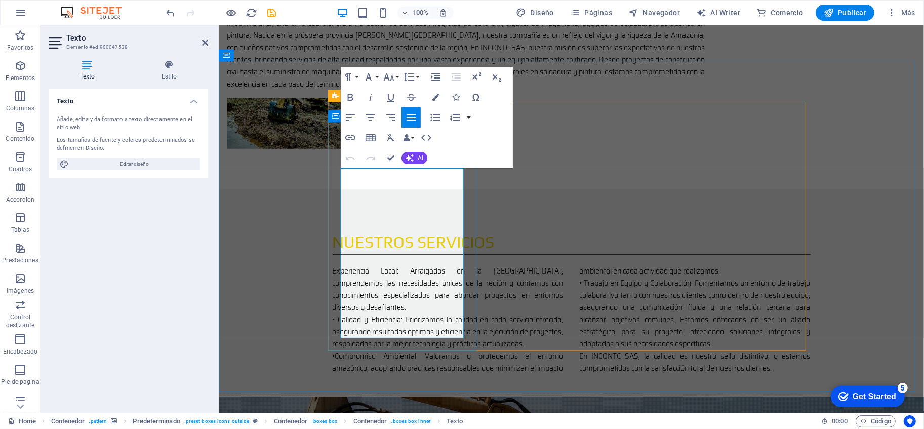
drag, startPoint x: 386, startPoint y: 335, endPoint x: 342, endPoint y: 177, distance: 163.7
drag, startPoint x: 342, startPoint y: 177, endPoint x: 396, endPoint y: 330, distance: 162.3
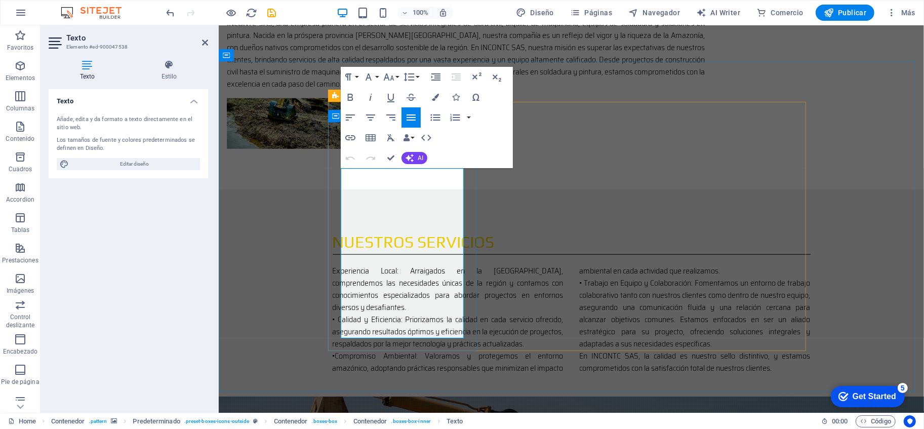
drag, startPoint x: 393, startPoint y: 330, endPoint x: 341, endPoint y: 170, distance: 168.0
drag, startPoint x: 341, startPoint y: 170, endPoint x: 388, endPoint y: 331, distance: 167.2
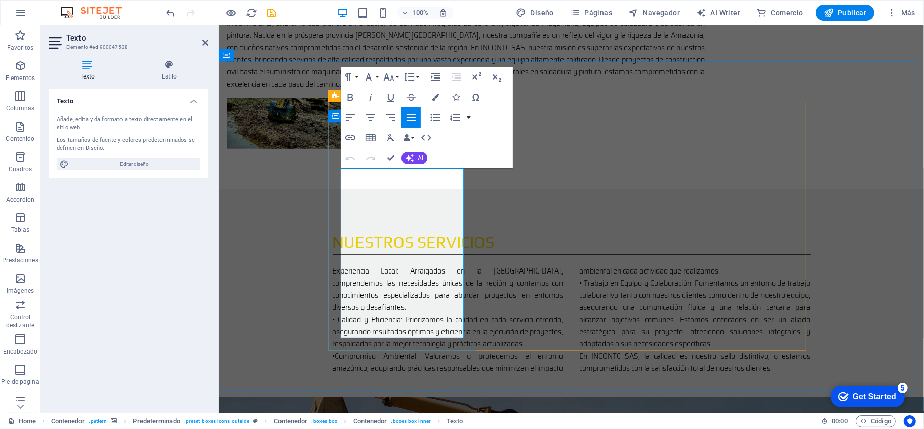
copy div "En INCONTC Ingeniería y Construcción ofrecemos servicios especializados de limp…"
drag, startPoint x: 387, startPoint y: 210, endPoint x: 542, endPoint y: 51, distance: 221.7
click at [542, 189] on div "Nuestros servicios Experiencia Local: Arraigados en la [GEOGRAPHIC_DATA], compr…" at bounding box center [571, 301] width 706 height 225
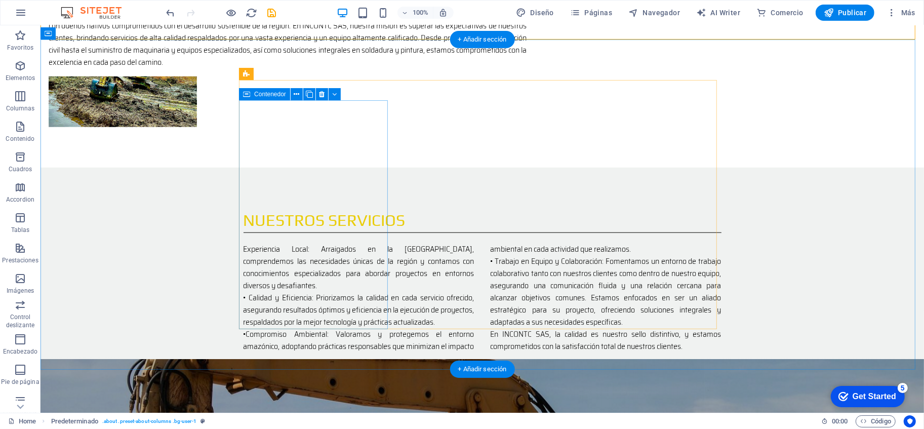
scroll to position [912, 0]
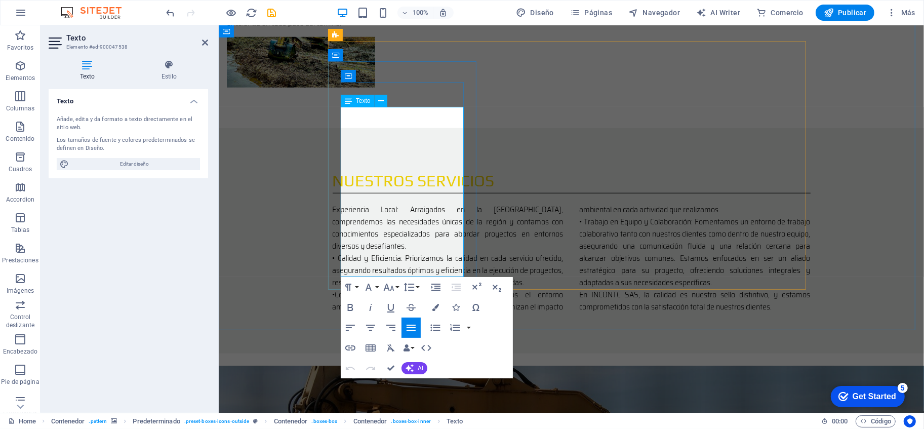
drag, startPoint x: 343, startPoint y: 113, endPoint x: 358, endPoint y: 137, distance: 27.5
drag, startPoint x: 341, startPoint y: 112, endPoint x: 389, endPoint y: 269, distance: 163.7
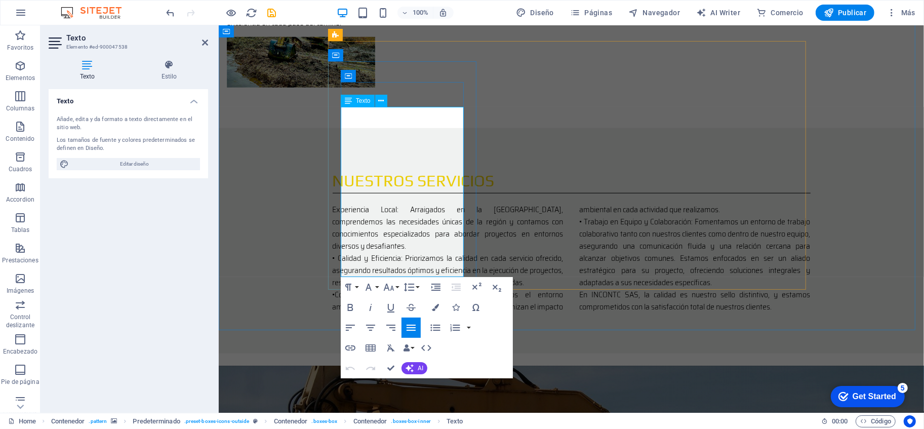
drag, startPoint x: 341, startPoint y: 108, endPoint x: 398, endPoint y: 270, distance: 171.7
click at [383, 103] on icon at bounding box center [381, 101] width 6 height 11
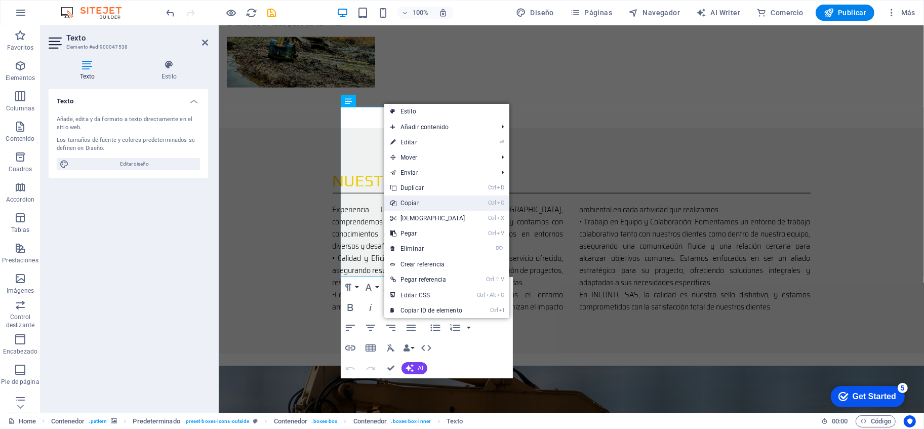
click at [419, 203] on link "Ctrl C Copiar" at bounding box center [427, 202] width 87 height 15
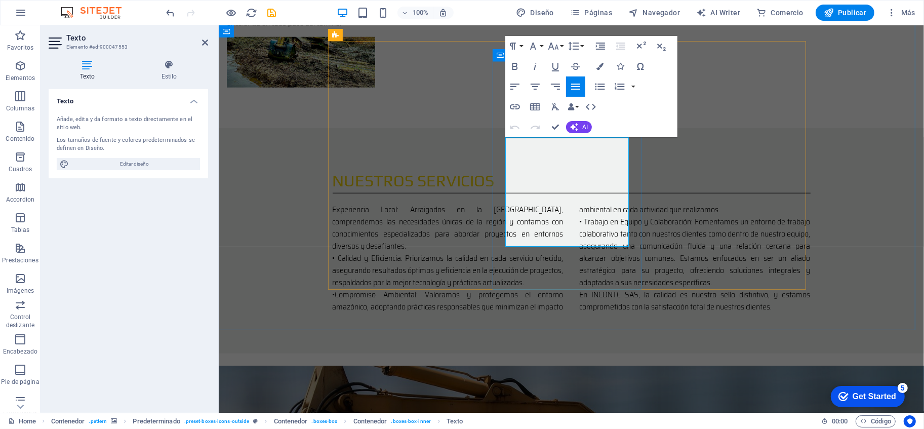
drag, startPoint x: 507, startPoint y: 141, endPoint x: 599, endPoint y: 243, distance: 137.3
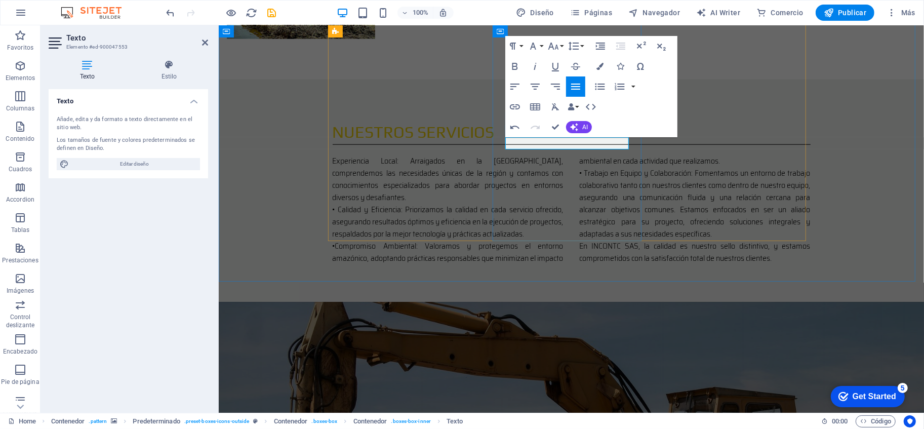
scroll to position [881, 0]
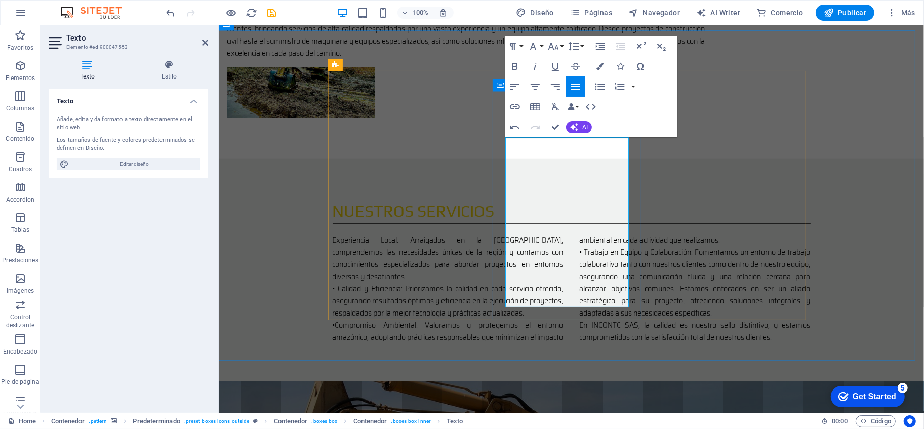
drag, startPoint x: 566, startPoint y: 167, endPoint x: 614, endPoint y: 205, distance: 61.3
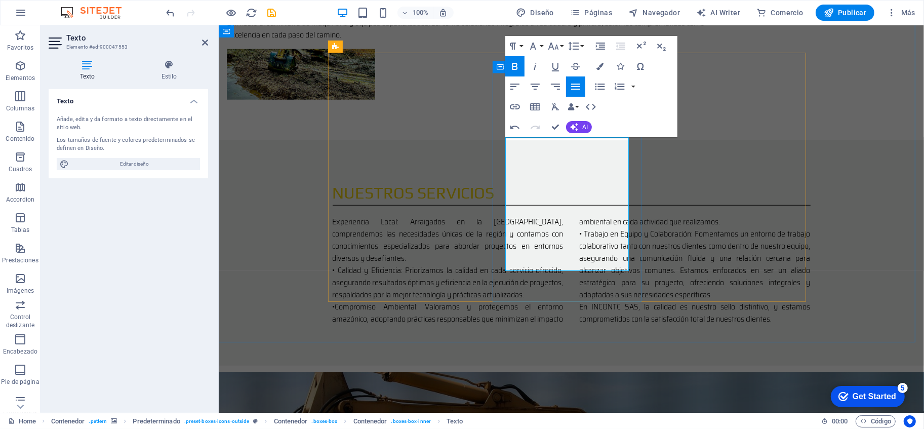
drag, startPoint x: 563, startPoint y: 167, endPoint x: 611, endPoint y: 166, distance: 47.6
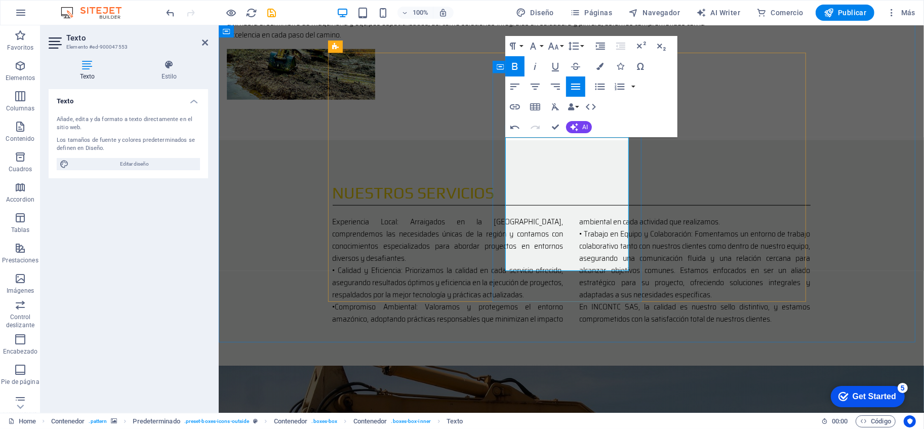
scroll to position [887, 0]
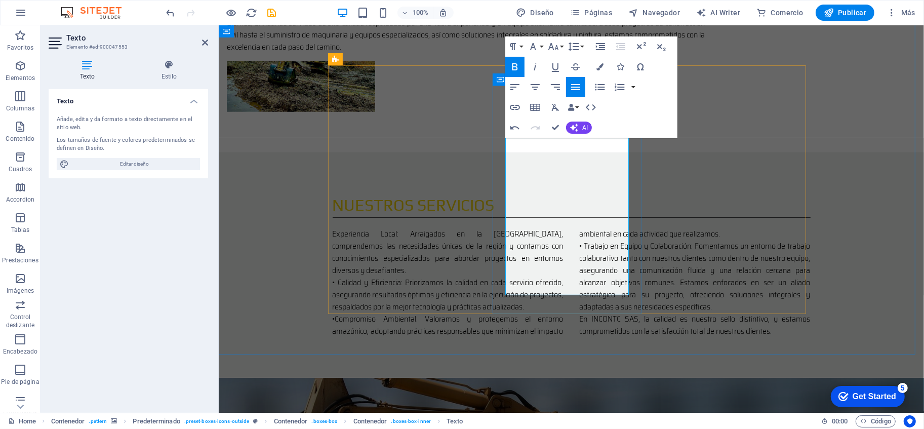
drag, startPoint x: 525, startPoint y: 227, endPoint x: 594, endPoint y: 288, distance: 91.5
drag, startPoint x: 526, startPoint y: 229, endPoint x: 560, endPoint y: 298, distance: 76.8
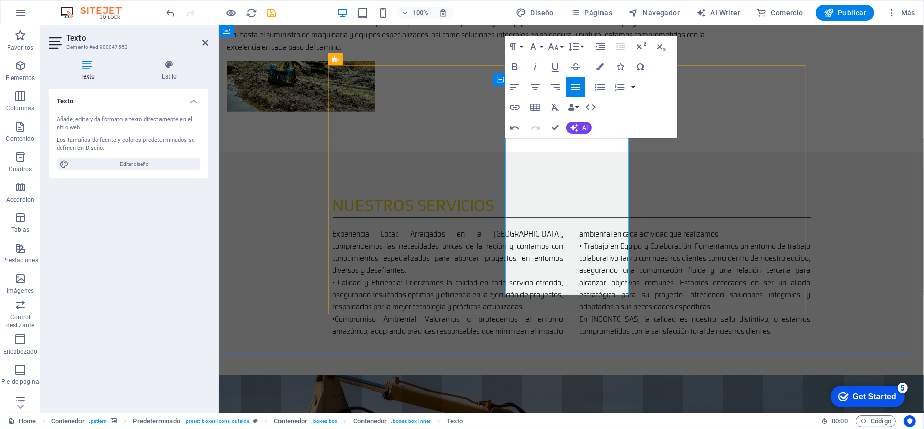
scroll to position [881, 0]
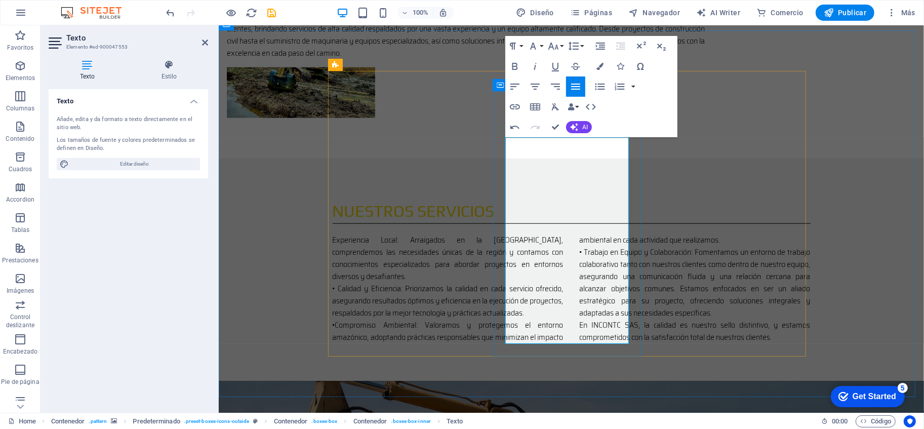
drag, startPoint x: 522, startPoint y: 230, endPoint x: 511, endPoint y: 227, distance: 11.5
copy p "✅"
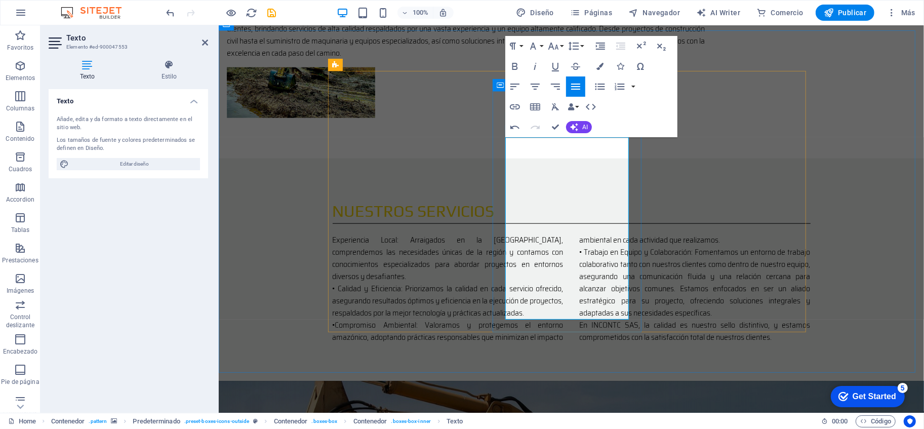
drag, startPoint x: 520, startPoint y: 255, endPoint x: 511, endPoint y: 253, distance: 9.7
drag, startPoint x: 527, startPoint y: 279, endPoint x: 508, endPoint y: 275, distance: 18.6
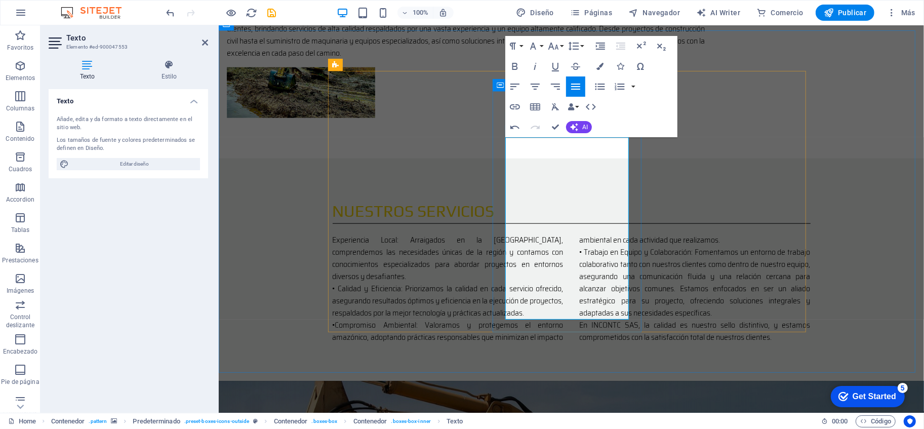
copy span "✅"
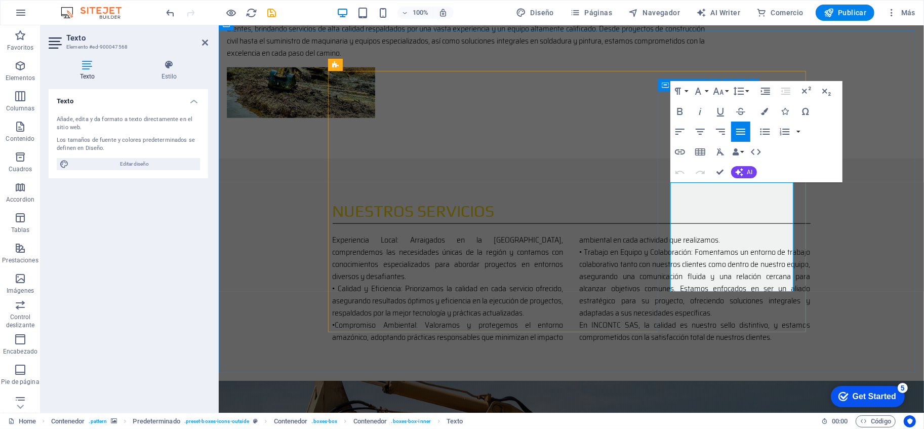
drag, startPoint x: 764, startPoint y: 284, endPoint x: 669, endPoint y: 190, distance: 133.9
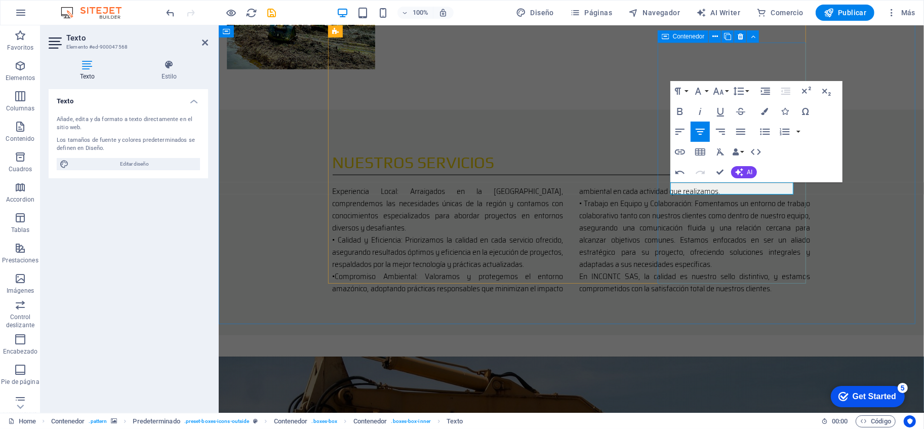
scroll to position [853, 0]
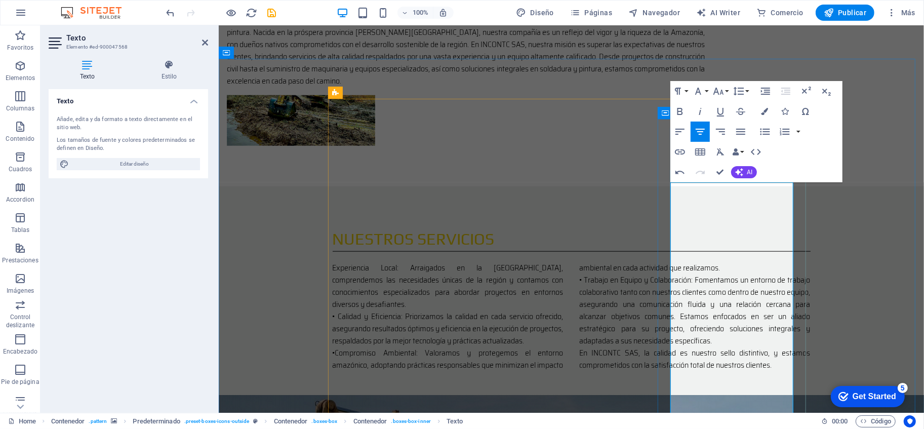
drag, startPoint x: 791, startPoint y: 347, endPoint x: 684, endPoint y: 260, distance: 137.9
drag, startPoint x: 684, startPoint y: 260, endPoint x: 792, endPoint y: 342, distance: 135.9
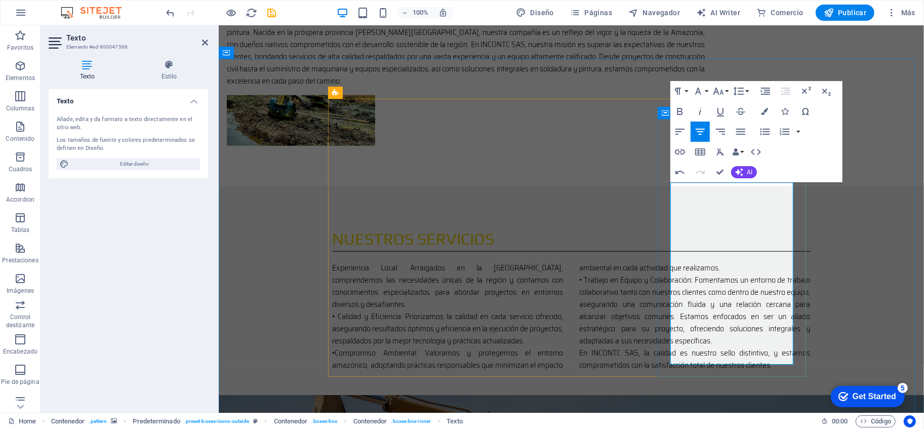
drag, startPoint x: 777, startPoint y: 358, endPoint x: 680, endPoint y: 189, distance: 194.7
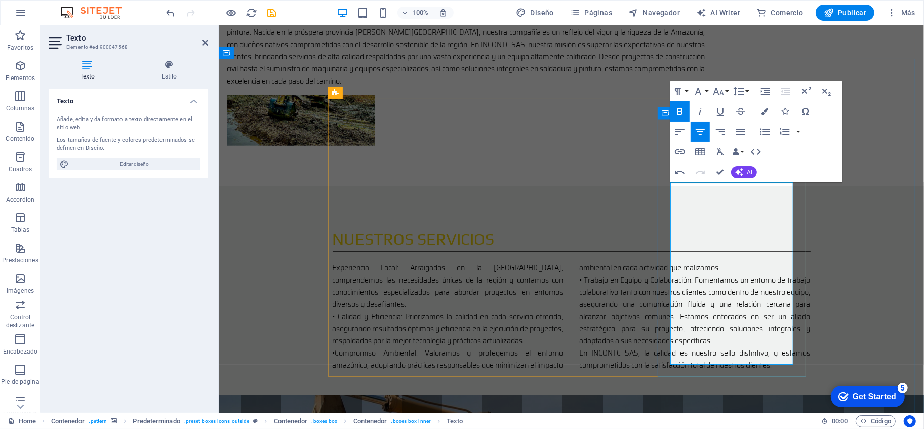
drag, startPoint x: 690, startPoint y: 189, endPoint x: 777, endPoint y: 358, distance: 189.8
click at [742, 130] on icon "button" at bounding box center [741, 132] width 12 height 12
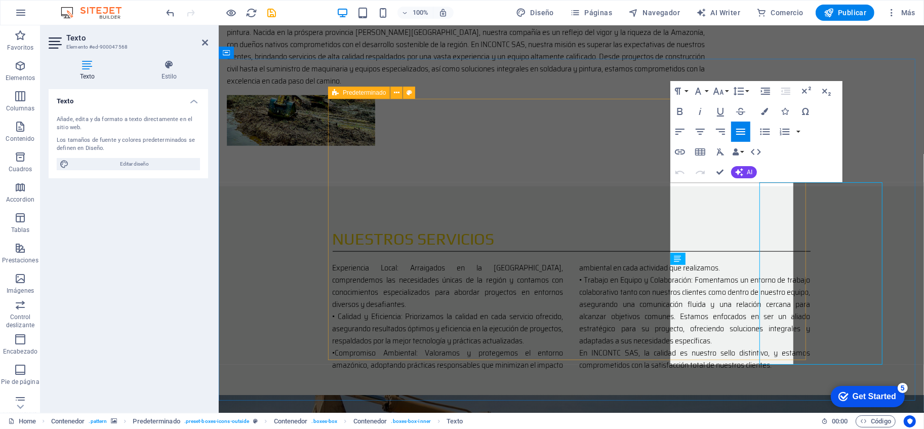
drag, startPoint x: 833, startPoint y: 284, endPoint x: 655, endPoint y: 284, distance: 178.3
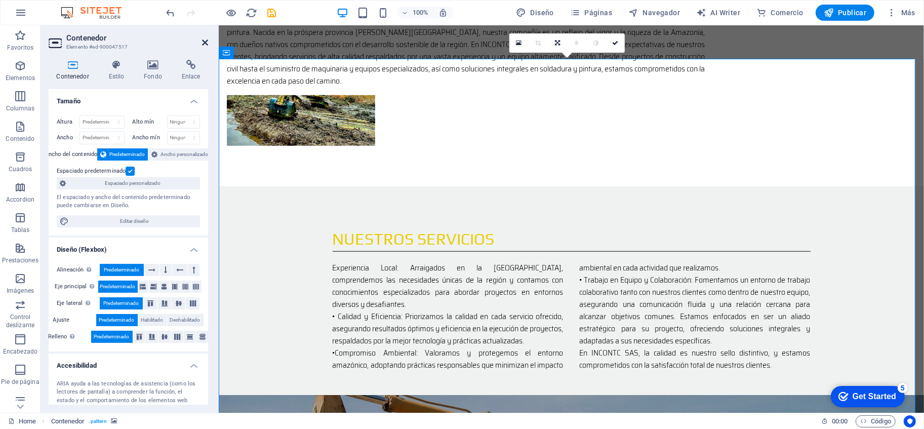
click at [204, 46] on icon at bounding box center [205, 42] width 6 height 8
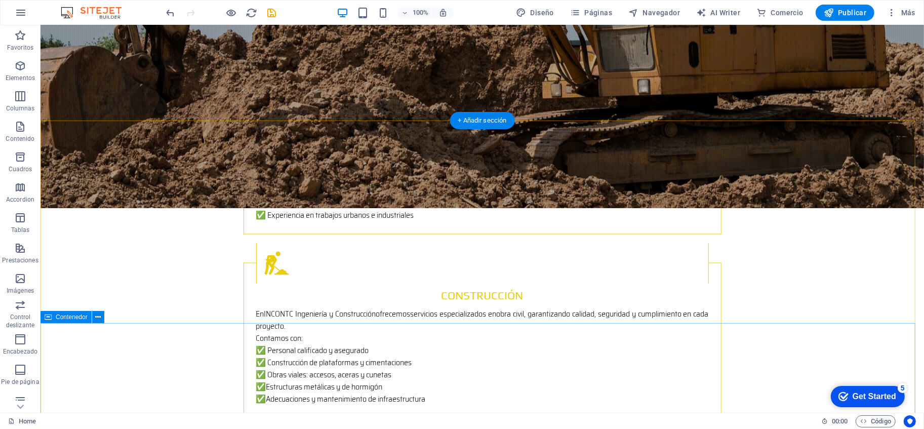
scroll to position [1618, 0]
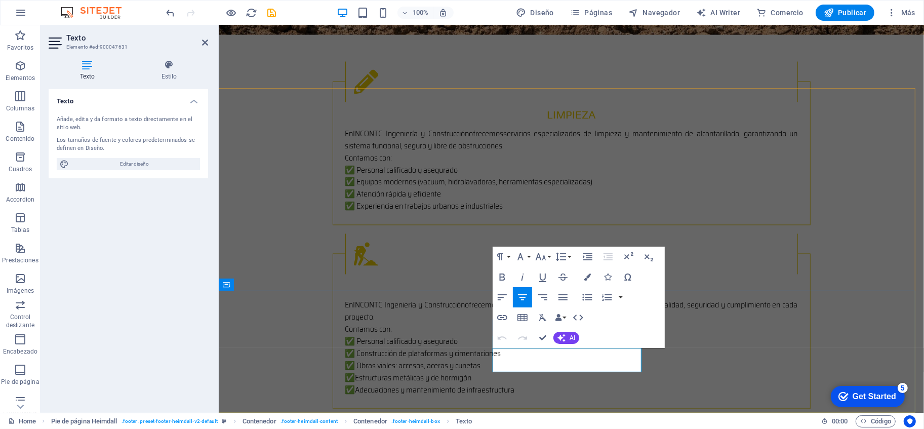
click at [307, 10] on div "100% Diseño Páginas Navegador AI Writer Comercio Publicar Más" at bounding box center [542, 13] width 755 height 16
click at [206, 41] on icon at bounding box center [205, 42] width 6 height 8
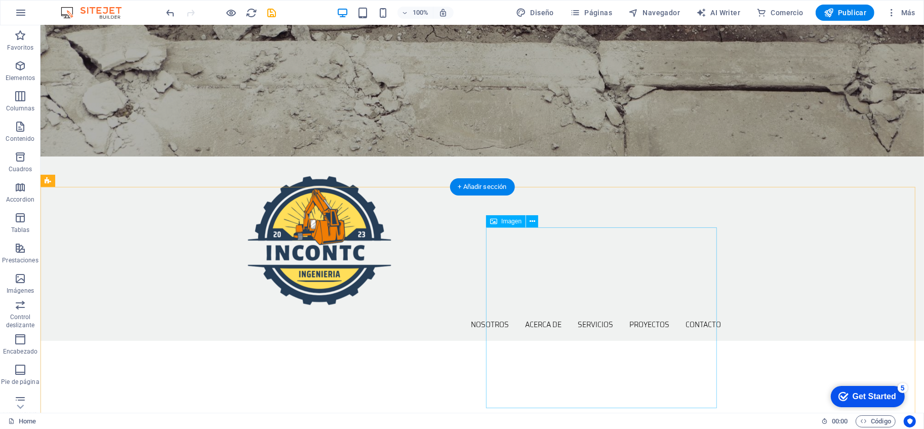
scroll to position [281, 0]
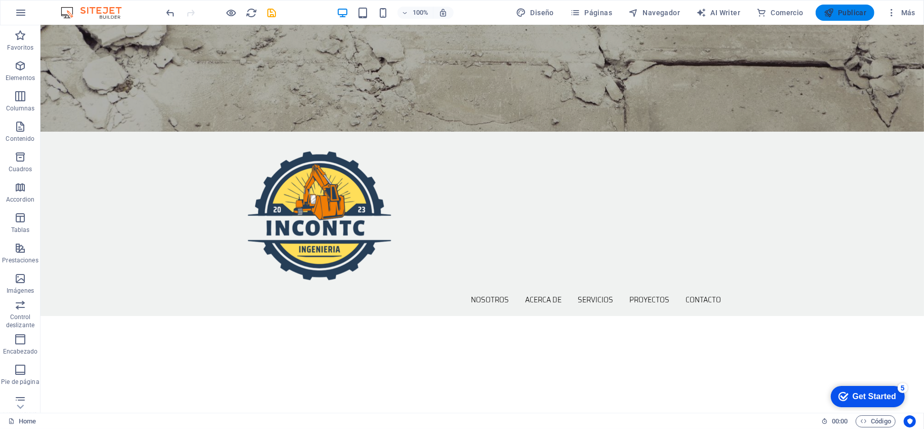
click at [845, 17] on span "Publicar" at bounding box center [845, 13] width 43 height 10
